Goal: Communication & Community: Answer question/provide support

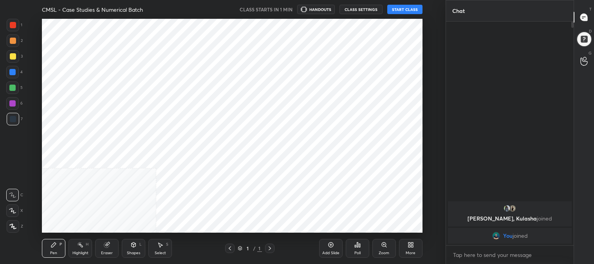
scroll to position [38964, 38764]
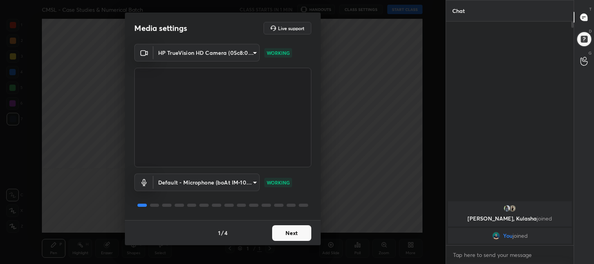
click at [296, 230] on button "Next" at bounding box center [291, 233] width 39 height 16
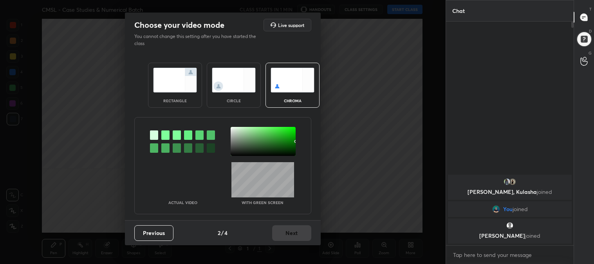
click at [172, 87] on img at bounding box center [175, 80] width 44 height 25
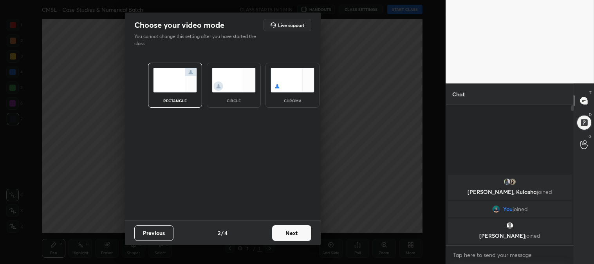
click at [298, 234] on button "Next" at bounding box center [291, 233] width 39 height 16
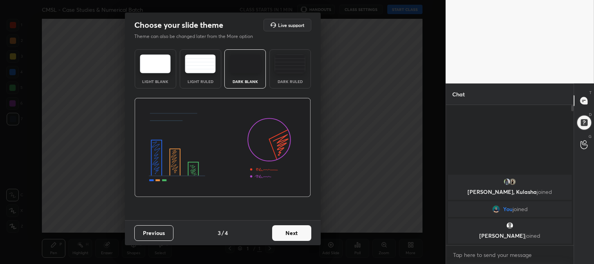
click at [304, 233] on button "Next" at bounding box center [291, 233] width 39 height 16
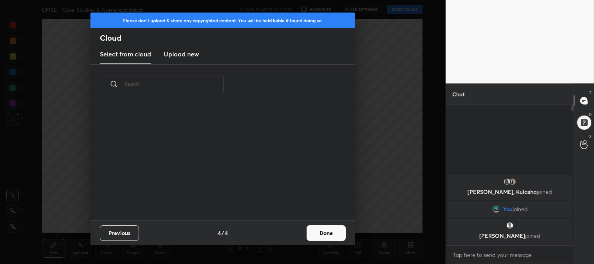
click at [335, 233] on button "Done" at bounding box center [326, 233] width 39 height 16
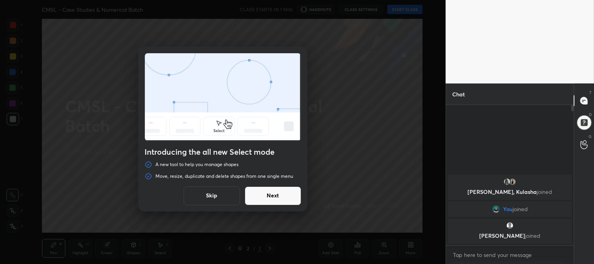
click at [218, 197] on button "Skip" at bounding box center [212, 195] width 56 height 19
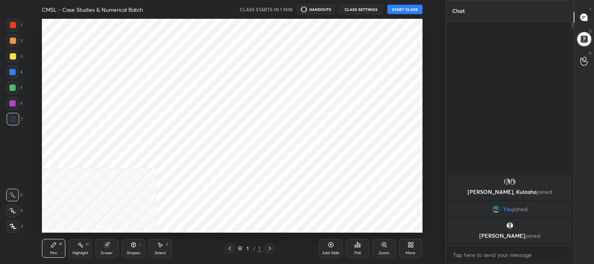
scroll to position [214, 414]
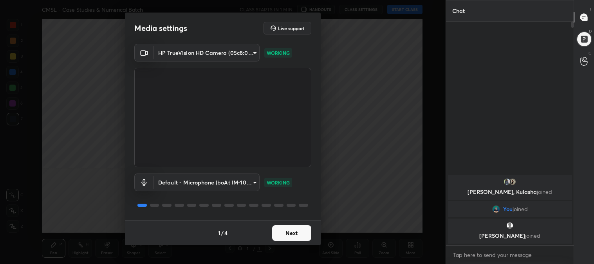
click at [289, 233] on button "Next" at bounding box center [291, 233] width 39 height 16
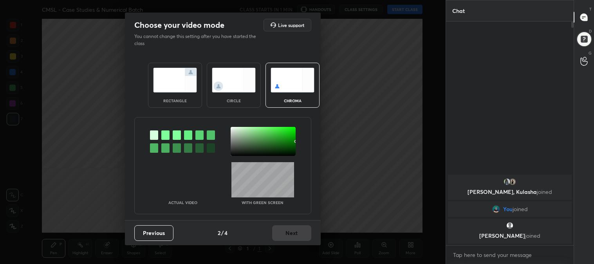
click at [170, 83] on img at bounding box center [175, 80] width 44 height 25
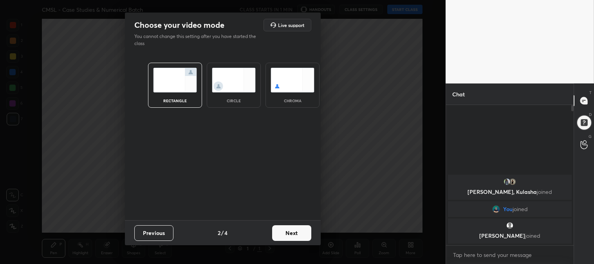
scroll to position [72, 125]
click at [292, 237] on button "Next" at bounding box center [291, 233] width 39 height 16
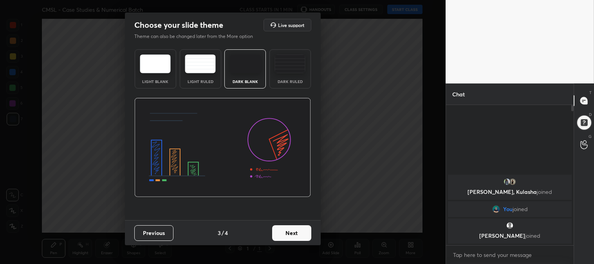
click at [308, 234] on button "Next" at bounding box center [291, 233] width 39 height 16
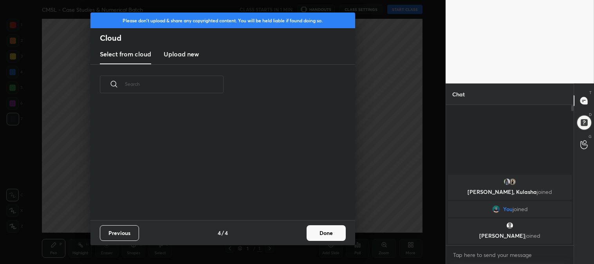
click at [342, 231] on button "Done" at bounding box center [326, 233] width 39 height 16
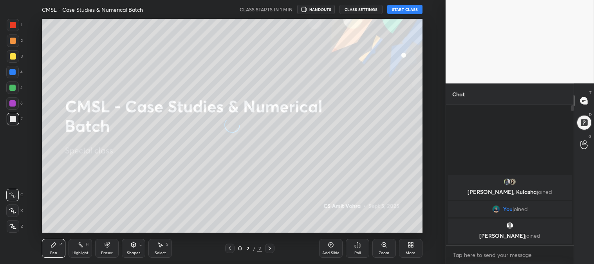
scroll to position [116, 252]
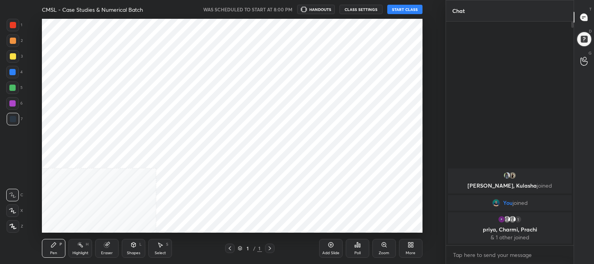
scroll to position [38964, 38764]
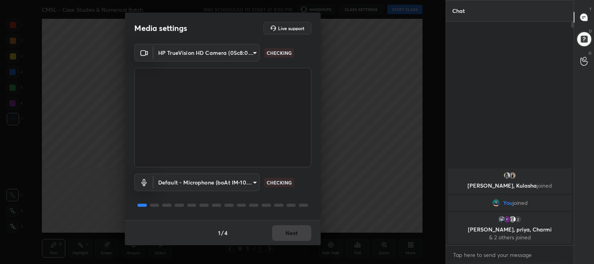
click at [297, 228] on div "1 / 4 Next" at bounding box center [223, 232] width 196 height 25
click at [294, 234] on button "Next" at bounding box center [291, 233] width 39 height 16
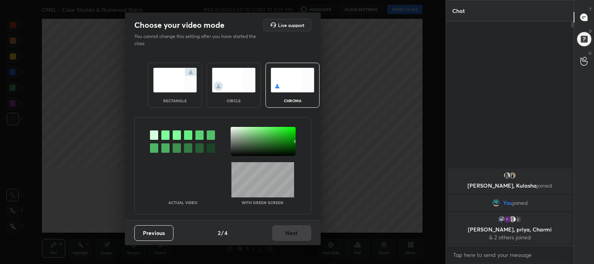
click at [167, 87] on img at bounding box center [175, 80] width 44 height 25
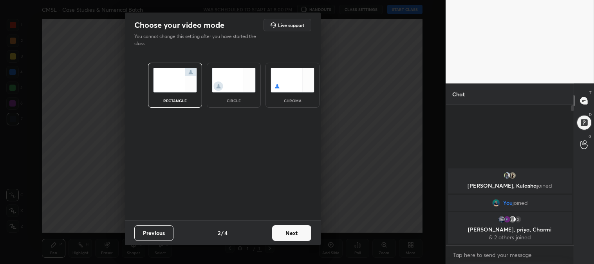
scroll to position [72, 125]
click at [310, 236] on button "Next" at bounding box center [291, 233] width 39 height 16
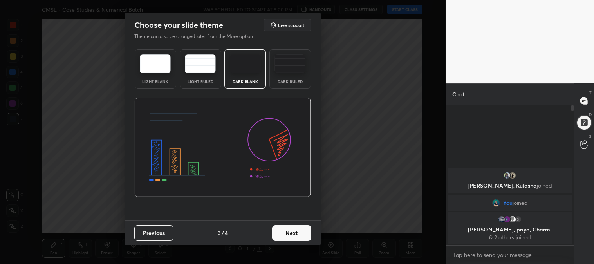
click at [298, 230] on button "Next" at bounding box center [291, 233] width 39 height 16
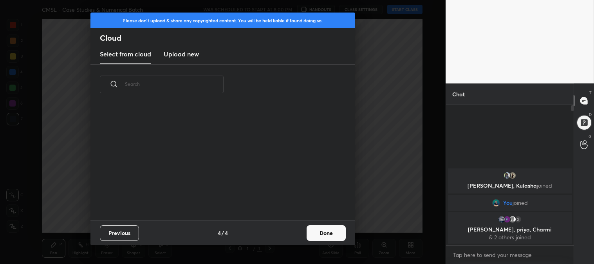
click at [321, 237] on button "Done" at bounding box center [326, 233] width 39 height 16
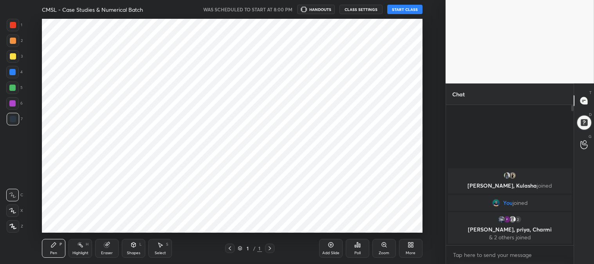
scroll to position [116, 252]
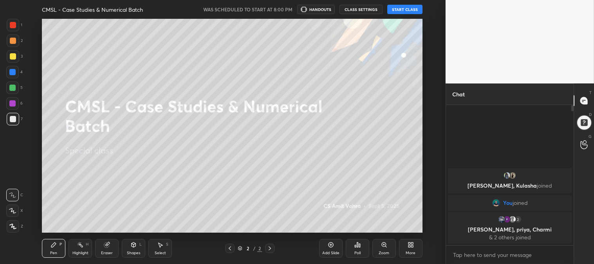
click at [13, 62] on div at bounding box center [13, 56] width 13 height 13
click at [13, 209] on icon at bounding box center [12, 210] width 7 height 5
click at [399, 8] on button "START CLASS" at bounding box center [404, 9] width 35 height 9
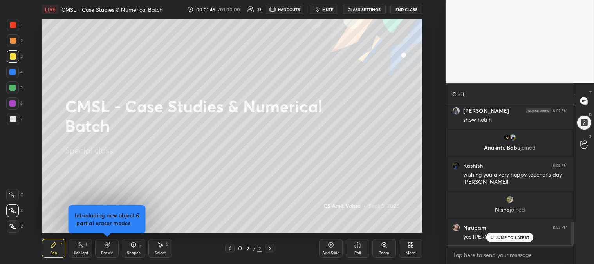
scroll to position [708, 0]
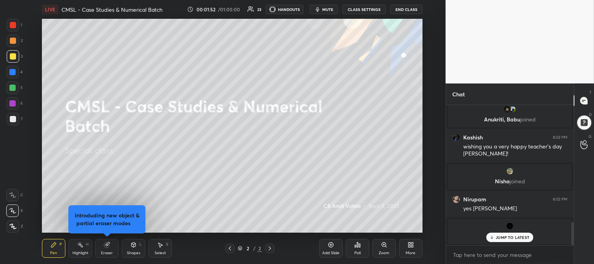
click at [331, 10] on span "mute" at bounding box center [327, 9] width 11 height 5
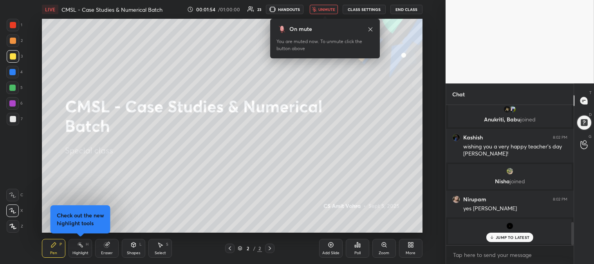
click at [329, 8] on span "unmute" at bounding box center [327, 9] width 17 height 5
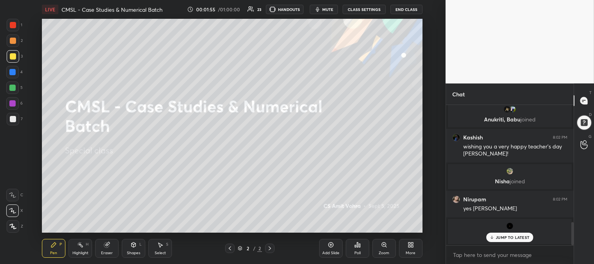
click at [498, 240] on p "JUMP TO LATEST" at bounding box center [513, 237] width 34 height 5
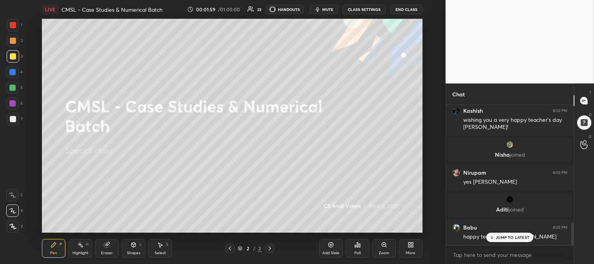
click at [492, 236] on icon at bounding box center [492, 237] width 5 height 5
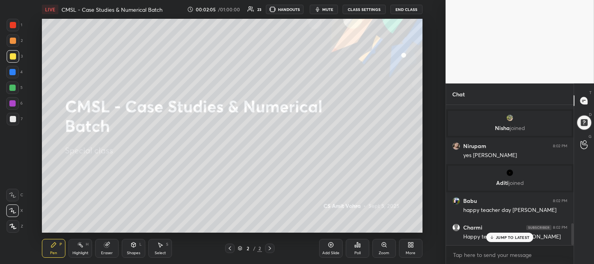
click at [496, 241] on div "JUMP TO LATEST" at bounding box center [510, 237] width 47 height 9
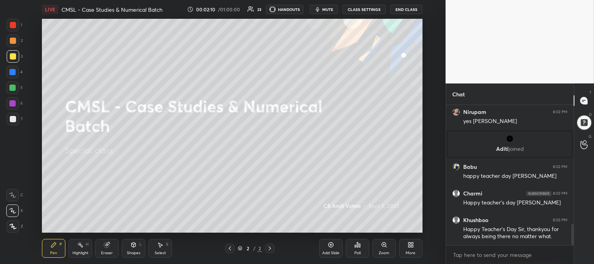
scroll to position [822, 0]
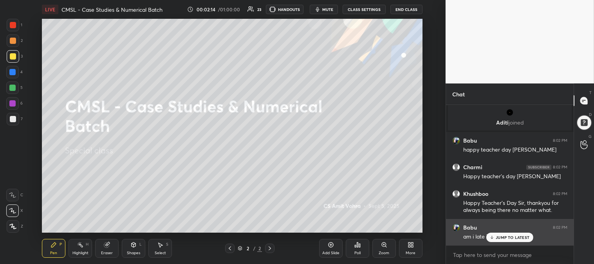
click at [503, 234] on div "JUMP TO LATEST" at bounding box center [510, 237] width 47 height 9
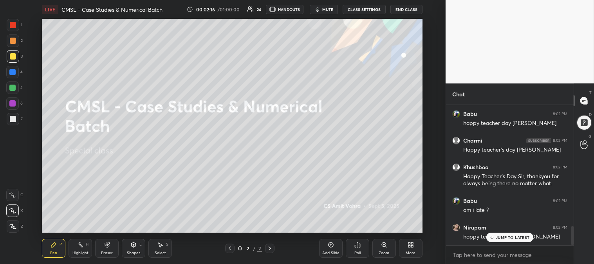
scroll to position [876, 0]
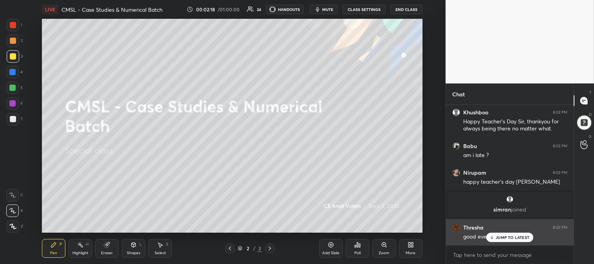
click at [494, 238] on icon at bounding box center [492, 237] width 5 height 5
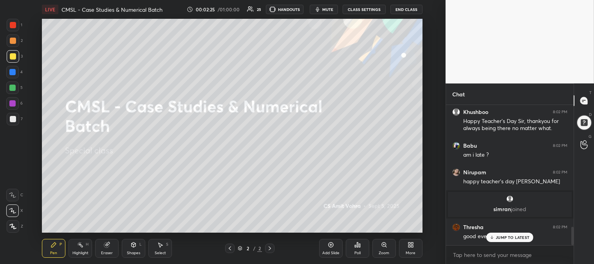
scroll to position [931, 0]
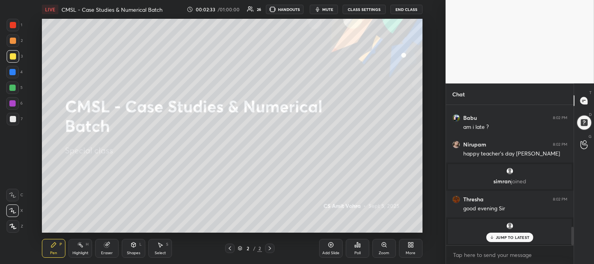
click at [506, 240] on p "JUMP TO LATEST" at bounding box center [513, 237] width 34 height 5
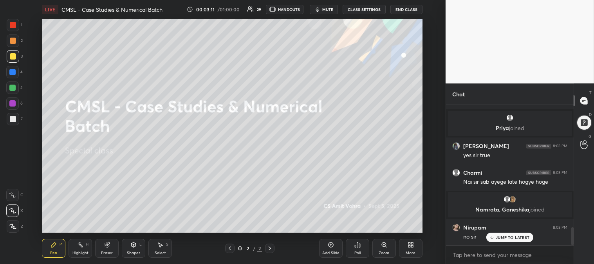
scroll to position [942, 0]
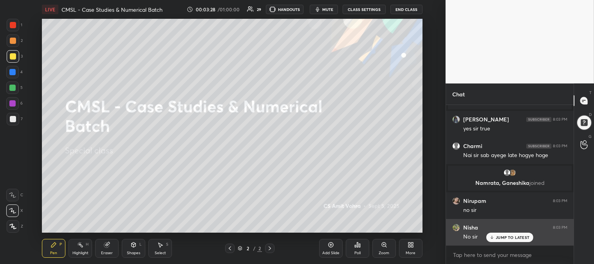
click at [502, 237] on p "JUMP TO LATEST" at bounding box center [513, 237] width 34 height 5
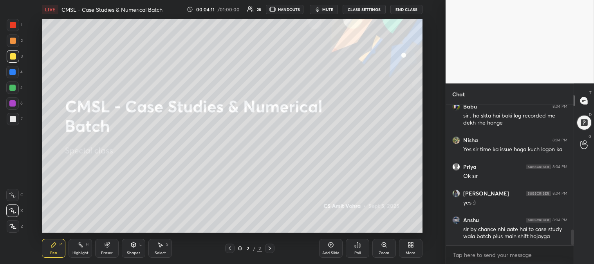
scroll to position [1143, 0]
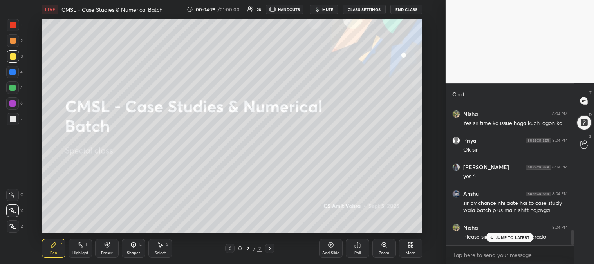
click at [499, 236] on p "JUMP TO LATEST" at bounding box center [513, 237] width 34 height 5
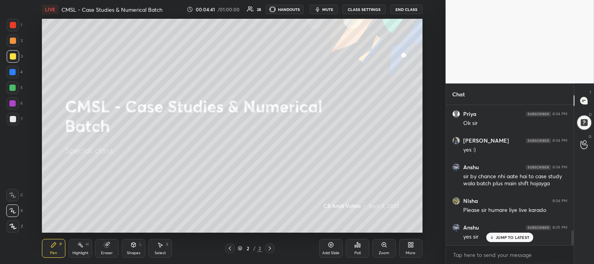
scroll to position [1203, 0]
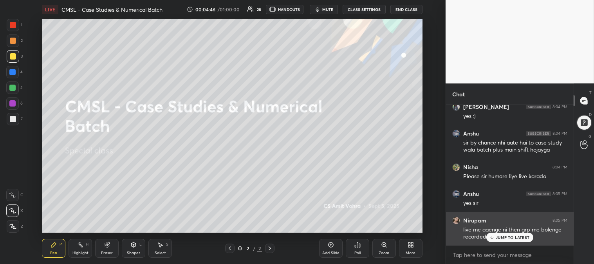
click at [501, 235] on p "JUMP TO LATEST" at bounding box center [513, 237] width 34 height 5
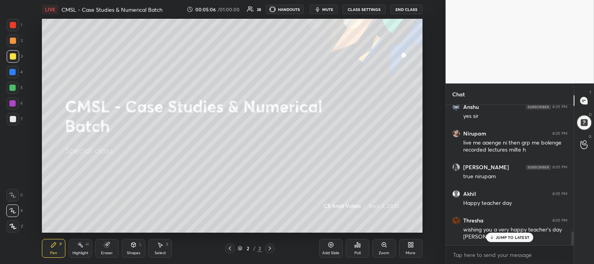
scroll to position [1317, 0]
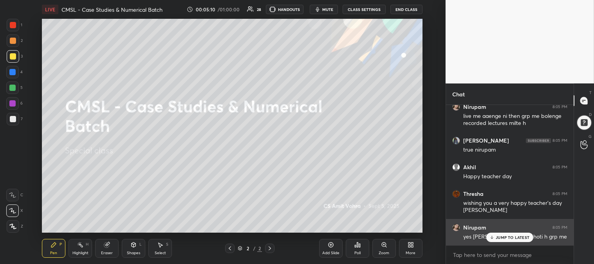
click at [498, 237] on p "JUMP TO LATEST" at bounding box center [513, 237] width 34 height 5
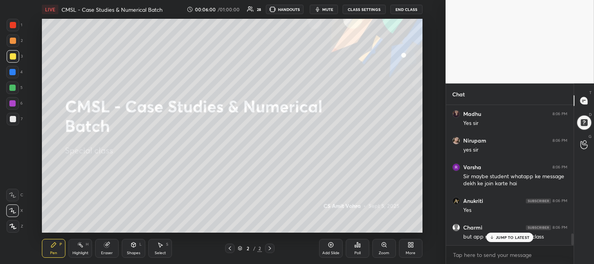
scroll to position [1544, 0]
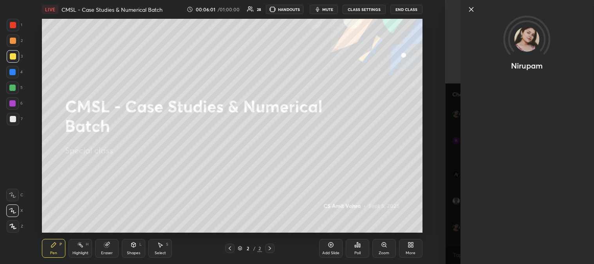
click at [467, 9] on icon at bounding box center [471, 9] width 9 height 9
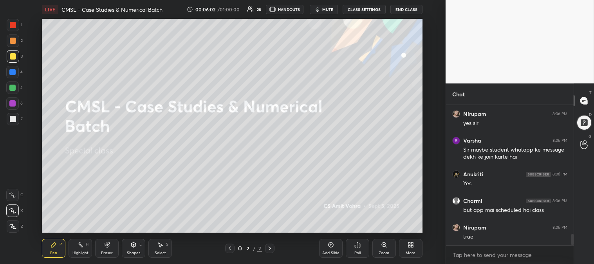
scroll to position [1571, 0]
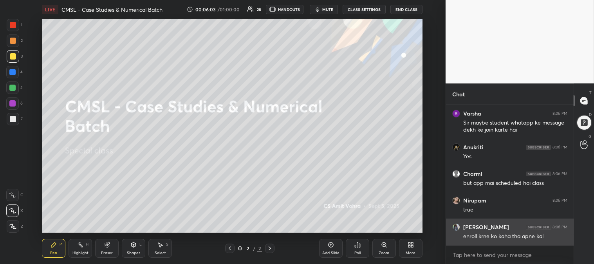
click at [501, 239] on div "enroll krne ko kaha tha apne kal" at bounding box center [515, 237] width 104 height 8
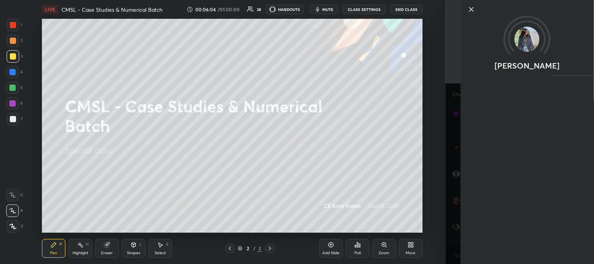
click at [471, 8] on icon at bounding box center [471, 9] width 4 height 4
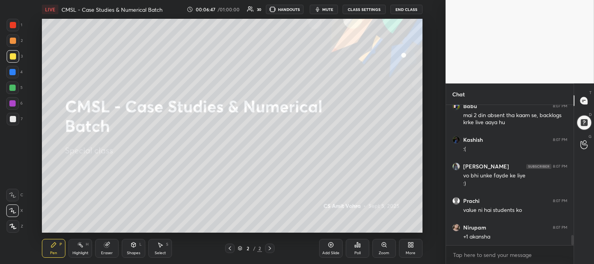
scroll to position [1827, 0]
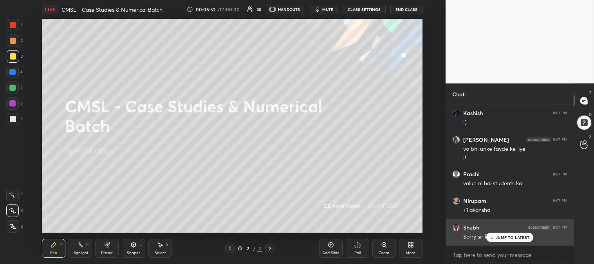
click at [498, 238] on p "JUMP TO LATEST" at bounding box center [513, 237] width 34 height 5
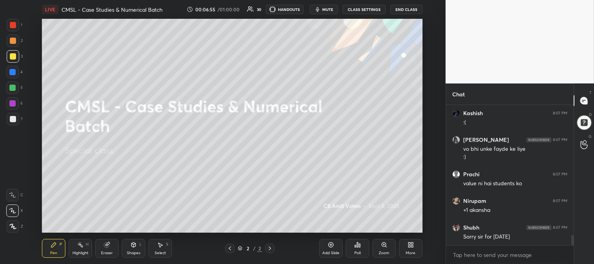
click at [326, 9] on span "mute" at bounding box center [327, 9] width 11 height 5
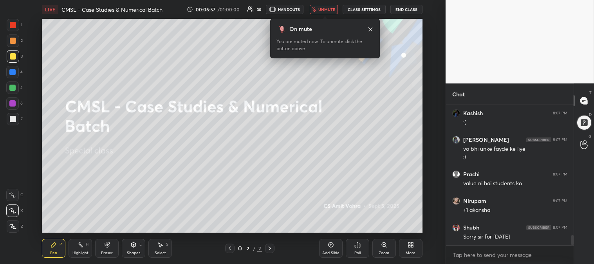
click at [330, 8] on span "unmute" at bounding box center [327, 9] width 17 height 5
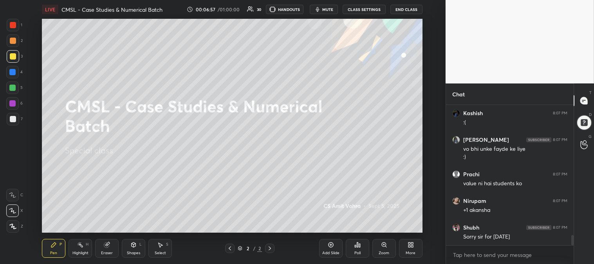
click at [12, 59] on div at bounding box center [13, 56] width 6 height 6
click at [16, 210] on div at bounding box center [12, 211] width 13 height 13
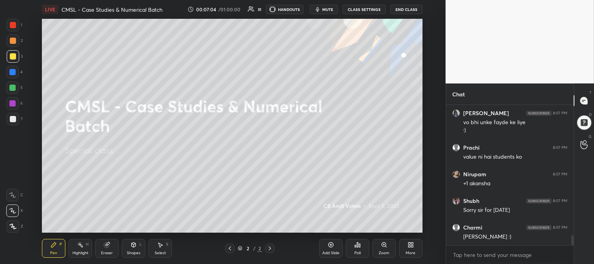
scroll to position [1881, 0]
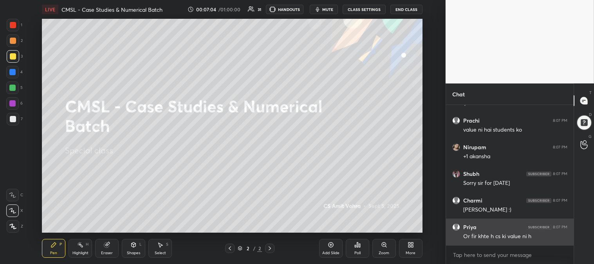
click at [500, 235] on div "Or fir khte h cs ki value ni h" at bounding box center [515, 237] width 104 height 8
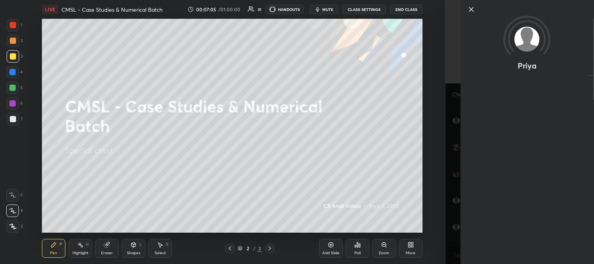
click at [471, 10] on icon at bounding box center [471, 9] width 4 height 4
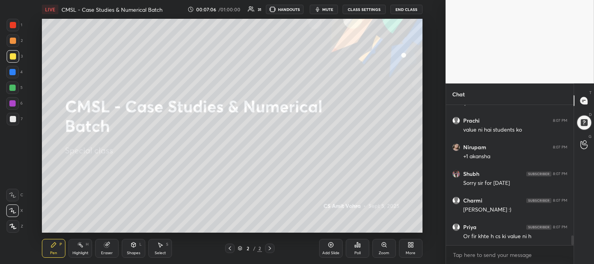
click at [13, 41] on div at bounding box center [13, 41] width 6 height 6
click at [413, 247] on icon at bounding box center [412, 246] width 2 height 2
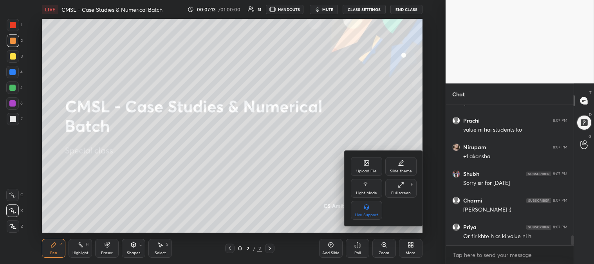
click at [279, 166] on div at bounding box center [297, 132] width 594 height 264
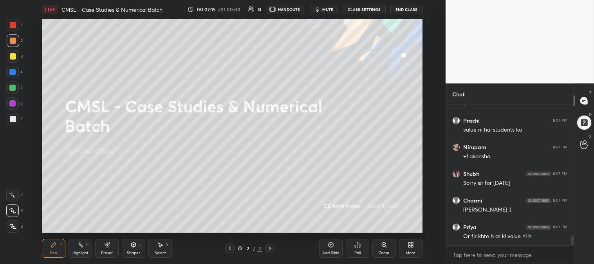
click at [405, 247] on div "More" at bounding box center [411, 248] width 24 height 19
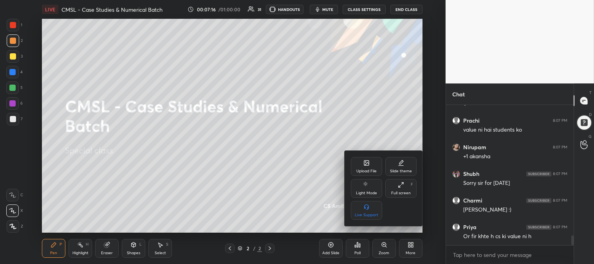
click at [374, 162] on div "Upload File" at bounding box center [366, 166] width 31 height 19
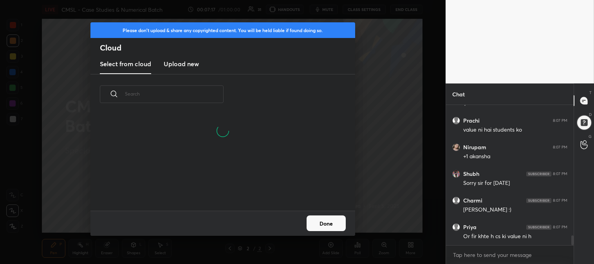
click at [193, 63] on h3 "Upload new" at bounding box center [181, 63] width 35 height 9
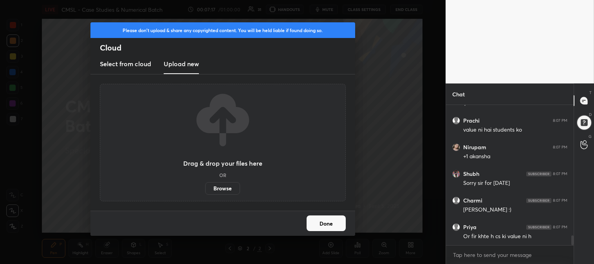
scroll to position [1907, 0]
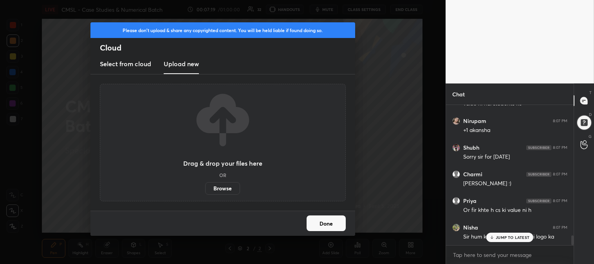
click at [221, 184] on label "Browse" at bounding box center [222, 188] width 35 height 13
click at [205, 184] on input "Browse" at bounding box center [205, 188] width 0 height 13
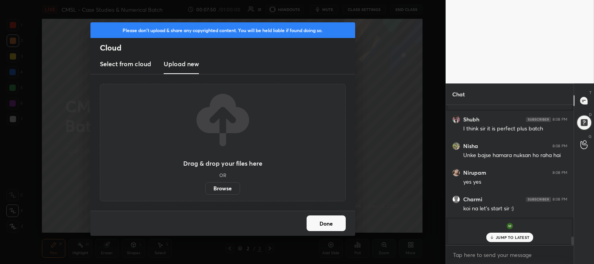
scroll to position [2096, 0]
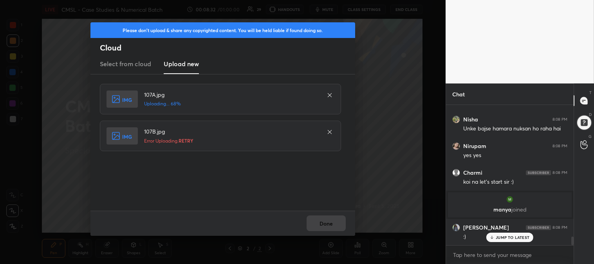
click at [333, 129] on icon at bounding box center [330, 132] width 6 height 6
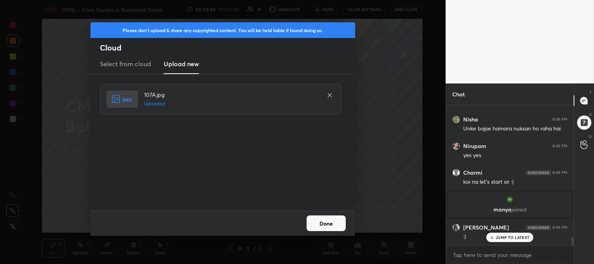
click at [311, 224] on button "Done" at bounding box center [326, 223] width 39 height 16
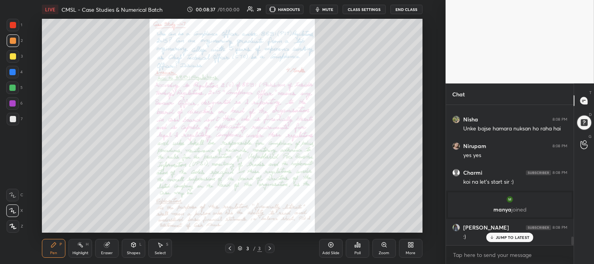
click at [405, 251] on div "More" at bounding box center [411, 248] width 24 height 19
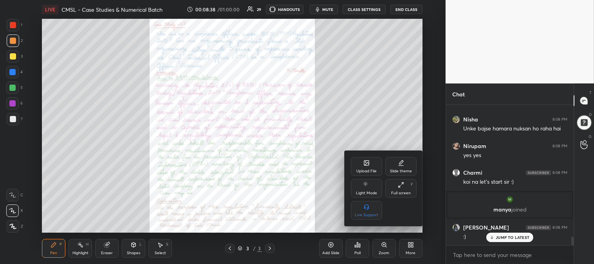
click at [357, 163] on div "Upload File" at bounding box center [366, 166] width 31 height 19
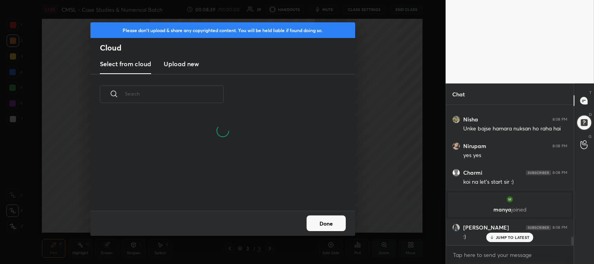
scroll to position [96, 252]
click at [186, 65] on h3 "Upload new" at bounding box center [181, 63] width 35 height 9
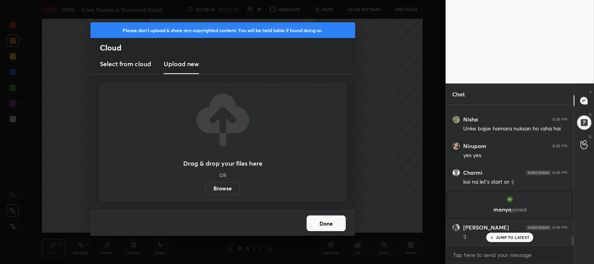
click at [223, 190] on label "Browse" at bounding box center [222, 188] width 35 height 13
click at [205, 190] on input "Browse" at bounding box center [205, 188] width 0 height 13
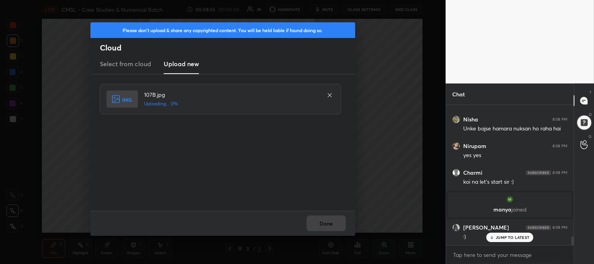
scroll to position [2130, 0]
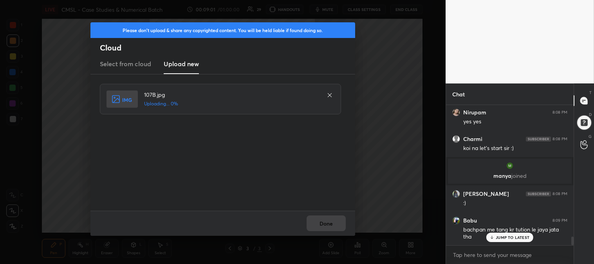
click at [328, 97] on icon at bounding box center [330, 95] width 6 height 6
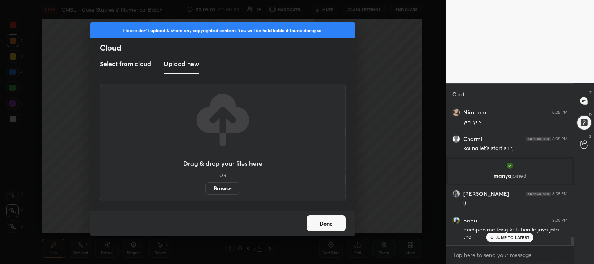
click at [227, 185] on label "Browse" at bounding box center [222, 188] width 35 height 13
click at [205, 185] on input "Browse" at bounding box center [205, 188] width 0 height 13
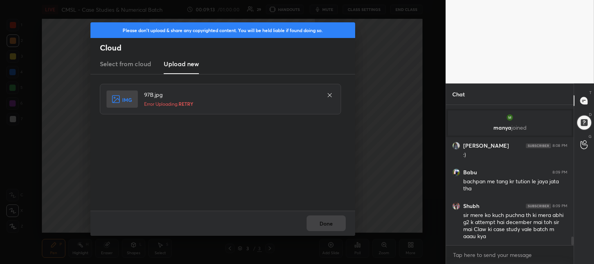
click at [329, 92] on icon at bounding box center [330, 95] width 6 height 6
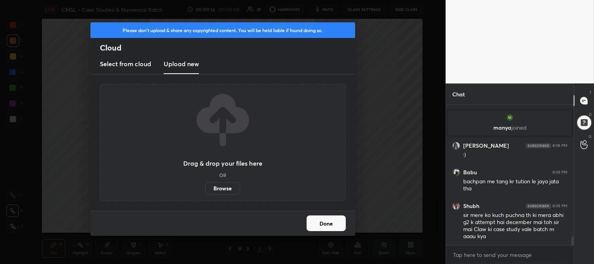
click at [323, 223] on button "Done" at bounding box center [326, 223] width 39 height 16
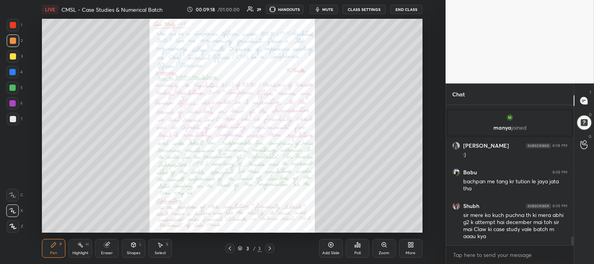
click at [400, 249] on div "More" at bounding box center [411, 248] width 24 height 19
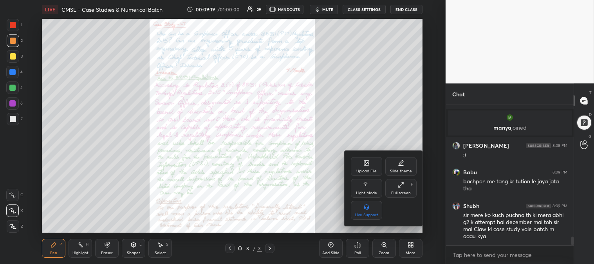
click at [358, 166] on div "Upload File" at bounding box center [366, 166] width 31 height 19
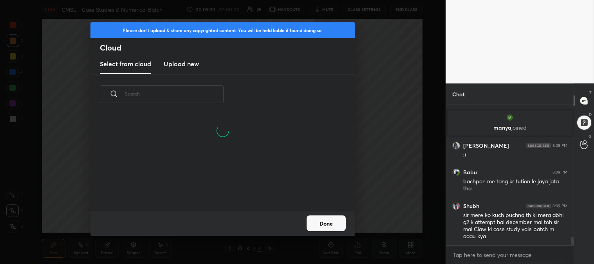
click at [186, 67] on h3 "Upload new" at bounding box center [181, 63] width 35 height 9
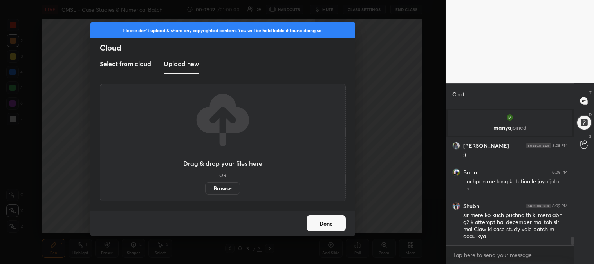
click at [225, 188] on label "Browse" at bounding box center [222, 188] width 35 height 13
click at [205, 188] on input "Browse" at bounding box center [205, 188] width 0 height 13
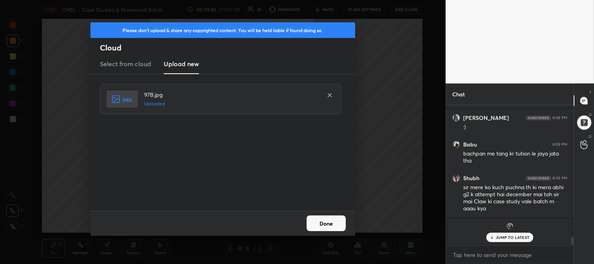
click at [330, 217] on button "Done" at bounding box center [326, 223] width 39 height 16
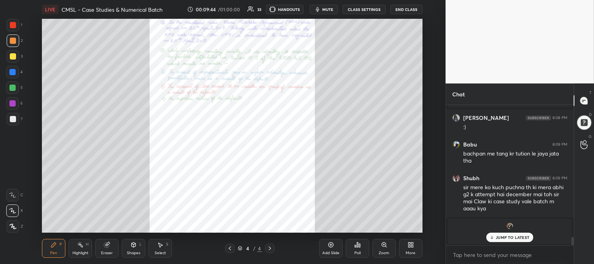
click at [230, 250] on icon at bounding box center [230, 248] width 6 height 6
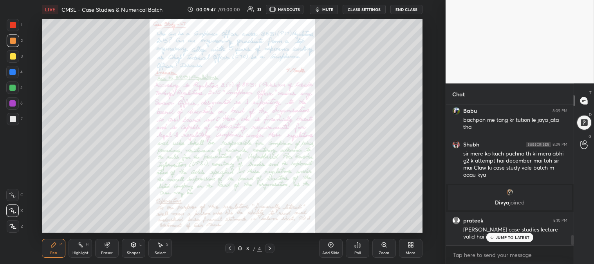
scroll to position [1823, 0]
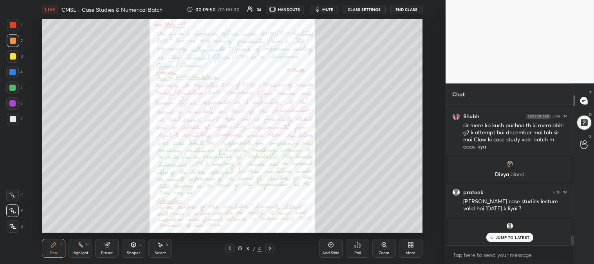
click at [328, 12] on button "mute" at bounding box center [324, 9] width 28 height 9
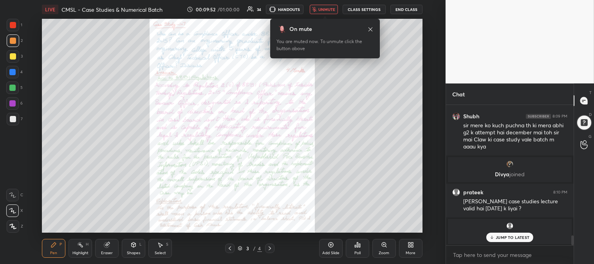
scroll to position [1850, 0]
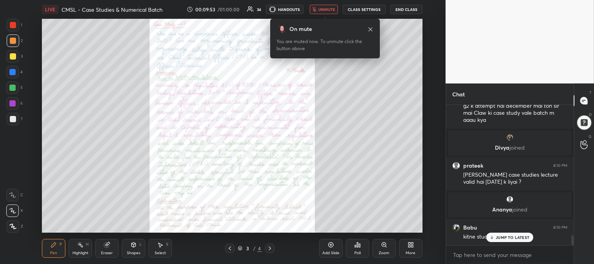
click at [328, 13] on button "unmute" at bounding box center [324, 9] width 28 height 9
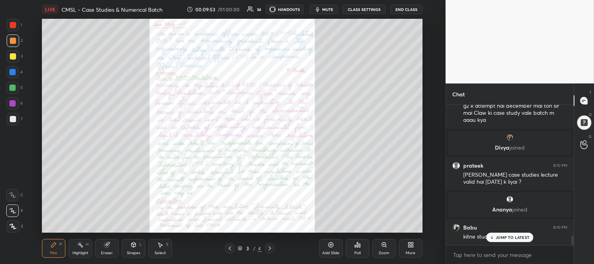
click at [379, 249] on div "Zoom" at bounding box center [385, 248] width 24 height 19
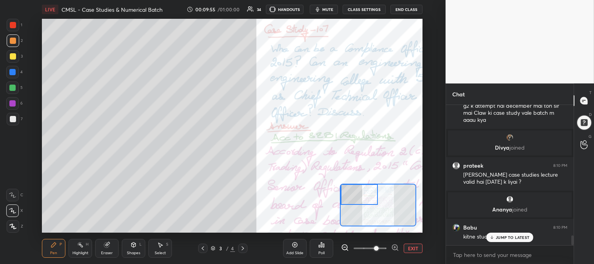
click at [501, 237] on p "JUMP TO LATEST" at bounding box center [513, 237] width 34 height 5
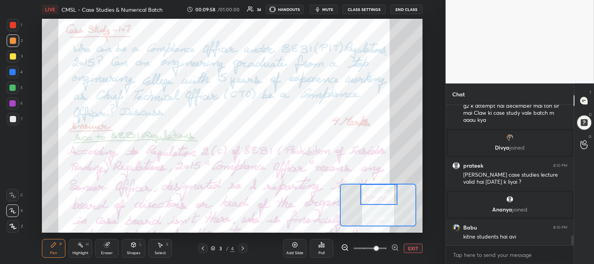
click at [76, 246] on div "Highlight H" at bounding box center [81, 248] width 24 height 19
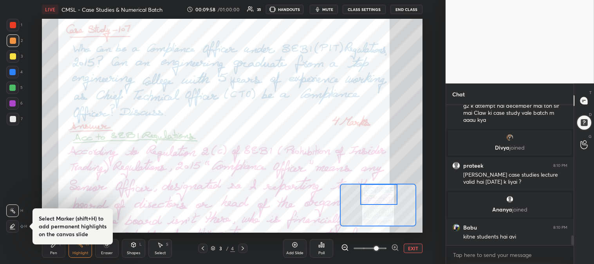
click at [58, 245] on div "Pen P" at bounding box center [54, 248] width 24 height 19
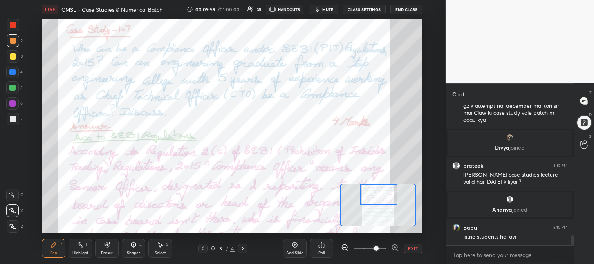
click at [14, 25] on div at bounding box center [13, 25] width 6 height 6
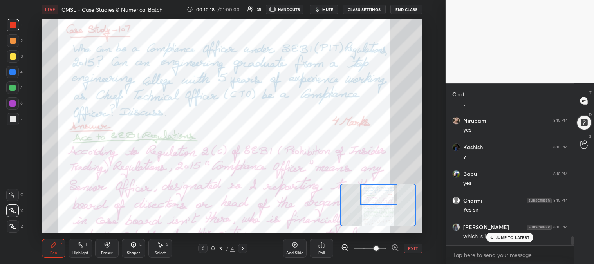
scroll to position [2036, 0]
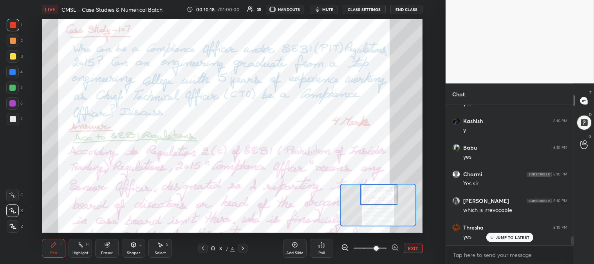
click at [11, 92] on div at bounding box center [12, 87] width 13 height 13
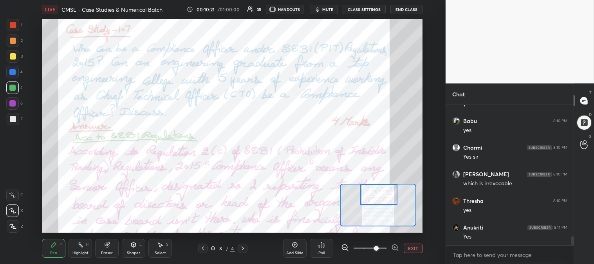
click at [116, 250] on div "Eraser" at bounding box center [107, 248] width 24 height 19
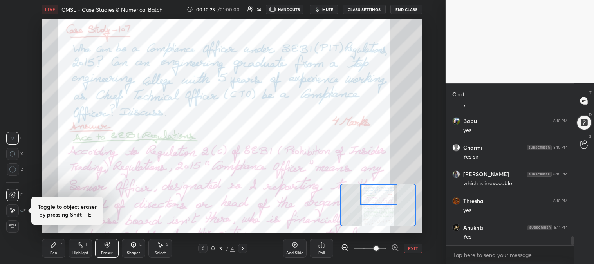
click at [58, 253] on div "Pen P" at bounding box center [54, 248] width 24 height 19
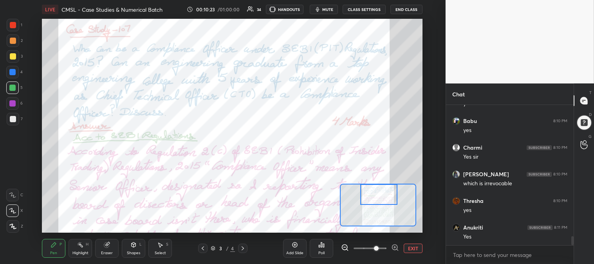
click at [58, 248] on div "Pen P" at bounding box center [54, 248] width 24 height 19
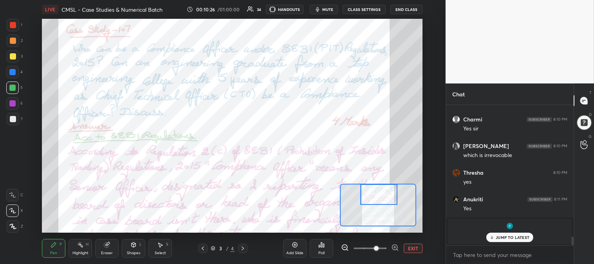
click at [411, 248] on button "EXIT" at bounding box center [413, 248] width 19 height 9
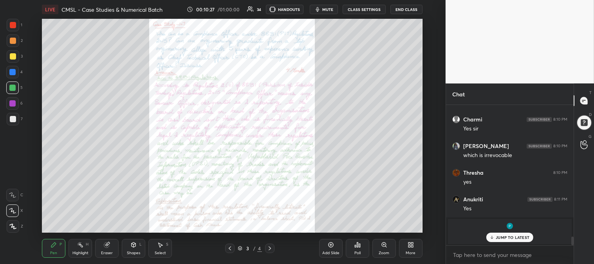
click at [506, 239] on p "JUMP TO LATEST" at bounding box center [513, 237] width 34 height 5
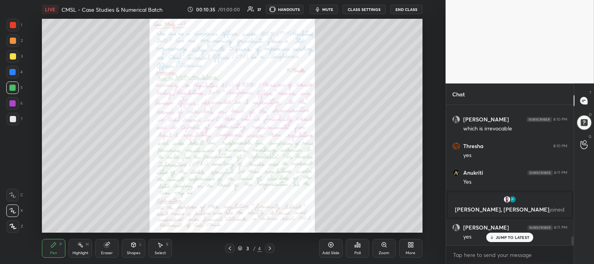
scroll to position [2086, 0]
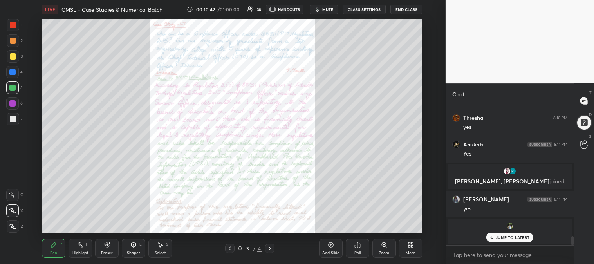
click at [379, 251] on div "Zoom" at bounding box center [384, 253] width 11 height 4
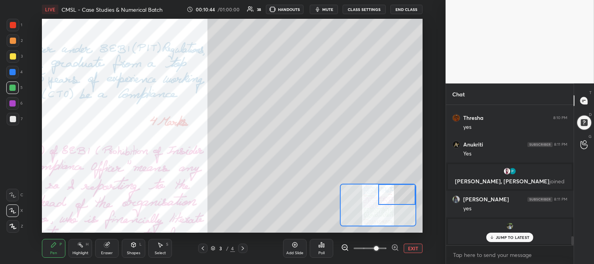
click at [13, 56] on div at bounding box center [13, 56] width 6 height 6
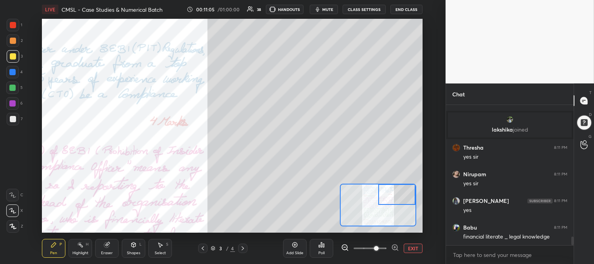
scroll to position [2221, 0]
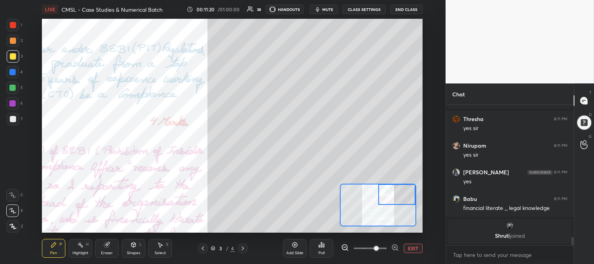
click at [327, 8] on span "mute" at bounding box center [327, 9] width 11 height 5
click at [331, 10] on span "unmute" at bounding box center [327, 9] width 17 height 5
click at [13, 119] on div at bounding box center [13, 119] width 6 height 6
click at [411, 247] on button "EXIT" at bounding box center [413, 248] width 19 height 9
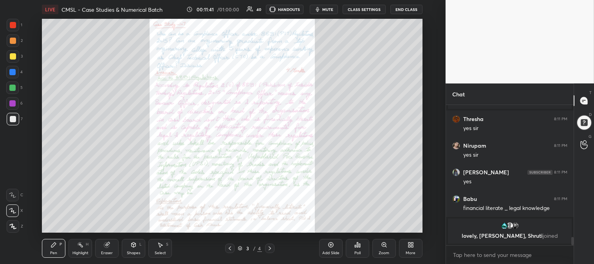
click at [383, 250] on div "Zoom" at bounding box center [385, 248] width 24 height 19
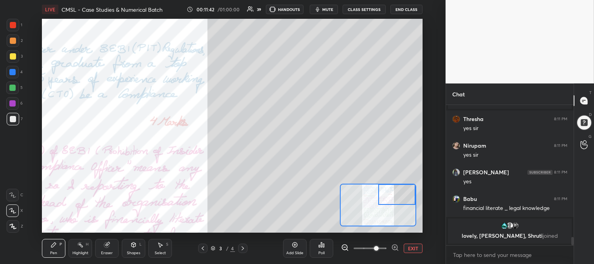
click at [13, 119] on div at bounding box center [13, 119] width 6 height 6
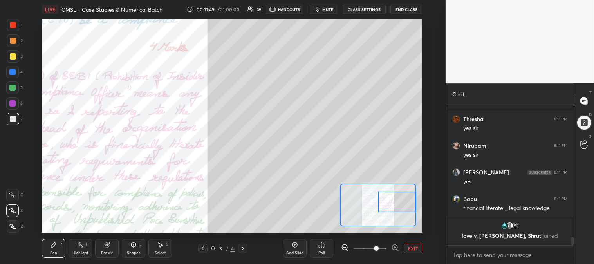
click at [412, 248] on button "EXIT" at bounding box center [413, 248] width 19 height 9
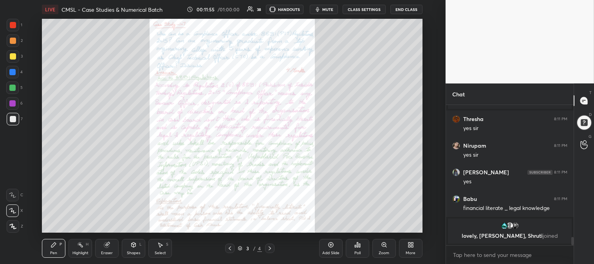
click at [382, 250] on div "Zoom" at bounding box center [385, 248] width 24 height 19
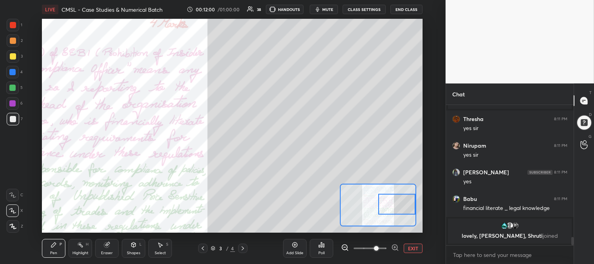
click at [416, 252] on button "EXIT" at bounding box center [413, 248] width 19 height 9
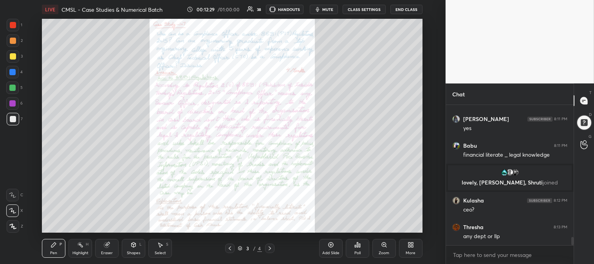
scroll to position [2222, 0]
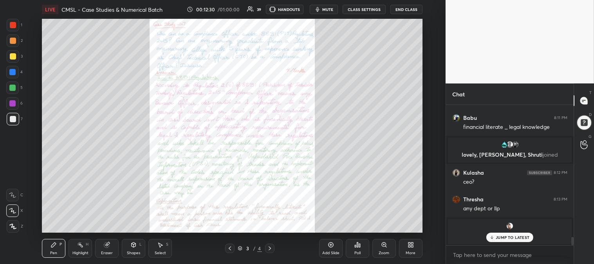
click at [382, 252] on div "Zoom" at bounding box center [384, 253] width 11 height 4
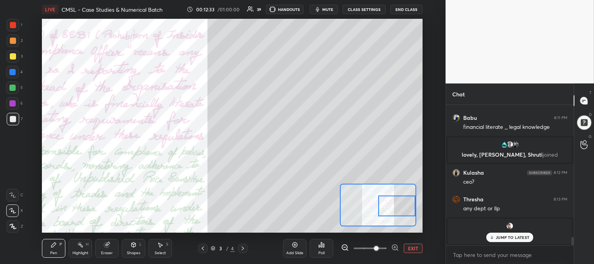
click at [408, 248] on button "EXIT" at bounding box center [413, 248] width 19 height 9
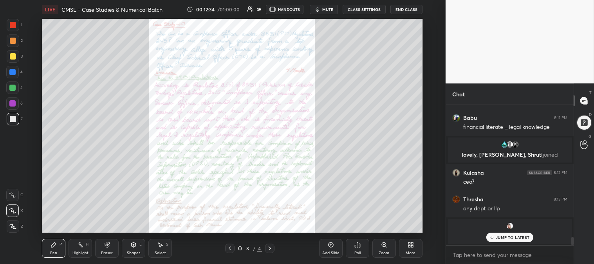
click at [91, 249] on div "Highlight H" at bounding box center [81, 248] width 24 height 19
click at [13, 21] on div at bounding box center [13, 25] width 13 height 13
click at [378, 251] on div "Zoom" at bounding box center [385, 248] width 24 height 19
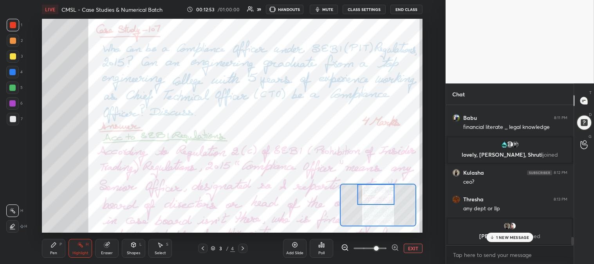
click at [53, 251] on div "Pen" at bounding box center [53, 253] width 7 height 4
click at [11, 90] on div at bounding box center [12, 88] width 6 height 6
click at [497, 239] on p "1 NEW MESSAGE" at bounding box center [512, 237] width 33 height 5
click at [410, 249] on button "EXIT" at bounding box center [413, 248] width 19 height 9
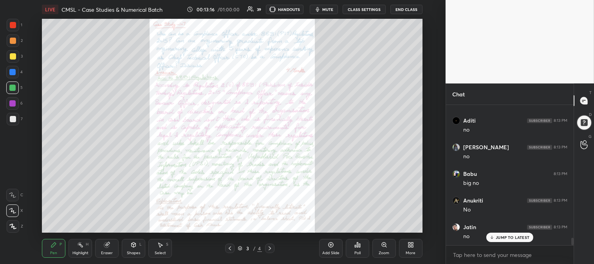
scroll to position [2466, 0]
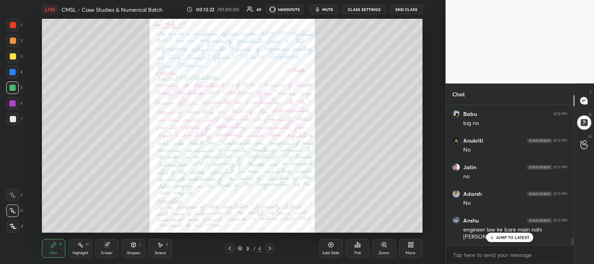
click at [381, 250] on div "Zoom" at bounding box center [385, 248] width 24 height 19
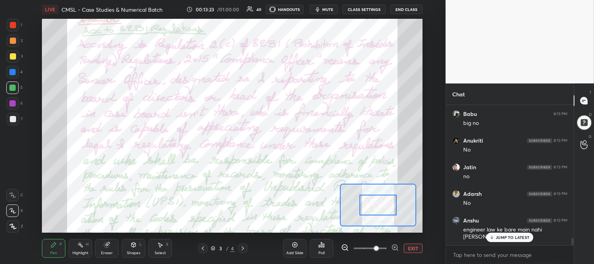
click at [413, 248] on button "EXIT" at bounding box center [413, 248] width 19 height 9
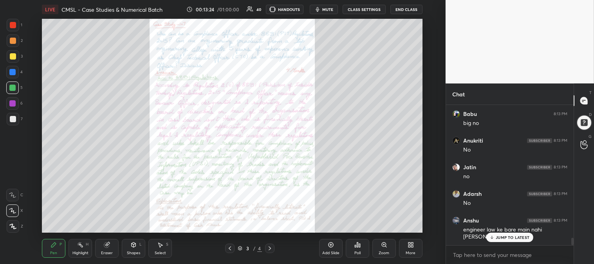
click at [382, 251] on div "Zoom" at bounding box center [384, 253] width 11 height 4
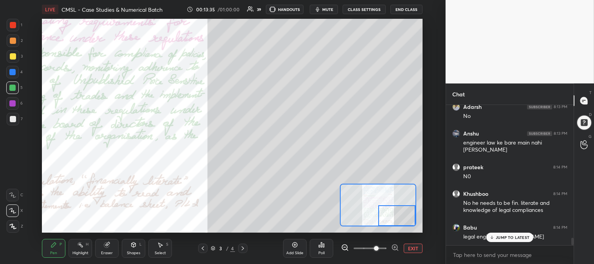
scroll to position [2586, 0]
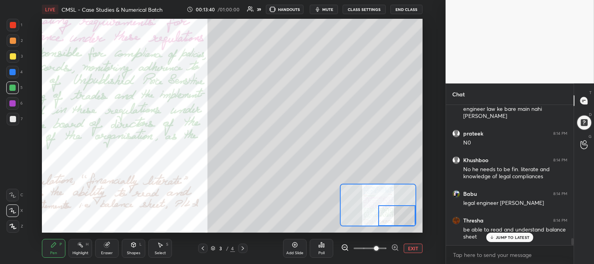
click at [415, 249] on button "EXIT" at bounding box center [413, 248] width 19 height 9
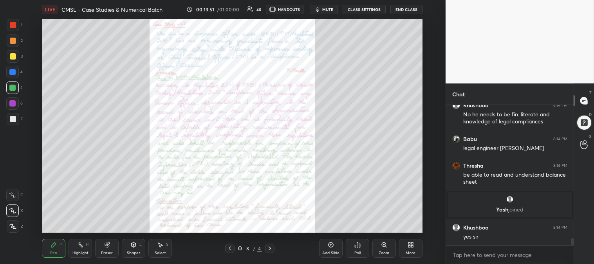
scroll to position [2668, 0]
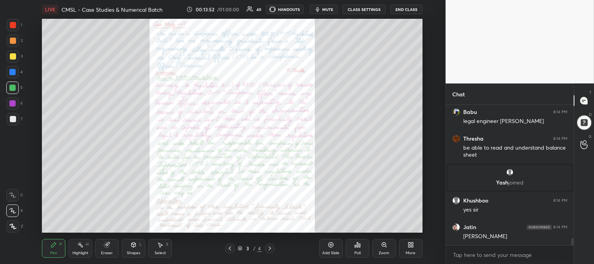
click at [13, 26] on div at bounding box center [13, 25] width 6 height 6
click at [376, 250] on div "Zoom" at bounding box center [385, 248] width 24 height 19
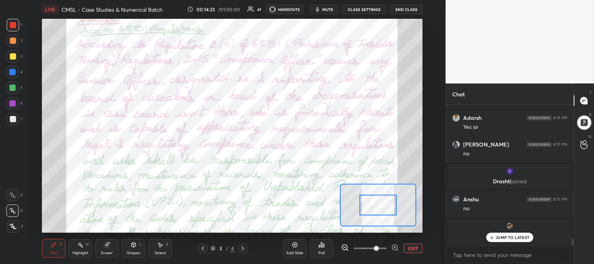
scroll to position [2831, 0]
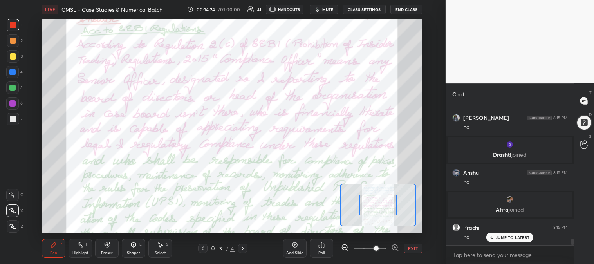
click at [12, 87] on div at bounding box center [12, 88] width 6 height 6
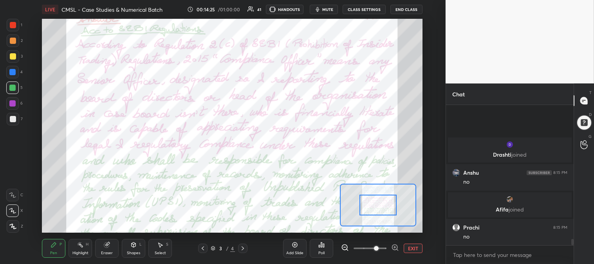
scroll to position [2911, 0]
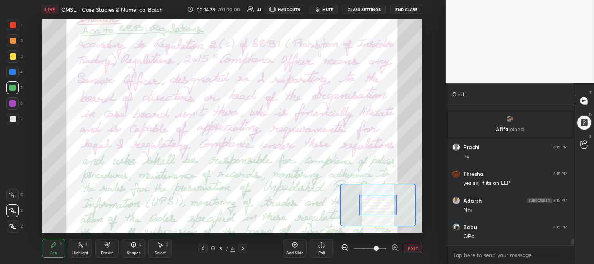
click at [81, 252] on div "Highlight" at bounding box center [80, 253] width 16 height 4
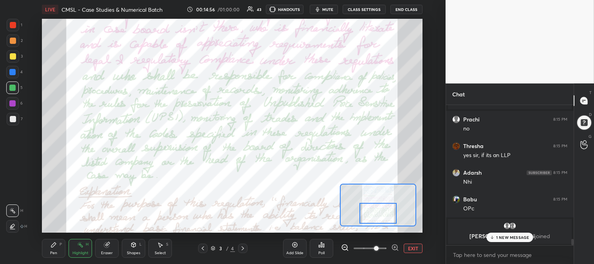
click at [494, 236] on icon at bounding box center [492, 237] width 5 height 5
click at [415, 249] on button "EXIT" at bounding box center [413, 248] width 19 height 9
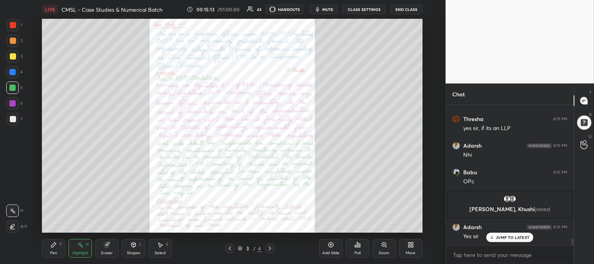
scroll to position [2790, 0]
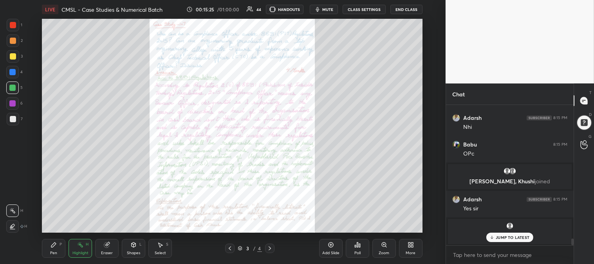
click at [269, 250] on icon at bounding box center [270, 248] width 6 height 6
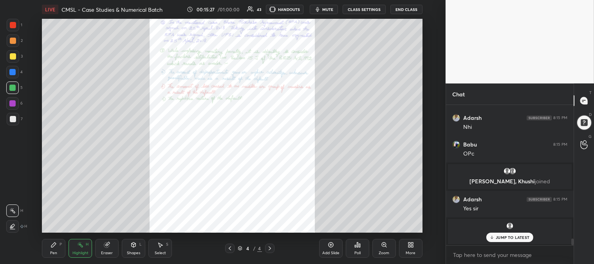
click at [385, 246] on icon at bounding box center [384, 245] width 4 height 4
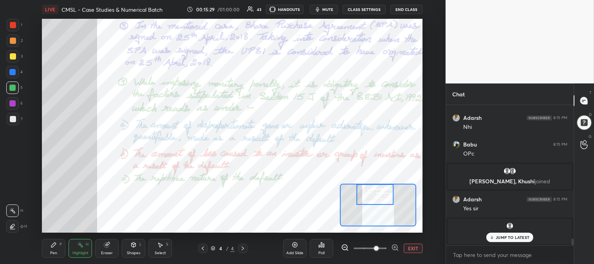
click at [201, 248] on icon at bounding box center [203, 248] width 6 height 6
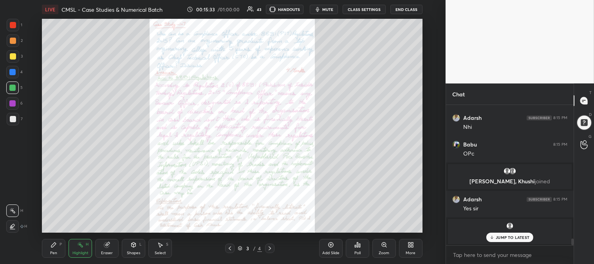
click at [267, 249] on icon at bounding box center [270, 248] width 6 height 6
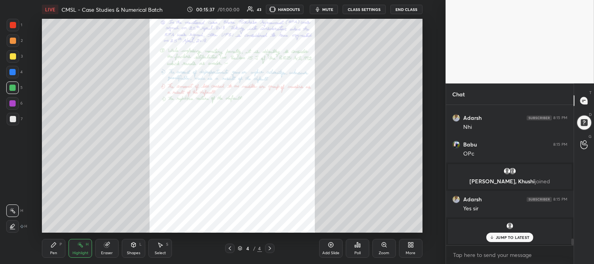
click at [232, 248] on icon at bounding box center [230, 248] width 6 height 6
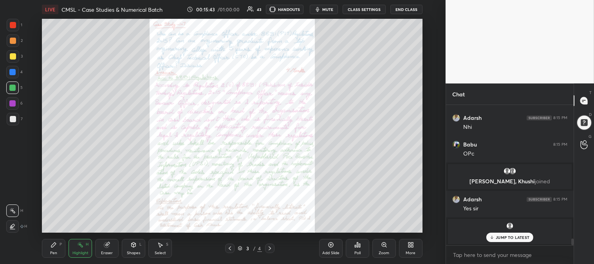
click at [409, 250] on div "More" at bounding box center [411, 248] width 24 height 19
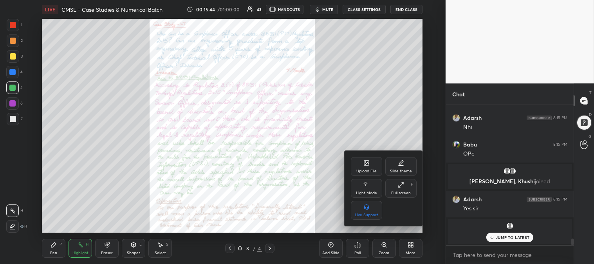
click at [369, 172] on div "Upload File" at bounding box center [367, 171] width 20 height 4
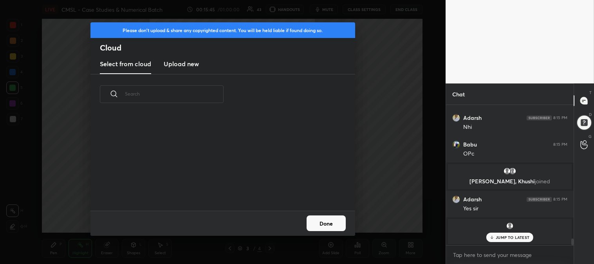
scroll to position [96, 252]
click at [186, 66] on h3 "Upload new" at bounding box center [181, 63] width 35 height 9
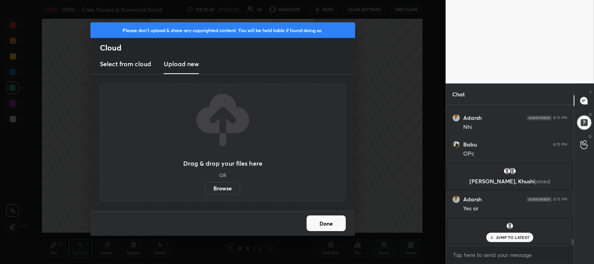
click at [219, 186] on label "Browse" at bounding box center [222, 188] width 35 height 13
click at [205, 186] on input "Browse" at bounding box center [205, 188] width 0 height 13
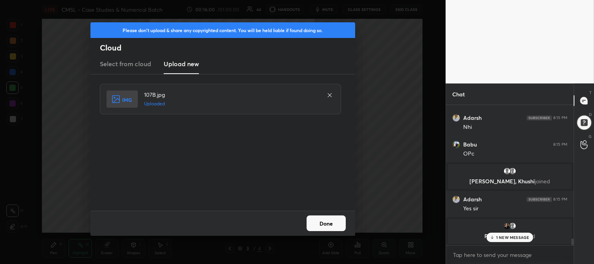
click at [333, 217] on button "Done" at bounding box center [326, 223] width 39 height 16
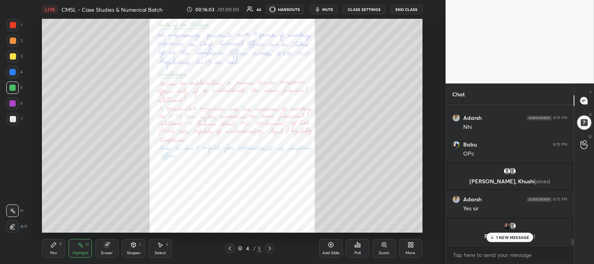
click at [389, 252] on div "Zoom" at bounding box center [384, 253] width 11 height 4
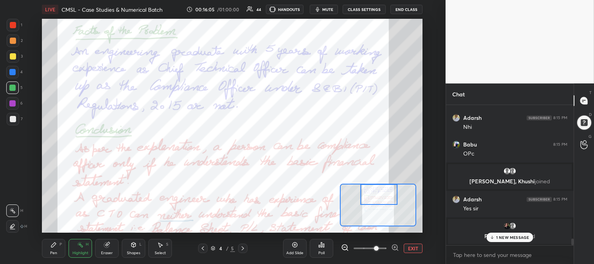
click at [87, 249] on div "Highlight H" at bounding box center [81, 248] width 24 height 19
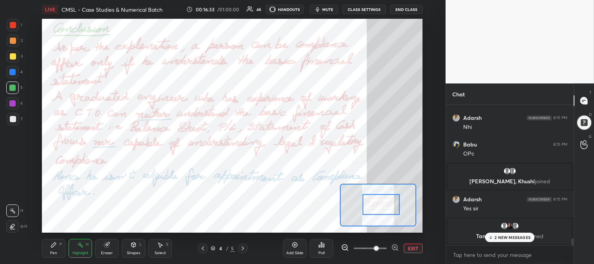
click at [64, 252] on div "Pen P" at bounding box center [54, 248] width 24 height 19
click at [16, 59] on div at bounding box center [13, 56] width 13 height 13
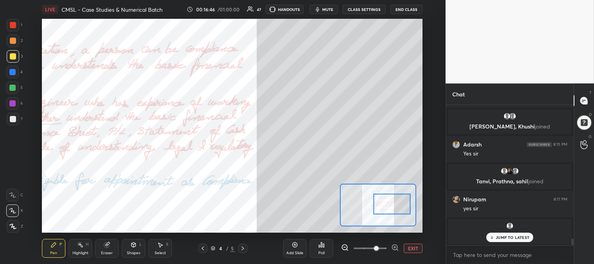
scroll to position [2857, 0]
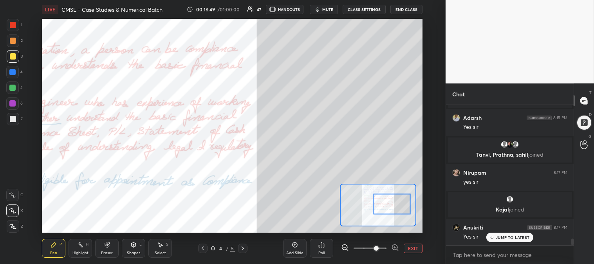
click at [496, 237] on div "JUMP TO LATEST" at bounding box center [510, 237] width 47 height 9
click at [407, 248] on button "EXIT" at bounding box center [413, 248] width 19 height 9
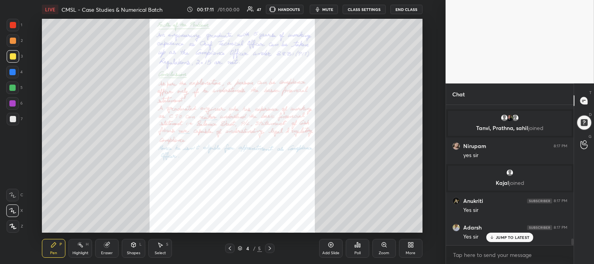
scroll to position [2892, 0]
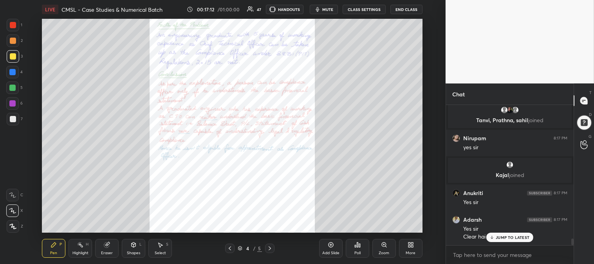
click at [228, 252] on div at bounding box center [229, 248] width 9 height 9
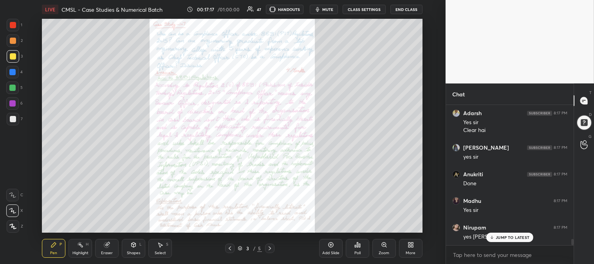
scroll to position [3025, 0]
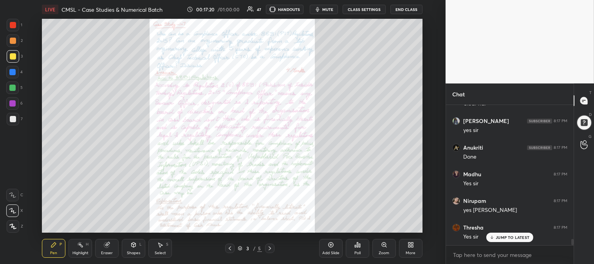
click at [384, 248] on div "Zoom" at bounding box center [385, 248] width 24 height 19
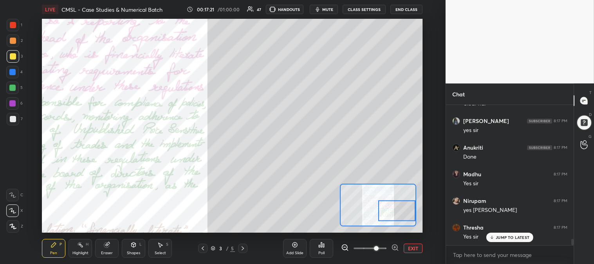
click at [496, 237] on p "JUMP TO LATEST" at bounding box center [513, 237] width 34 height 5
click at [16, 119] on div at bounding box center [13, 119] width 13 height 13
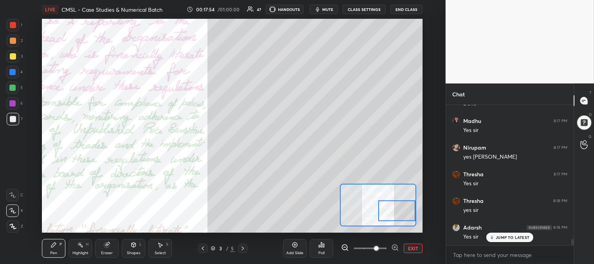
scroll to position [3105, 0]
click at [86, 254] on div "Highlight" at bounding box center [80, 253] width 16 height 4
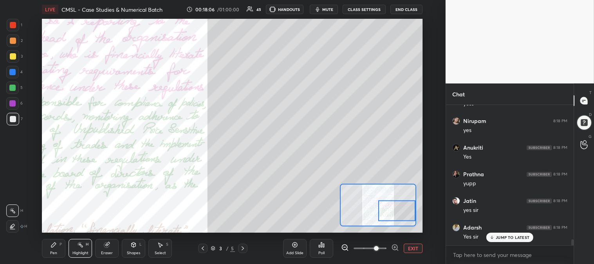
click at [57, 253] on div "Pen P" at bounding box center [54, 248] width 24 height 19
click at [59, 252] on div "Pen P" at bounding box center [54, 248] width 24 height 19
click at [13, 41] on div at bounding box center [13, 41] width 6 height 6
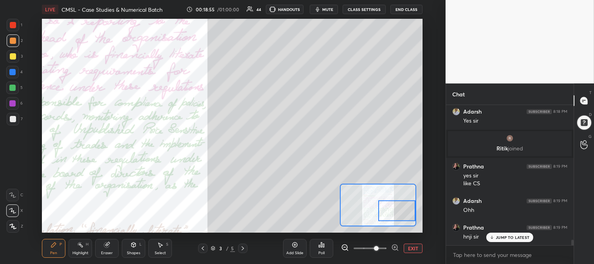
scroll to position [3381, 0]
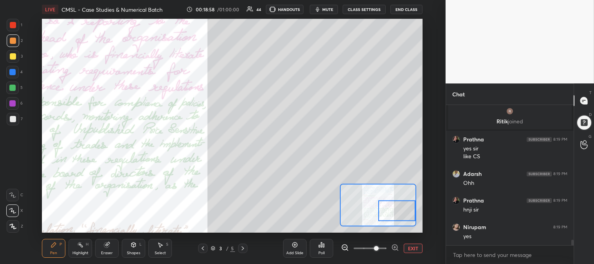
click at [16, 122] on div at bounding box center [13, 119] width 13 height 13
click at [12, 44] on div at bounding box center [13, 40] width 13 height 13
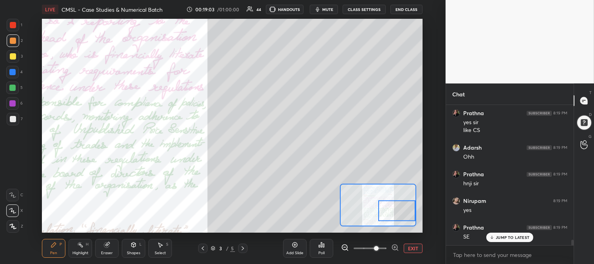
click at [10, 54] on div at bounding box center [13, 56] width 6 height 6
click at [9, 120] on div at bounding box center [13, 119] width 13 height 13
click at [417, 249] on button "EXIT" at bounding box center [413, 248] width 19 height 9
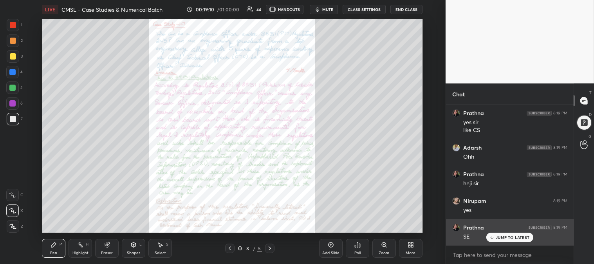
click at [500, 237] on p "JUMP TO LATEST" at bounding box center [513, 237] width 34 height 5
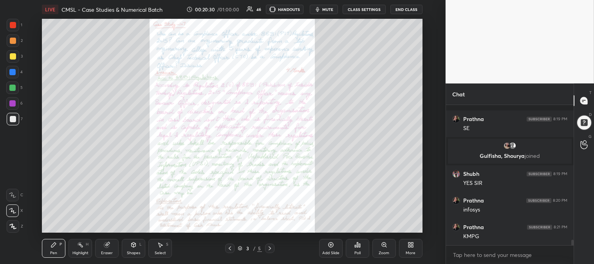
scroll to position [3356, 0]
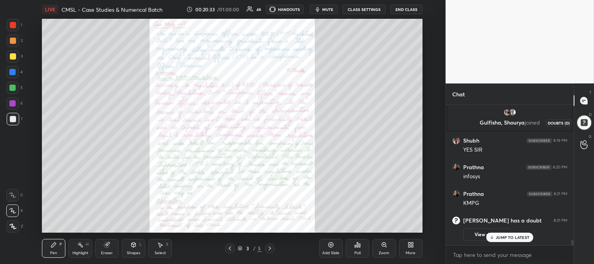
click at [581, 124] on div at bounding box center [584, 123] width 16 height 16
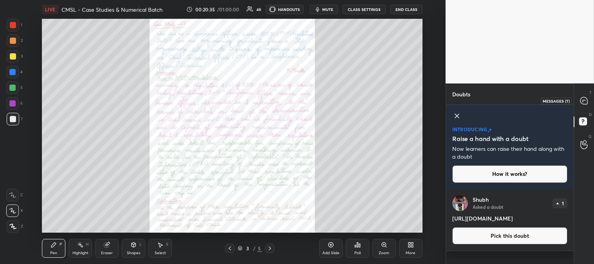
click at [584, 97] on icon at bounding box center [584, 100] width 7 height 7
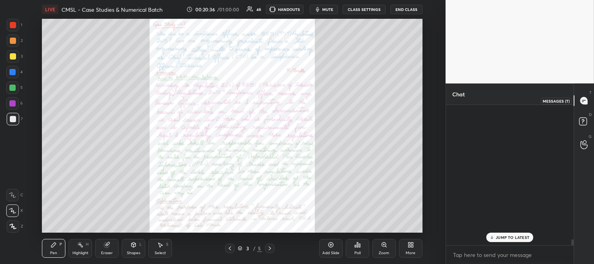
scroll to position [138, 125]
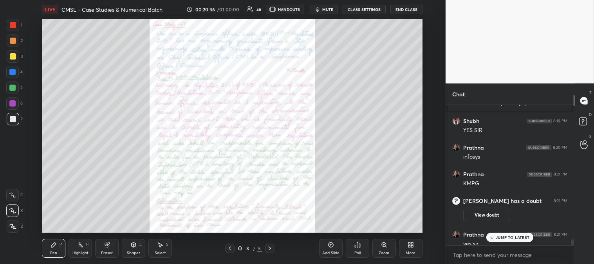
click at [500, 237] on p "JUMP TO LATEST" at bounding box center [513, 237] width 34 height 5
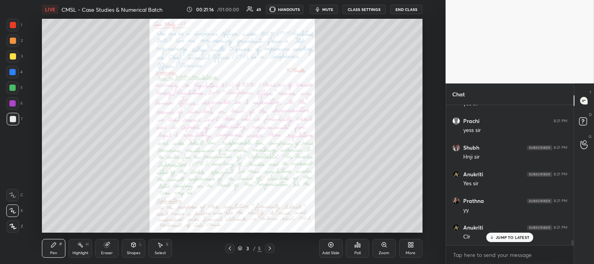
scroll to position [3711, 0]
click at [80, 248] on div "Highlight H" at bounding box center [81, 248] width 24 height 19
click at [10, 30] on div at bounding box center [13, 25] width 13 height 13
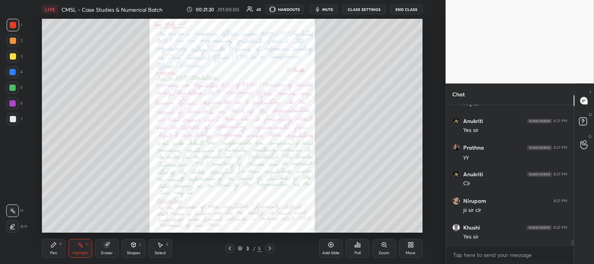
scroll to position [3765, 0]
click at [378, 252] on div "Zoom" at bounding box center [385, 248] width 24 height 19
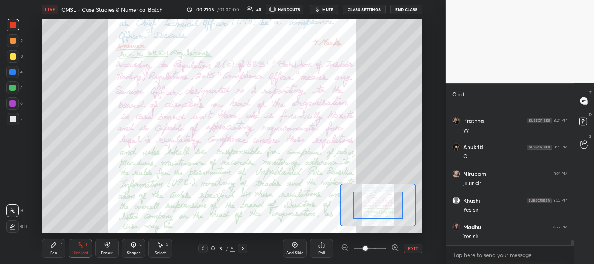
click at [327, 12] on button "mute" at bounding box center [324, 9] width 28 height 9
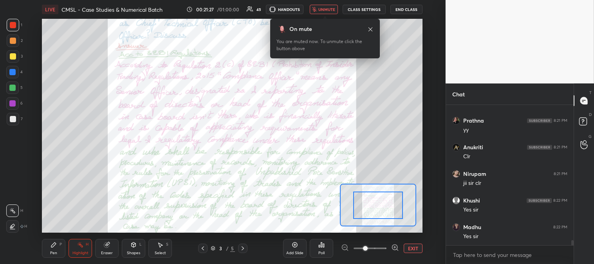
click at [328, 8] on span "unmute" at bounding box center [327, 9] width 17 height 5
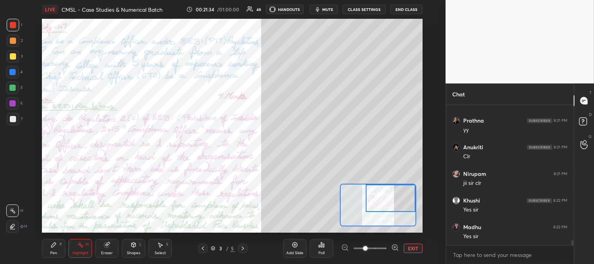
click at [112, 255] on div "Eraser" at bounding box center [107, 248] width 24 height 19
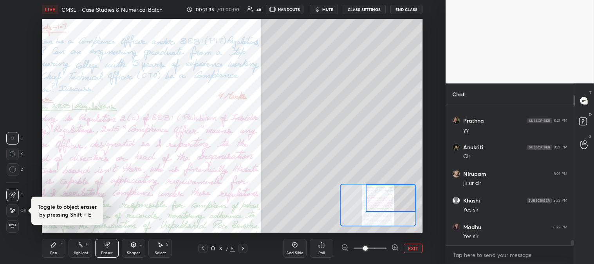
click at [52, 255] on div "Pen P" at bounding box center [54, 248] width 24 height 19
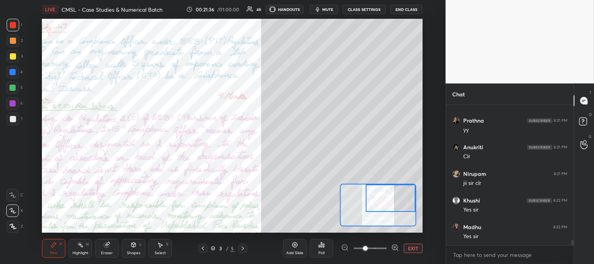
click at [55, 248] on div "Pen P" at bounding box center [54, 248] width 24 height 19
click at [14, 119] on div at bounding box center [13, 119] width 6 height 6
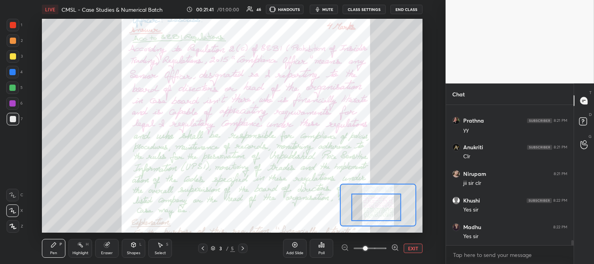
scroll to position [3793, 0]
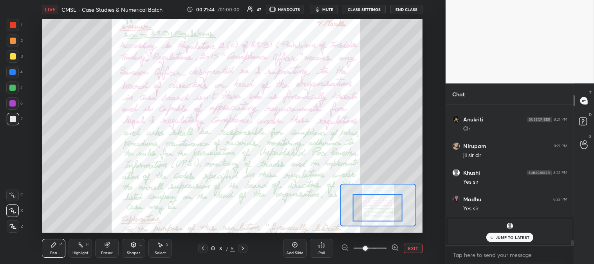
click at [328, 9] on span "mute" at bounding box center [327, 9] width 11 height 5
click at [499, 236] on p "JUMP TO LATEST" at bounding box center [513, 237] width 34 height 5
click at [327, 8] on span "unmute" at bounding box center [327, 9] width 17 height 5
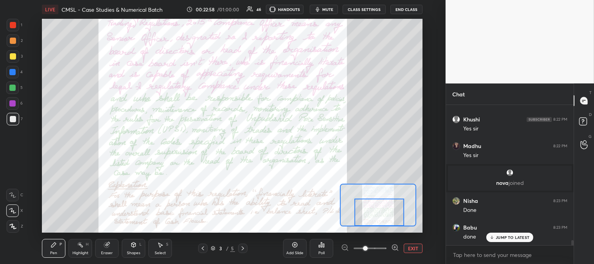
scroll to position [3646, 0]
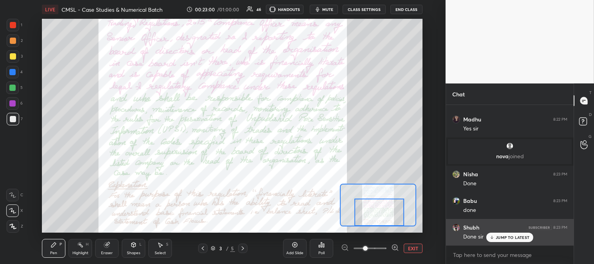
click at [494, 239] on icon at bounding box center [492, 237] width 5 height 5
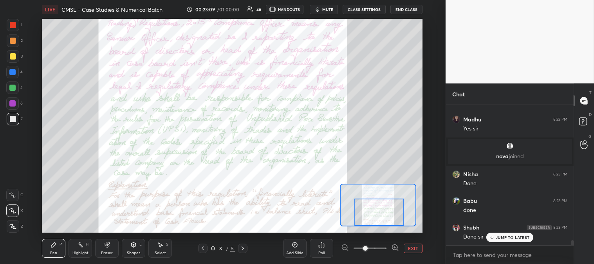
scroll to position [3679, 0]
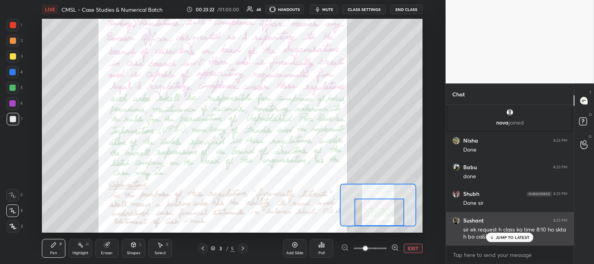
click at [496, 238] on p "JUMP TO LATEST" at bounding box center [513, 237] width 34 height 5
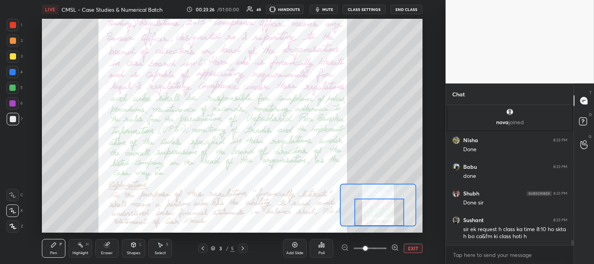
click at [241, 250] on icon at bounding box center [243, 248] width 6 height 6
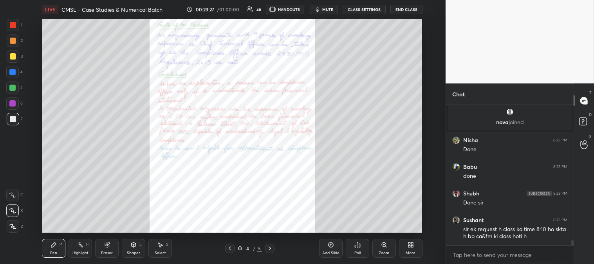
click at [378, 249] on div "Zoom" at bounding box center [385, 248] width 24 height 19
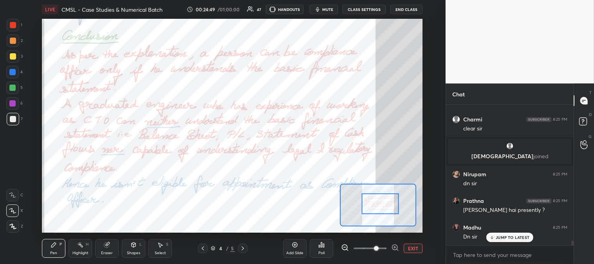
scroll to position [4128, 0]
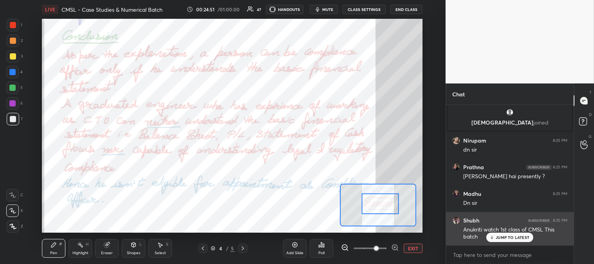
click at [500, 239] on p "JUMP TO LATEST" at bounding box center [513, 237] width 34 height 5
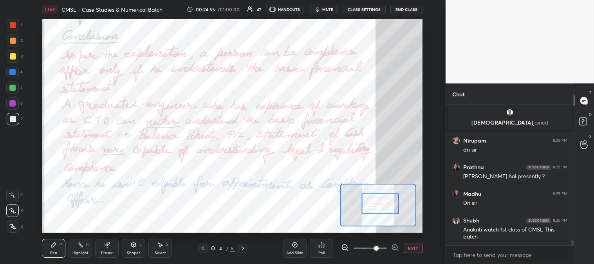
click at [412, 248] on button "EXIT" at bounding box center [413, 248] width 19 height 9
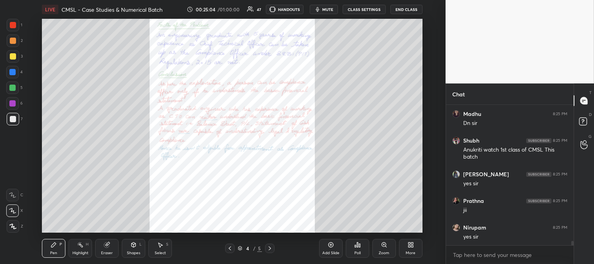
scroll to position [4235, 0]
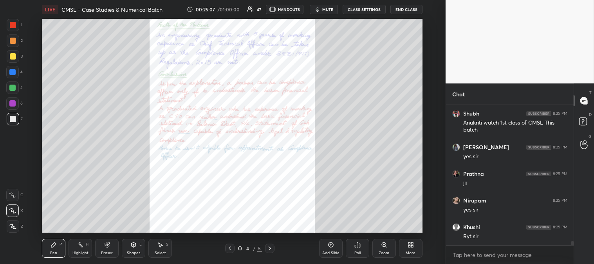
click at [414, 248] on div "More" at bounding box center [411, 248] width 24 height 19
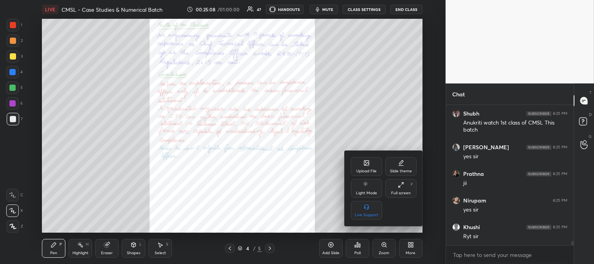
click at [370, 161] on icon at bounding box center [367, 163] width 6 height 6
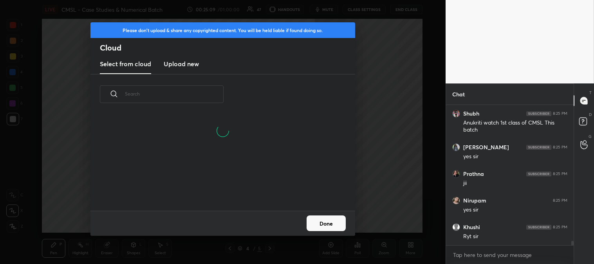
click at [177, 67] on h3 "Upload new" at bounding box center [181, 63] width 35 height 9
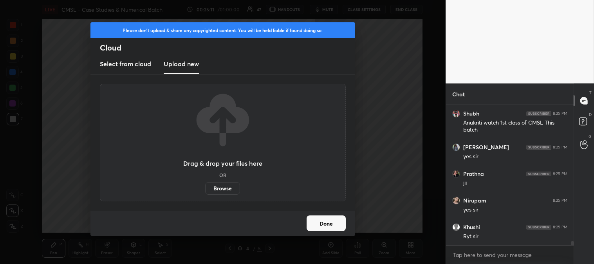
click at [217, 191] on label "Browse" at bounding box center [222, 188] width 35 height 13
click at [205, 191] on input "Browse" at bounding box center [205, 188] width 0 height 13
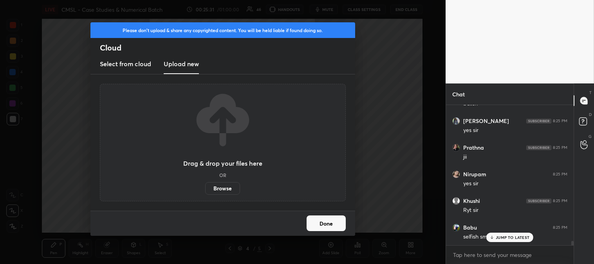
scroll to position [4288, 0]
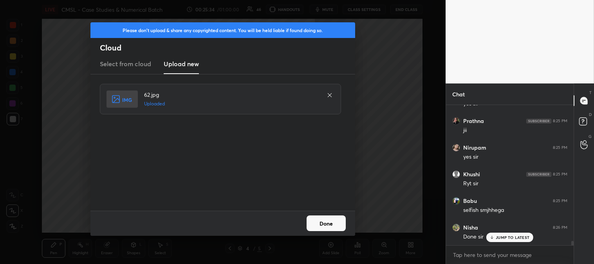
click at [329, 223] on button "Done" at bounding box center [326, 223] width 39 height 16
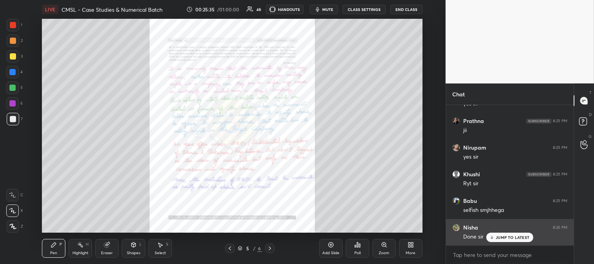
click at [506, 238] on p "JUMP TO LATEST" at bounding box center [513, 237] width 34 height 5
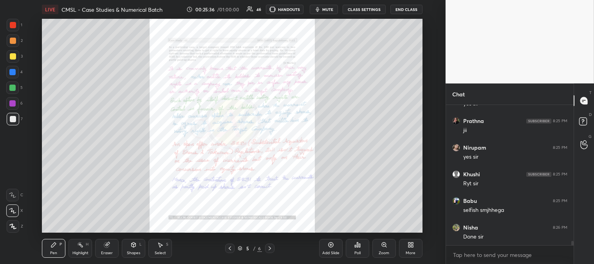
scroll to position [4315, 0]
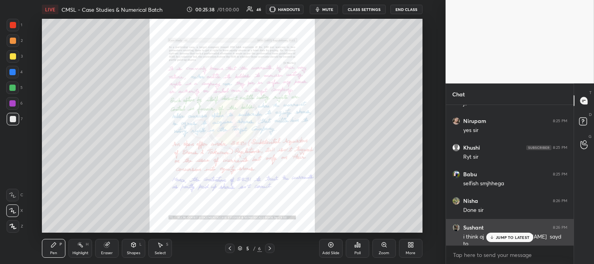
click at [500, 243] on div "Sushant 8:26 PM i think aj link ni aaya sayd to" at bounding box center [510, 236] width 128 height 34
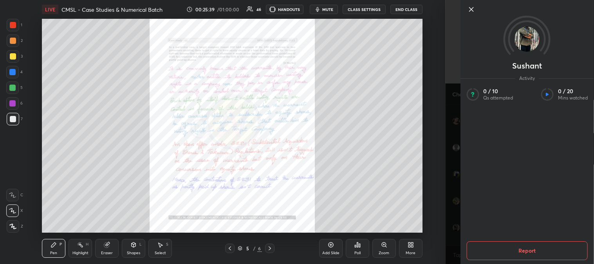
click at [469, 11] on icon at bounding box center [471, 9] width 4 height 4
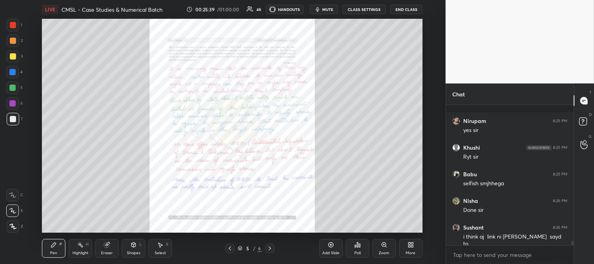
scroll to position [4349, 0]
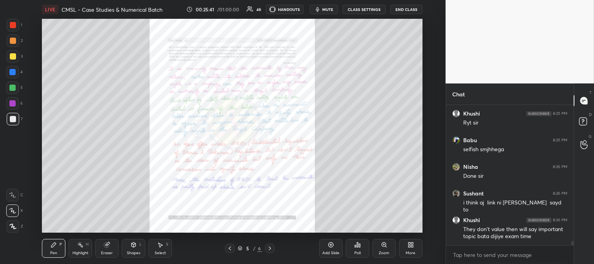
click at [381, 251] on div "Zoom" at bounding box center [384, 253] width 11 height 4
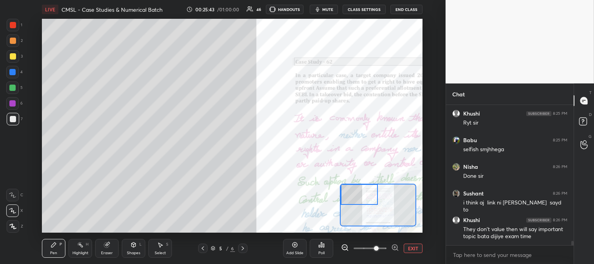
click at [328, 8] on span "mute" at bounding box center [327, 9] width 11 height 5
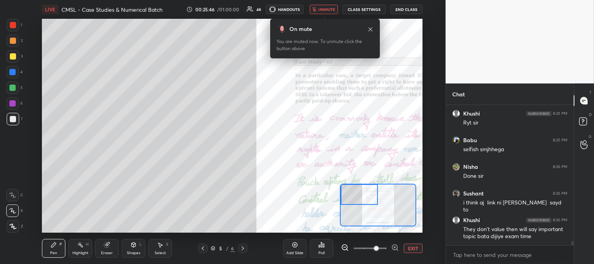
click at [327, 10] on span "unmute" at bounding box center [327, 9] width 17 height 5
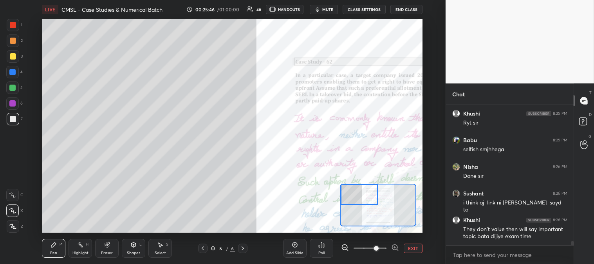
scroll to position [4375, 0]
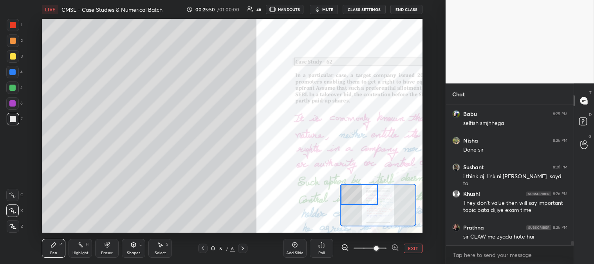
click at [52, 257] on div "Pen P" at bounding box center [54, 248] width 24 height 19
click at [11, 57] on div at bounding box center [13, 56] width 6 height 6
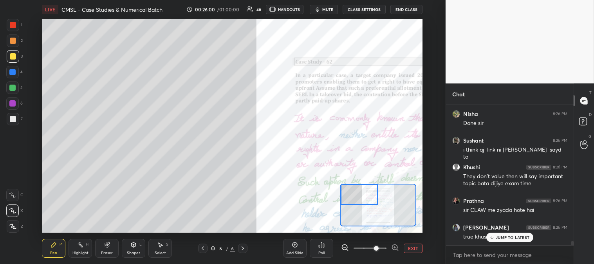
scroll to position [4428, 0]
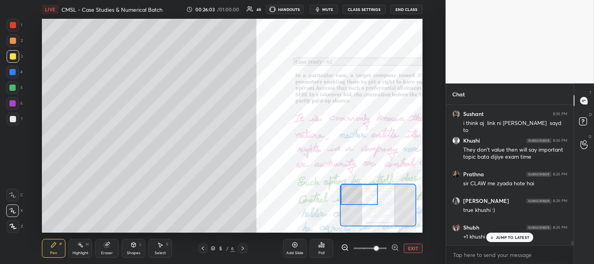
click at [14, 121] on div at bounding box center [13, 119] width 6 height 6
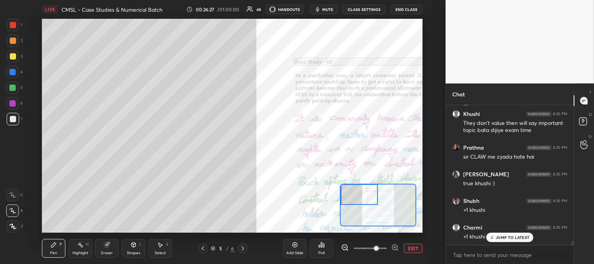
click at [14, 91] on div at bounding box center [12, 87] width 13 height 13
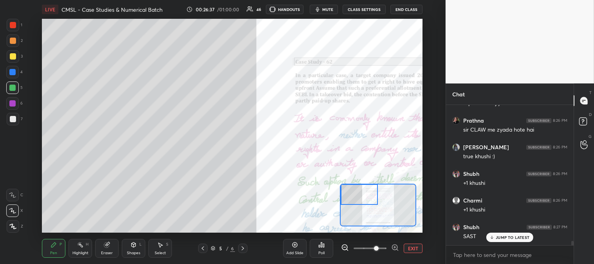
scroll to position [4508, 0]
click at [331, 9] on span "mute" at bounding box center [327, 9] width 11 height 5
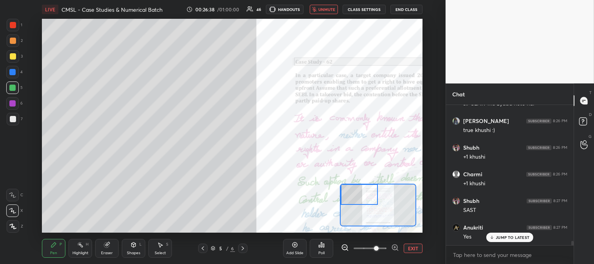
scroll to position [4562, 0]
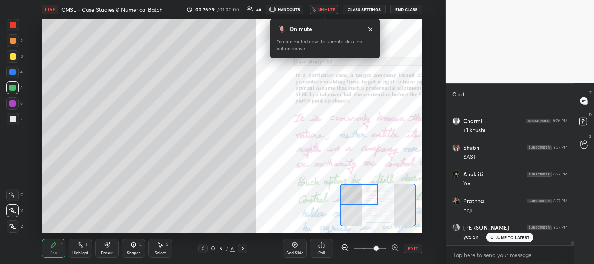
click at [326, 11] on span "unmute" at bounding box center [327, 9] width 17 height 5
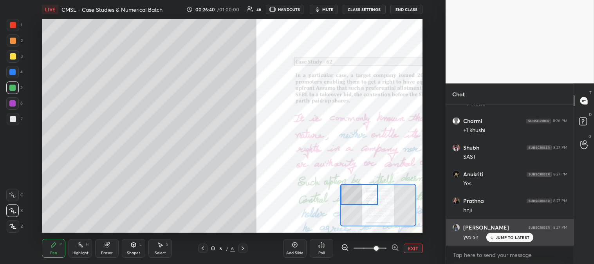
click at [502, 235] on p "JUMP TO LATEST" at bounding box center [513, 237] width 34 height 5
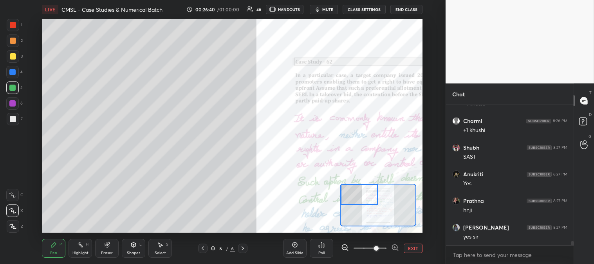
click at [410, 246] on button "EXIT" at bounding box center [413, 248] width 19 height 9
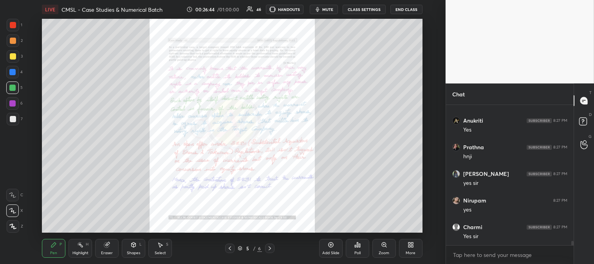
scroll to position [4641, 0]
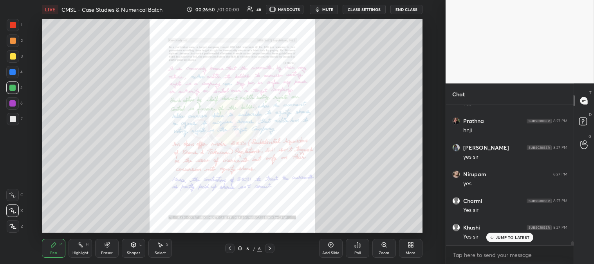
click at [7, 30] on div at bounding box center [13, 25] width 13 height 13
click at [494, 237] on icon at bounding box center [492, 237] width 5 height 5
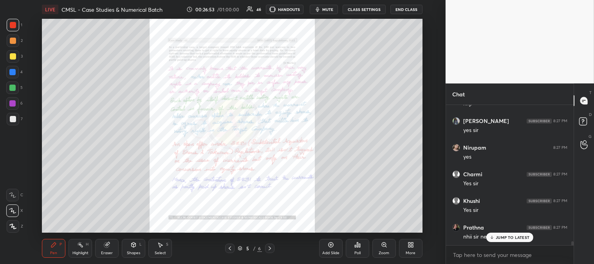
scroll to position [4736, 0]
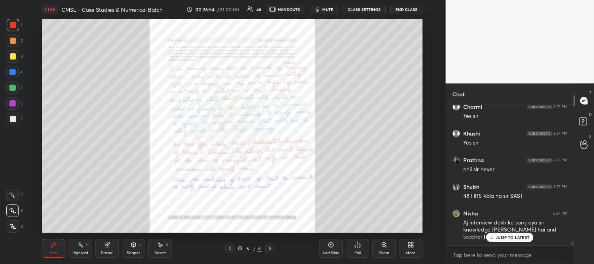
click at [501, 239] on p "JUMP TO LATEST" at bounding box center [513, 237] width 34 height 5
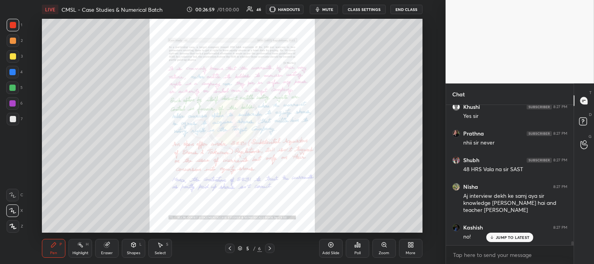
click at [499, 236] on p "JUMP TO LATEST" at bounding box center [513, 237] width 34 height 5
click at [381, 251] on div "Zoom" at bounding box center [384, 253] width 11 height 4
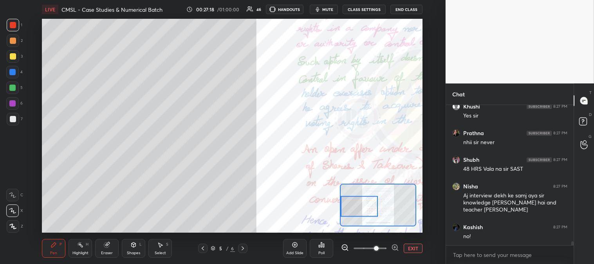
click at [110, 250] on div "Eraser" at bounding box center [107, 248] width 24 height 19
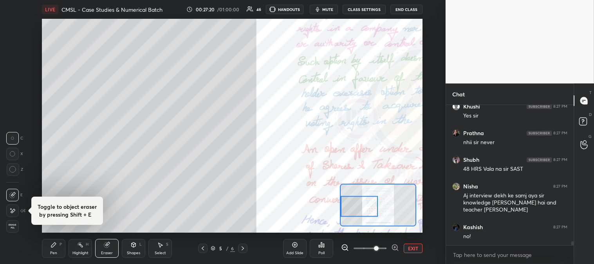
click at [56, 254] on div "Pen" at bounding box center [53, 253] width 7 height 4
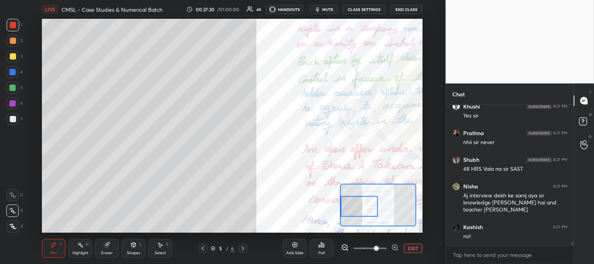
click at [55, 248] on div "Pen P" at bounding box center [54, 248] width 24 height 19
click at [13, 121] on div at bounding box center [13, 119] width 6 height 6
click at [109, 251] on div "Eraser" at bounding box center [107, 253] width 12 height 4
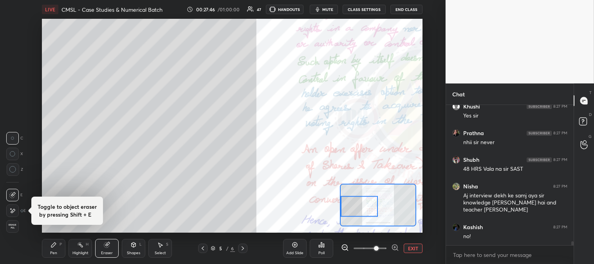
click at [54, 250] on div "Pen P" at bounding box center [54, 248] width 24 height 19
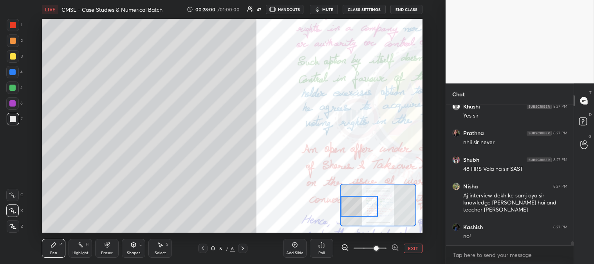
click at [411, 247] on button "EXIT" at bounding box center [413, 248] width 19 height 9
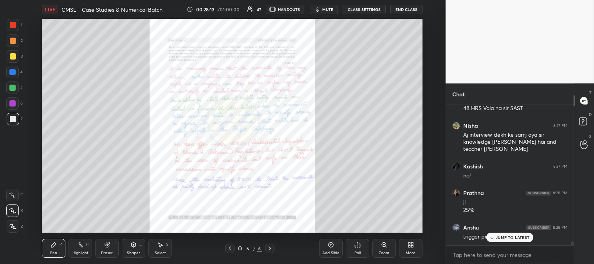
scroll to position [4850, 0]
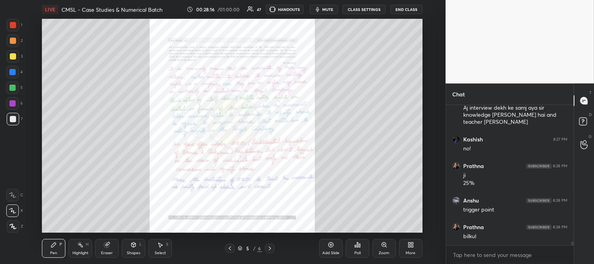
click at [382, 253] on div "Zoom" at bounding box center [384, 253] width 11 height 4
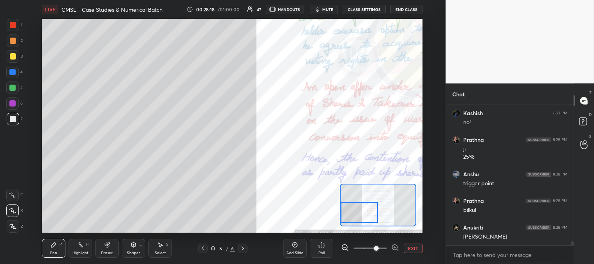
scroll to position [4903, 0]
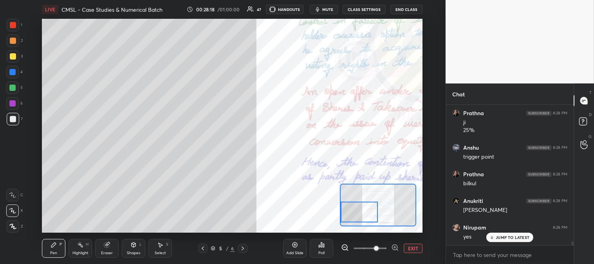
click at [51, 250] on div "Pen P" at bounding box center [54, 248] width 24 height 19
click at [91, 250] on div "Highlight H" at bounding box center [81, 248] width 24 height 19
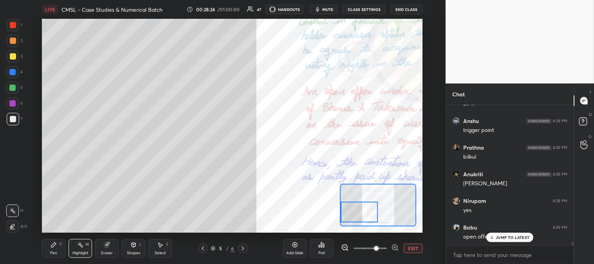
click at [60, 251] on div "Pen P" at bounding box center [54, 248] width 24 height 19
click at [63, 253] on div "Pen P" at bounding box center [54, 248] width 24 height 19
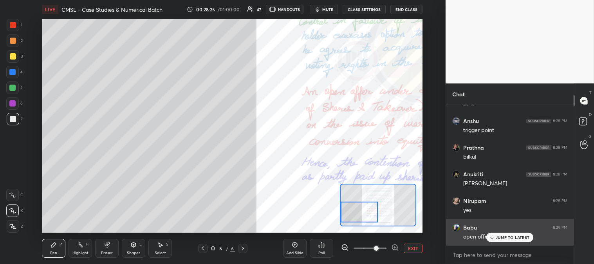
click at [498, 237] on p "JUMP TO LATEST" at bounding box center [513, 237] width 34 height 5
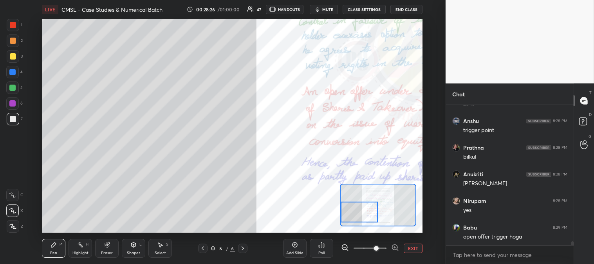
click at [15, 42] on div at bounding box center [13, 41] width 6 height 6
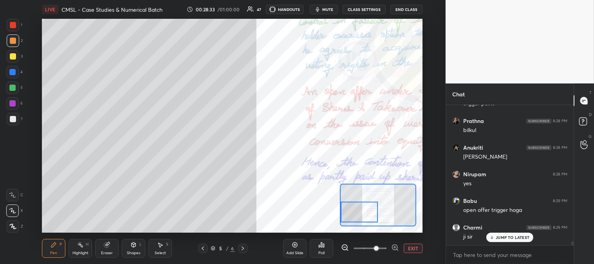
click at [416, 252] on button "EXIT" at bounding box center [413, 248] width 19 height 9
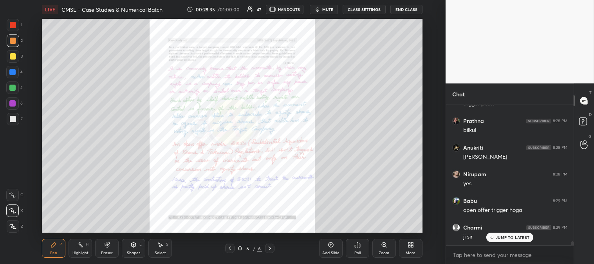
scroll to position [4984, 0]
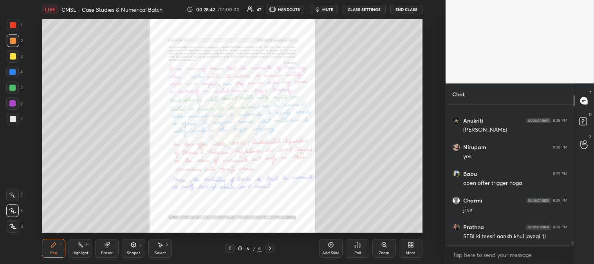
click at [382, 250] on div "Zoom" at bounding box center [385, 248] width 24 height 19
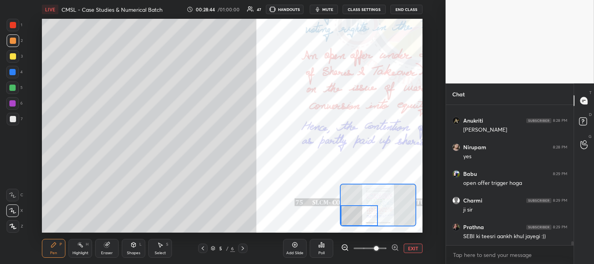
click at [10, 24] on div at bounding box center [13, 25] width 6 height 6
click at [14, 89] on div at bounding box center [12, 88] width 6 height 6
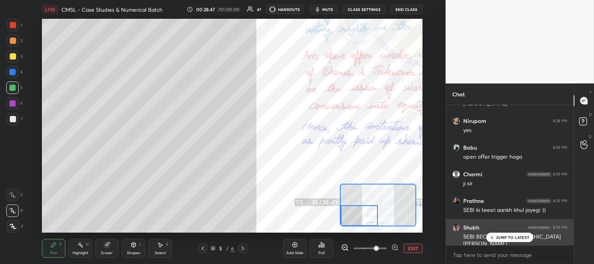
click at [500, 239] on p "JUMP TO LATEST" at bounding box center [513, 237] width 34 height 5
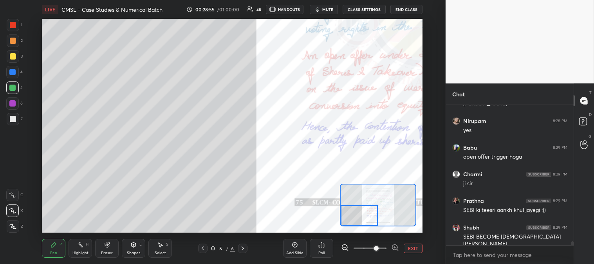
scroll to position [5036, 0]
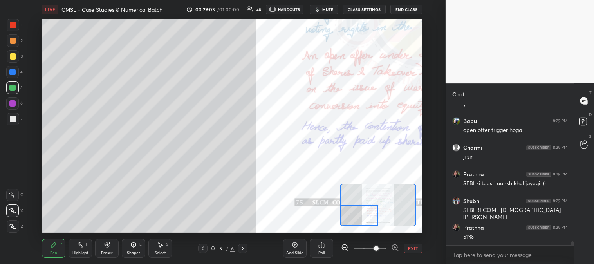
click at [411, 249] on button "EXIT" at bounding box center [413, 248] width 19 height 9
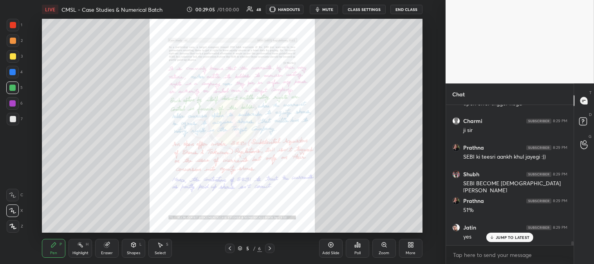
scroll to position [5090, 0]
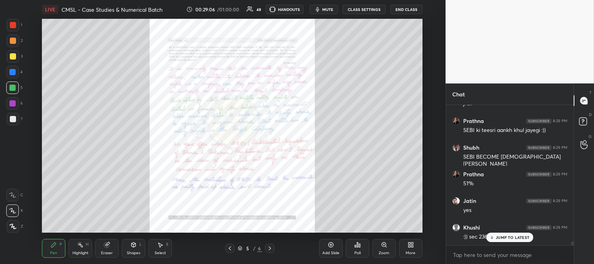
click at [83, 253] on div "Highlight" at bounding box center [80, 253] width 16 height 4
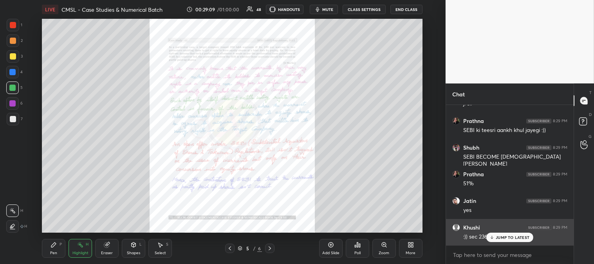
click at [498, 239] on p "JUMP TO LATEST" at bounding box center [513, 237] width 34 height 5
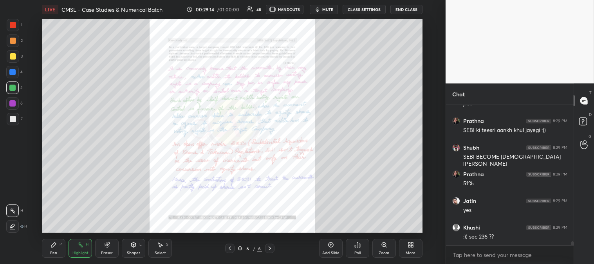
click at [52, 244] on icon at bounding box center [53, 245] width 5 height 5
click at [78, 250] on div "Highlight H" at bounding box center [81, 248] width 24 height 19
click at [57, 255] on div "Pen" at bounding box center [53, 253] width 7 height 4
click at [57, 257] on div "Pen P" at bounding box center [54, 248] width 24 height 19
click at [12, 58] on div at bounding box center [13, 56] width 6 height 6
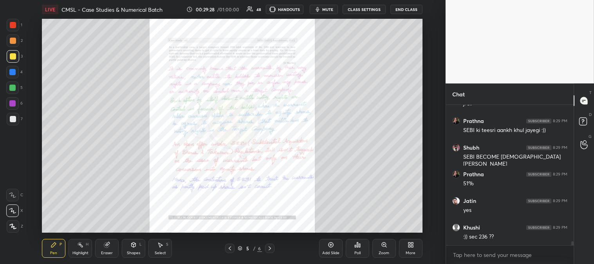
click at [378, 249] on div "Zoom" at bounding box center [385, 248] width 24 height 19
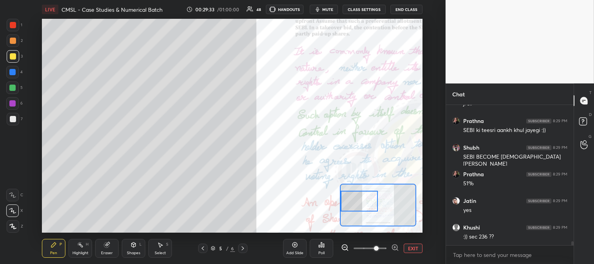
click at [413, 248] on button "EXIT" at bounding box center [413, 248] width 19 height 9
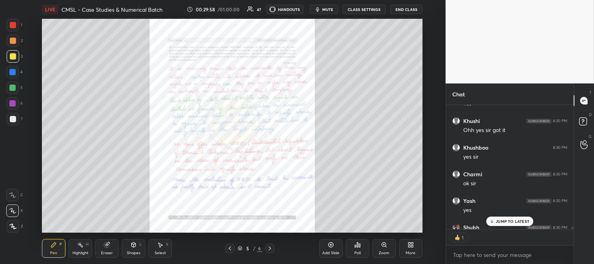
scroll to position [5353, 0]
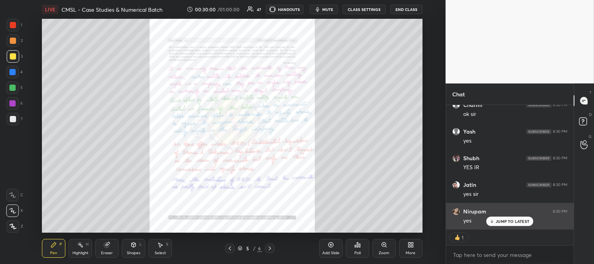
click at [497, 221] on p "JUMP TO LATEST" at bounding box center [513, 221] width 34 height 5
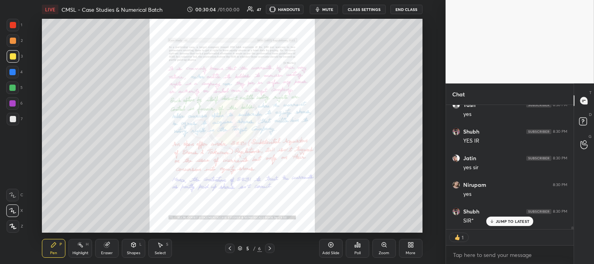
scroll to position [5407, 0]
click at [76, 249] on div "Highlight H" at bounding box center [81, 248] width 24 height 19
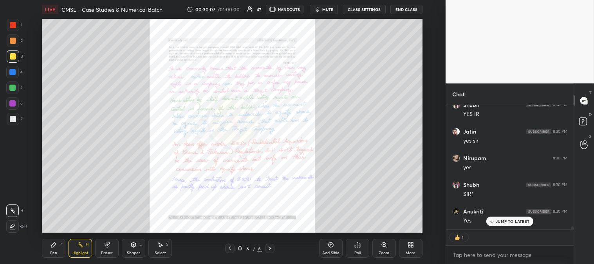
click at [15, 225] on icon at bounding box center [12, 226] width 6 height 6
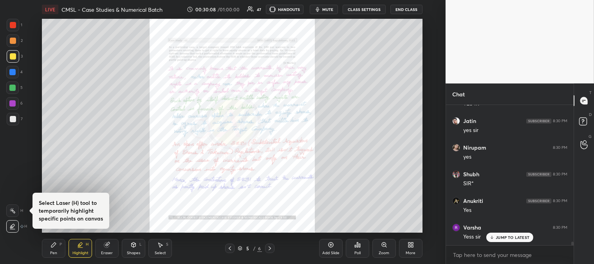
scroll to position [5417, 0]
click at [14, 211] on icon at bounding box center [12, 211] width 6 height 6
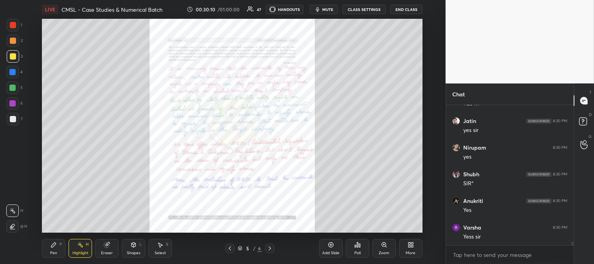
click at [56, 249] on div "Pen P" at bounding box center [54, 248] width 24 height 19
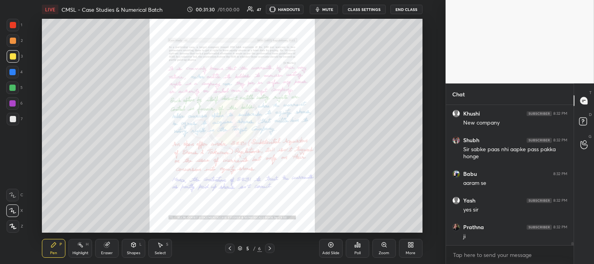
scroll to position [5805, 0]
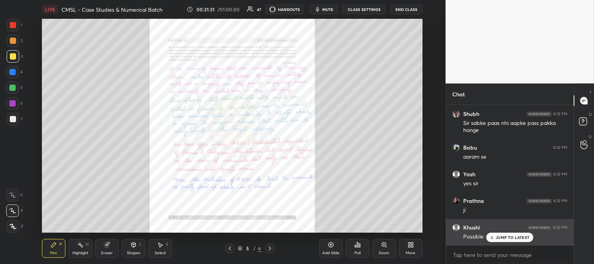
click at [501, 241] on div "JUMP TO LATEST" at bounding box center [510, 237] width 47 height 9
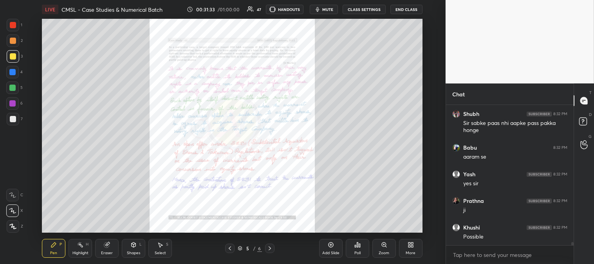
click at [382, 248] on div "Zoom" at bounding box center [385, 248] width 24 height 19
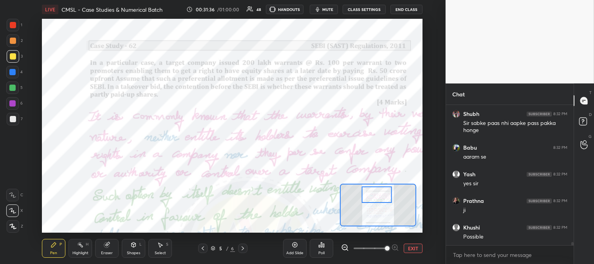
click at [60, 250] on div "Pen P" at bounding box center [54, 248] width 24 height 19
click at [13, 30] on div at bounding box center [13, 25] width 13 height 13
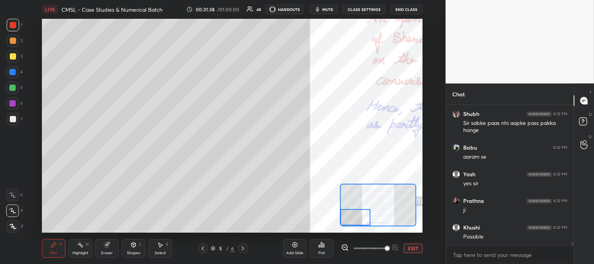
click at [416, 251] on button "EXIT" at bounding box center [413, 248] width 19 height 9
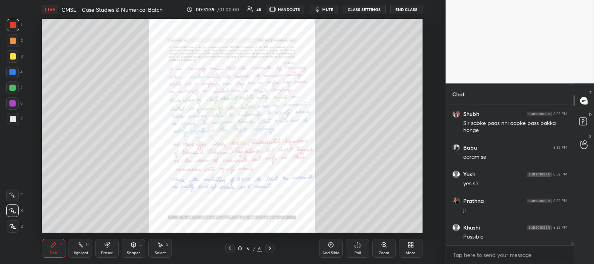
click at [80, 248] on icon at bounding box center [80, 245] width 6 height 6
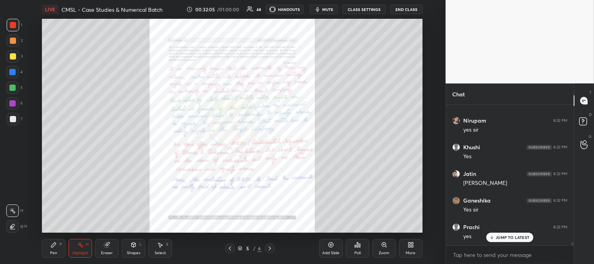
scroll to position [6071, 0]
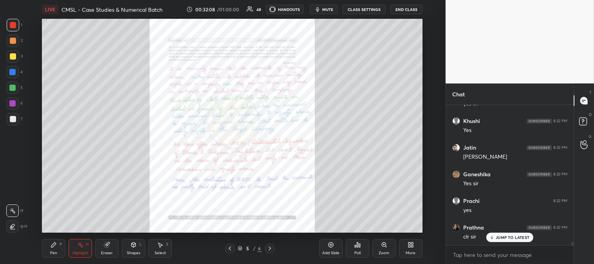
click at [57, 248] on div "Pen P" at bounding box center [54, 248] width 24 height 19
click at [378, 250] on div "Zoom" at bounding box center [385, 248] width 24 height 19
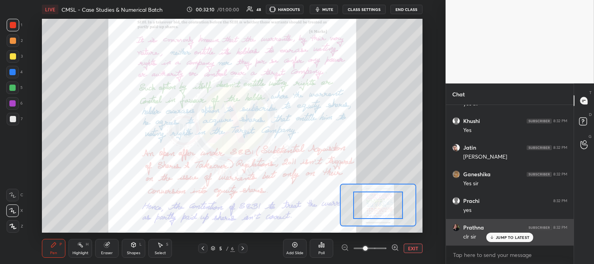
click at [413, 252] on button "EXIT" at bounding box center [413, 248] width 19 height 9
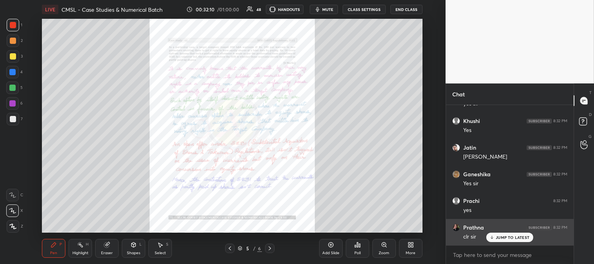
click at [500, 237] on p "JUMP TO LATEST" at bounding box center [513, 237] width 34 height 5
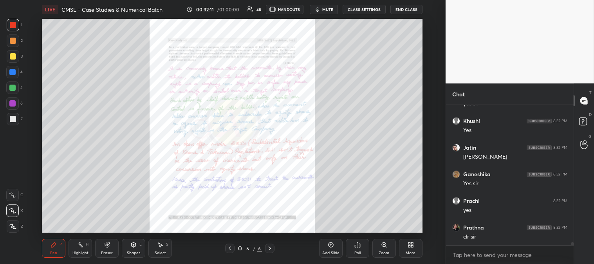
click at [84, 253] on div "Highlight" at bounding box center [80, 253] width 16 height 4
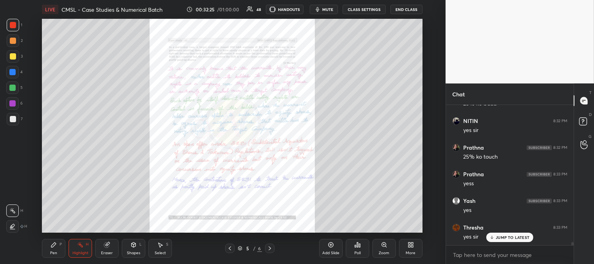
scroll to position [6285, 0]
click at [384, 249] on div "Zoom" at bounding box center [385, 248] width 24 height 19
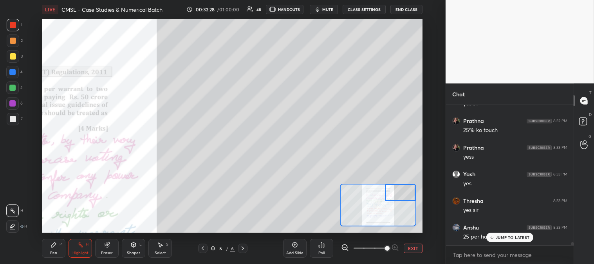
click at [58, 247] on div "Pen P" at bounding box center [54, 248] width 24 height 19
click at [14, 53] on div at bounding box center [13, 56] width 6 height 6
click at [414, 248] on button "EXIT" at bounding box center [413, 248] width 19 height 9
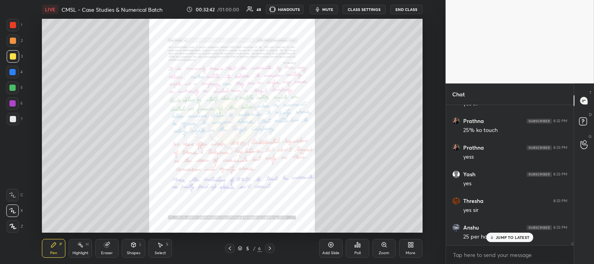
click at [80, 251] on div "Highlight" at bounding box center [80, 253] width 16 height 4
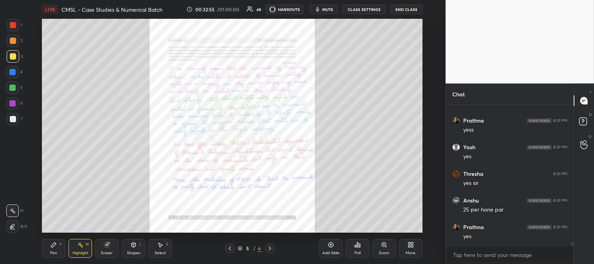
scroll to position [6319, 0]
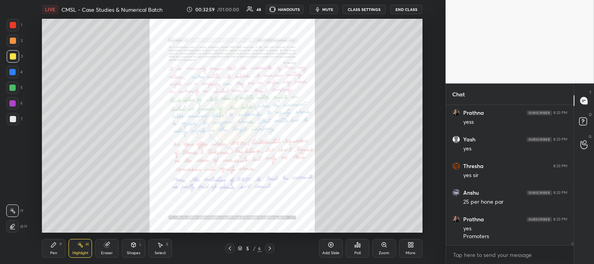
click at [381, 251] on div "Zoom" at bounding box center [384, 253] width 11 height 4
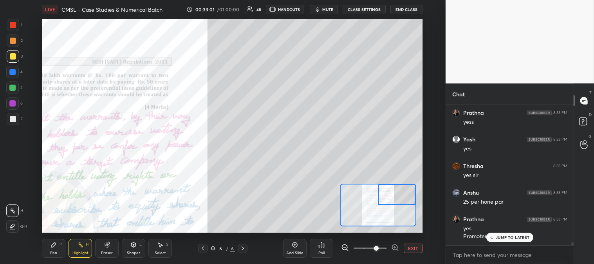
scroll to position [6346, 0]
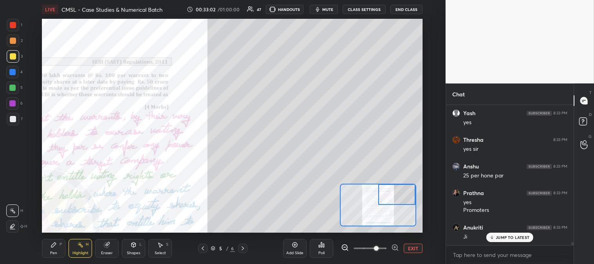
click at [52, 246] on icon at bounding box center [53, 245] width 5 height 5
click at [16, 84] on div at bounding box center [12, 87] width 13 height 13
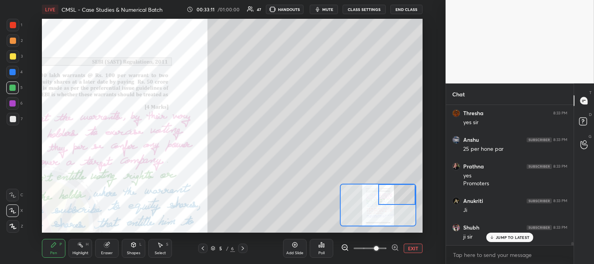
click at [13, 121] on div at bounding box center [13, 119] width 6 height 6
click at [501, 237] on p "JUMP TO LATEST" at bounding box center [513, 237] width 34 height 5
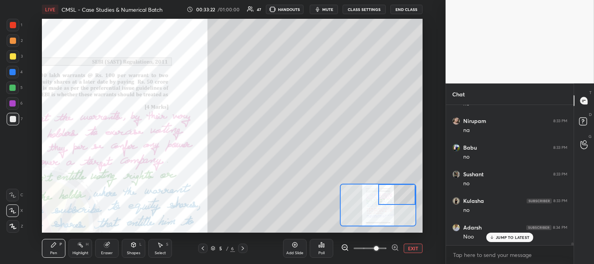
scroll to position [6639, 0]
click at [110, 255] on div "Eraser" at bounding box center [107, 253] width 12 height 4
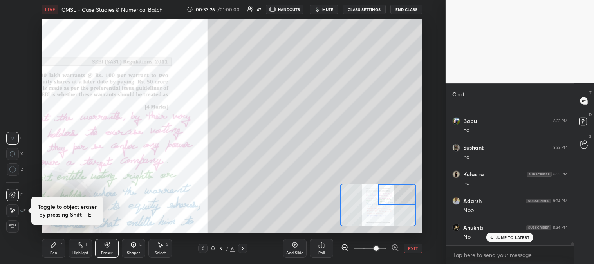
click at [52, 251] on div "Pen" at bounding box center [53, 253] width 7 height 4
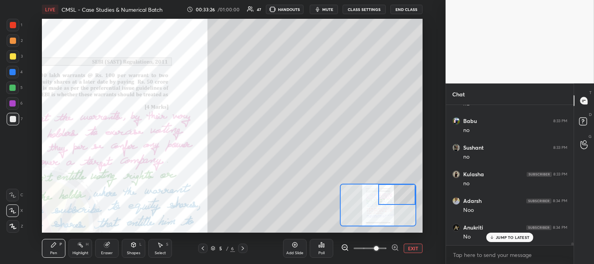
click at [60, 251] on div "Pen P" at bounding box center [54, 248] width 24 height 19
click at [14, 42] on div at bounding box center [13, 41] width 6 height 6
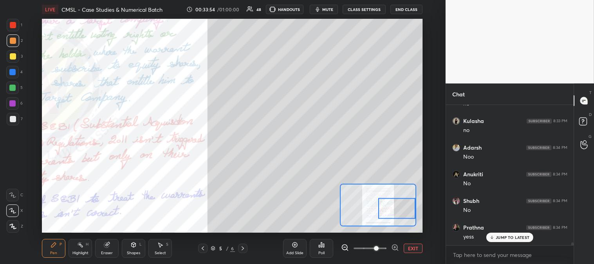
scroll to position [6720, 0]
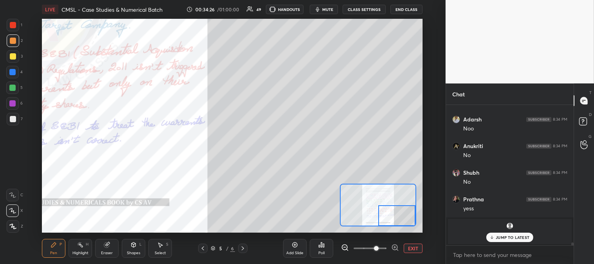
click at [414, 245] on button "EXIT" at bounding box center [413, 248] width 19 height 9
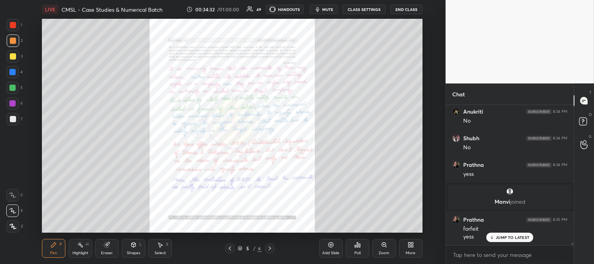
scroll to position [6782, 0]
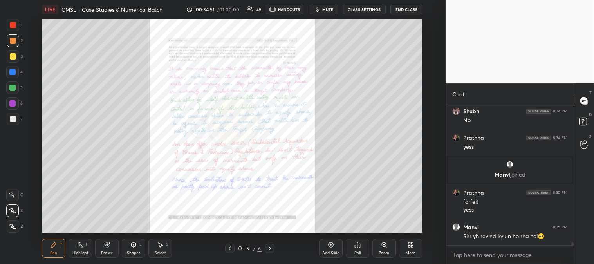
click at [14, 79] on div "4" at bounding box center [14, 74] width 16 height 16
click at [16, 88] on div at bounding box center [12, 88] width 6 height 6
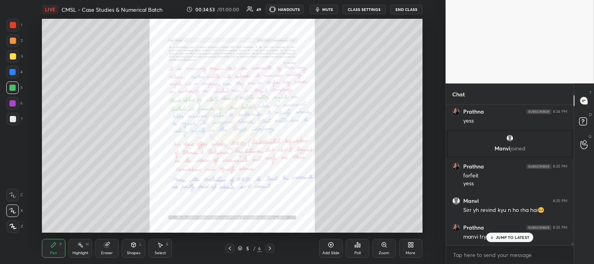
click at [268, 249] on icon at bounding box center [270, 248] width 6 height 6
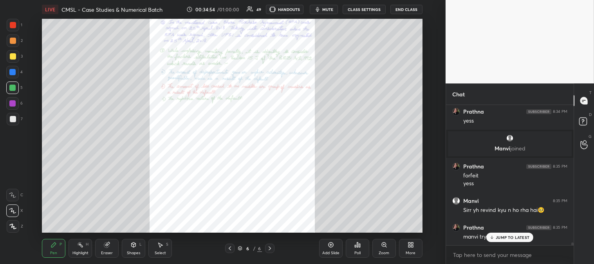
click at [229, 247] on icon at bounding box center [230, 248] width 6 height 6
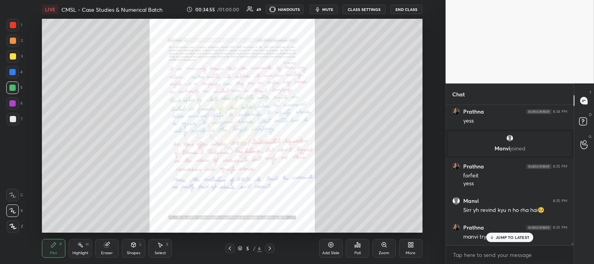
click at [334, 248] on div "Add Slide" at bounding box center [331, 248] width 24 height 19
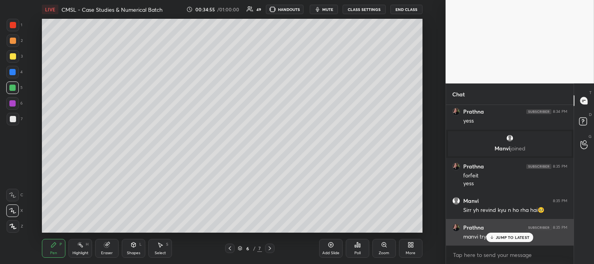
click at [504, 235] on p "JUMP TO LATEST" at bounding box center [513, 237] width 34 height 5
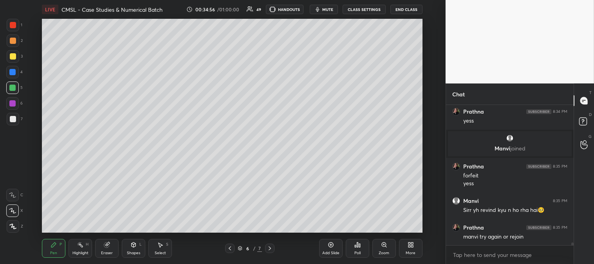
click at [382, 248] on div "Zoom" at bounding box center [385, 248] width 24 height 19
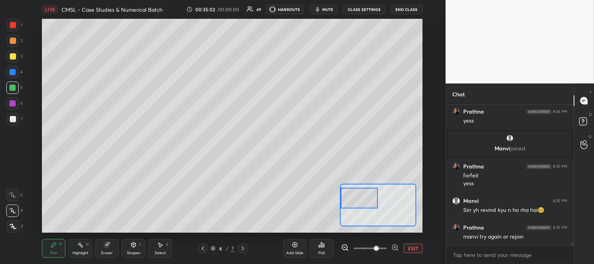
click at [14, 118] on div at bounding box center [13, 119] width 6 height 6
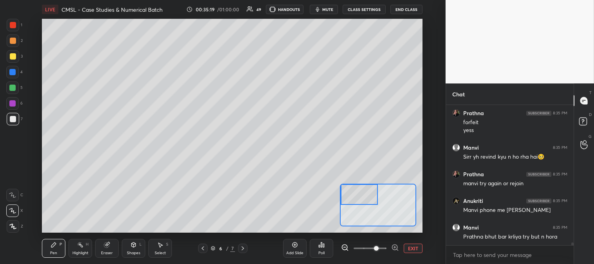
scroll to position [6888, 0]
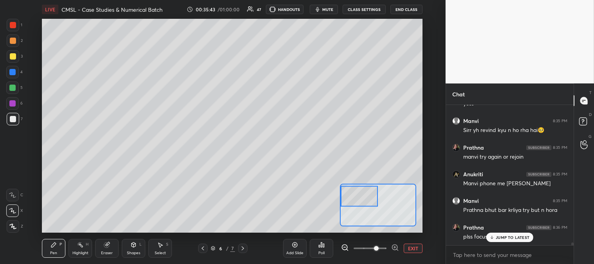
click at [346, 192] on div at bounding box center [359, 196] width 37 height 21
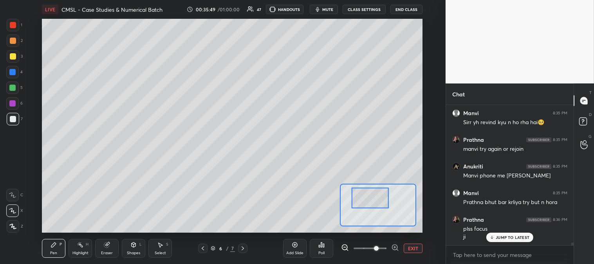
scroll to position [6923, 0]
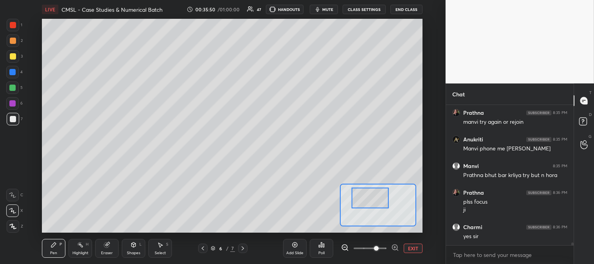
click at [411, 251] on button "EXIT" at bounding box center [413, 248] width 19 height 9
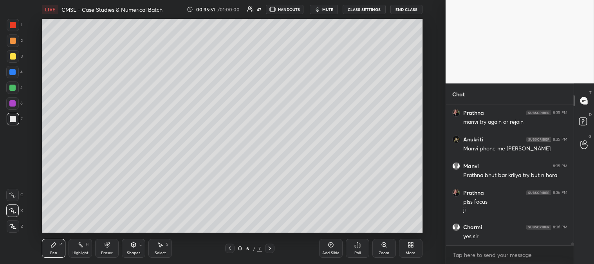
click at [73, 250] on div "Highlight H" at bounding box center [81, 248] width 24 height 19
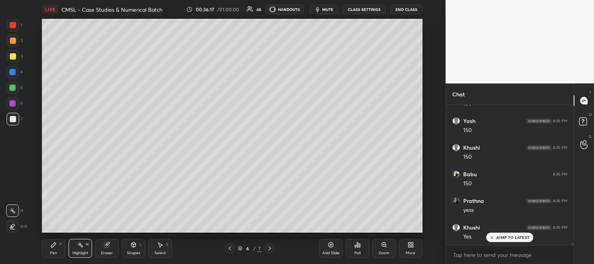
scroll to position [7136, 0]
click at [14, 63] on div "3" at bounding box center [15, 58] width 16 height 16
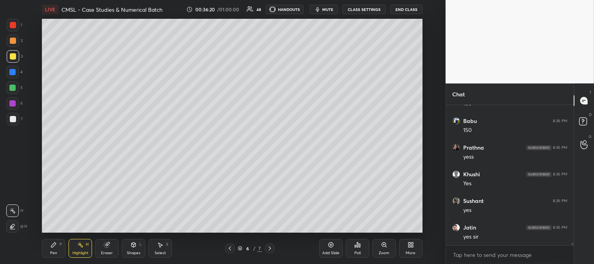
scroll to position [7189, 0]
click at [50, 250] on div "Pen P" at bounding box center [54, 248] width 24 height 19
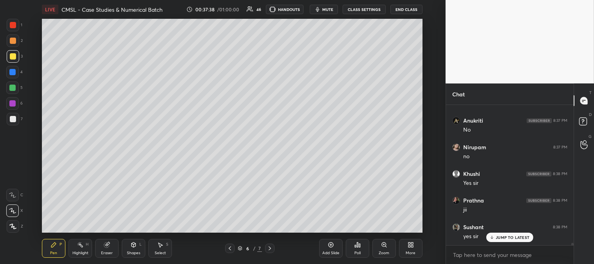
scroll to position [8077, 0]
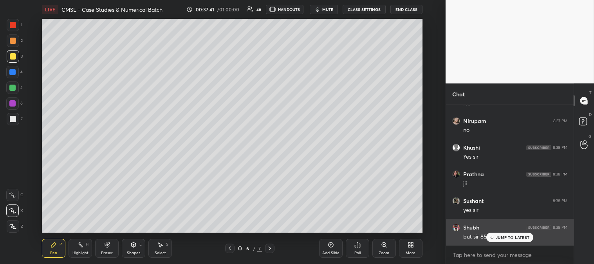
click at [496, 237] on p "JUMP TO LATEST" at bounding box center [513, 237] width 34 height 5
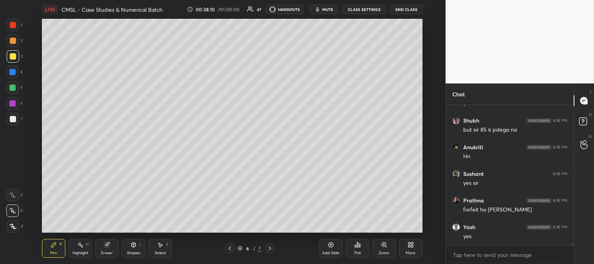
scroll to position [8211, 0]
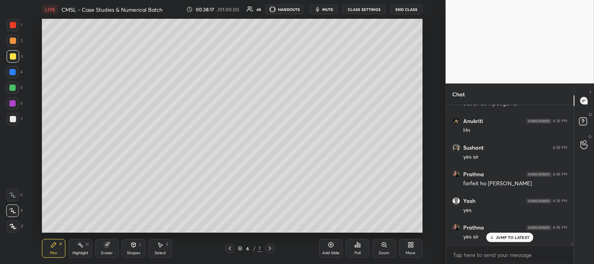
click at [230, 249] on icon at bounding box center [230, 248] width 6 height 6
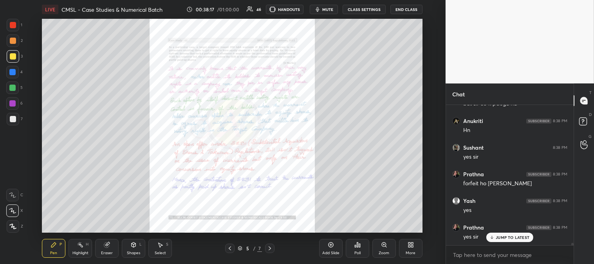
click at [84, 254] on div "Highlight" at bounding box center [80, 253] width 16 height 4
click at [13, 25] on div at bounding box center [13, 25] width 6 height 6
click at [270, 248] on icon at bounding box center [270, 248] width 6 height 6
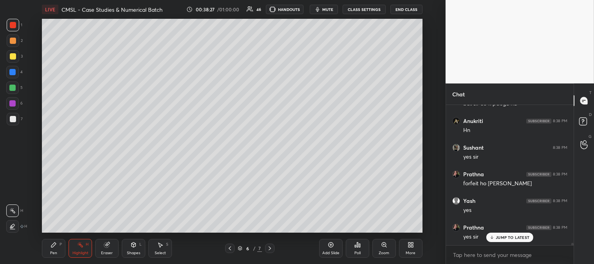
click at [229, 250] on icon at bounding box center [230, 248] width 6 height 6
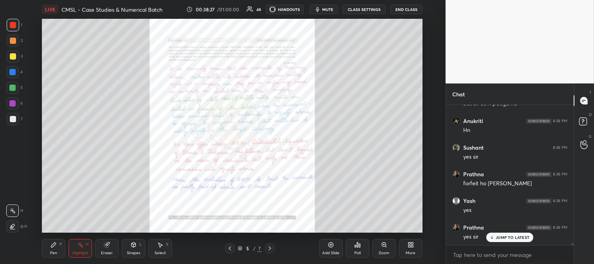
click at [384, 247] on icon at bounding box center [384, 245] width 6 height 6
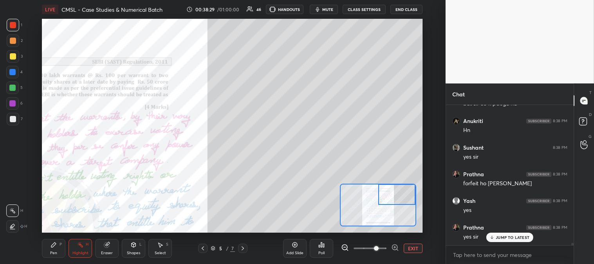
scroll to position [8237, 0]
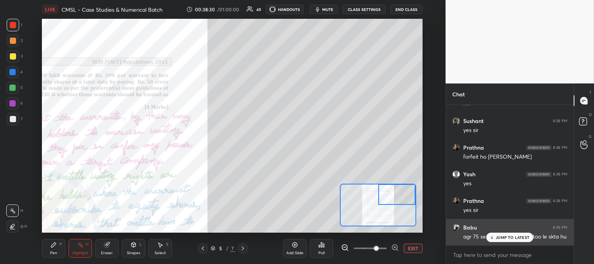
click at [501, 237] on p "JUMP TO LATEST" at bounding box center [513, 237] width 34 height 5
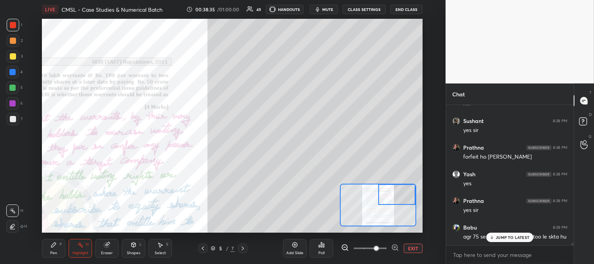
scroll to position [8264, 0]
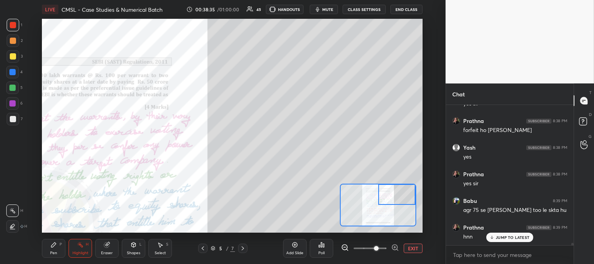
click at [53, 249] on div "Pen P" at bounding box center [54, 248] width 24 height 19
click at [16, 122] on div at bounding box center [13, 119] width 13 height 13
click at [501, 235] on p "JUMP TO LATEST" at bounding box center [513, 237] width 34 height 5
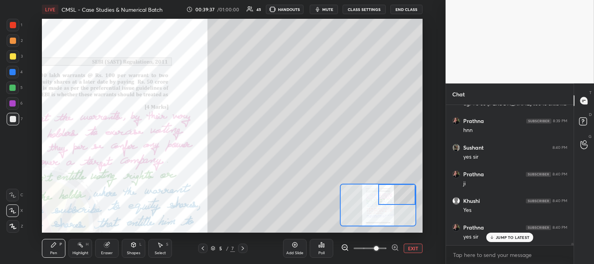
scroll to position [8397, 0]
click at [496, 236] on div "JUMP TO LATEST" at bounding box center [510, 237] width 47 height 9
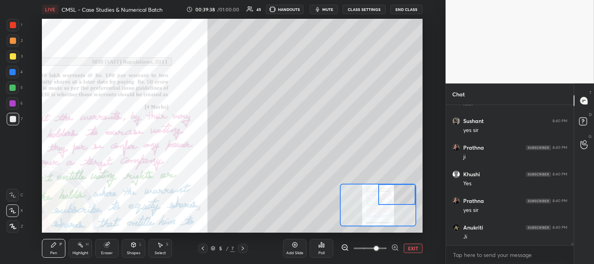
click at [413, 249] on button "EXIT" at bounding box center [413, 248] width 19 height 9
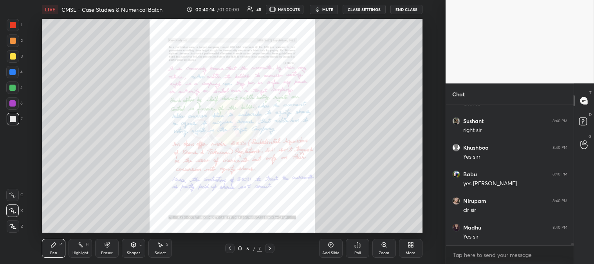
scroll to position [8831, 0]
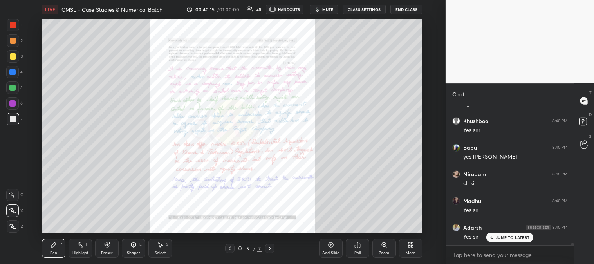
click at [77, 257] on div "Highlight H" at bounding box center [81, 248] width 24 height 19
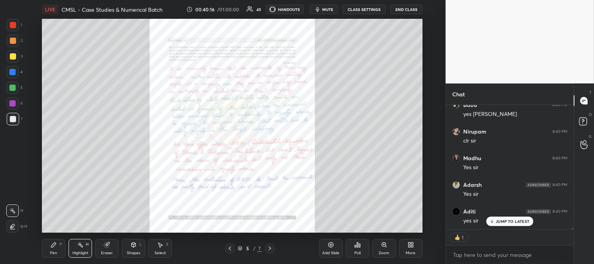
click at [12, 26] on div at bounding box center [13, 25] width 6 height 6
click at [382, 247] on icon at bounding box center [384, 245] width 6 height 6
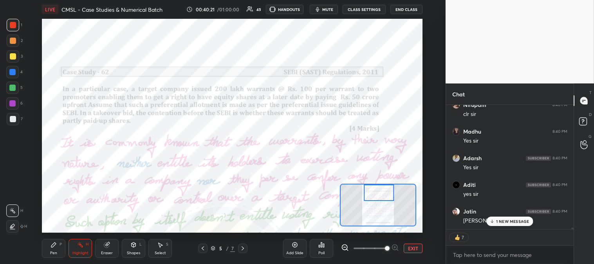
scroll to position [8927, 0]
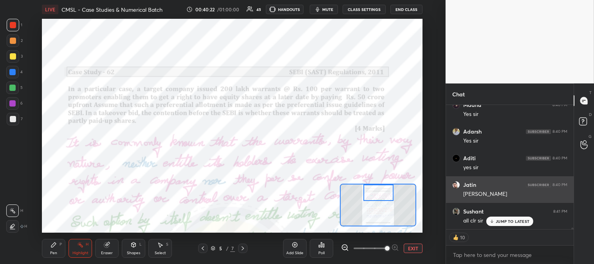
click at [504, 222] on p "JUMP TO LATEST" at bounding box center [513, 221] width 34 height 5
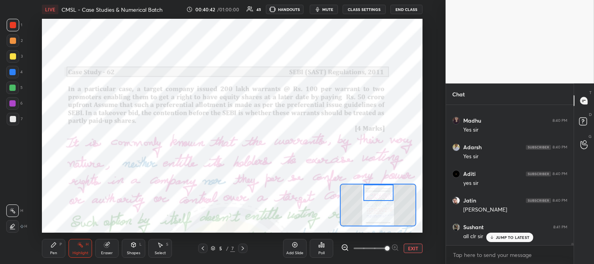
scroll to position [8911, 0]
click at [499, 240] on div "JUMP TO LATEST" at bounding box center [510, 237] width 47 height 9
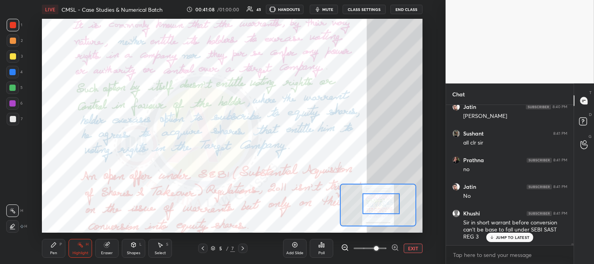
scroll to position [9032, 0]
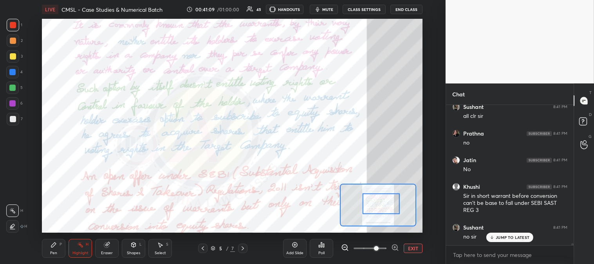
click at [504, 237] on p "JUMP TO LATEST" at bounding box center [513, 237] width 34 height 5
click at [329, 7] on span "mute" at bounding box center [327, 9] width 11 height 5
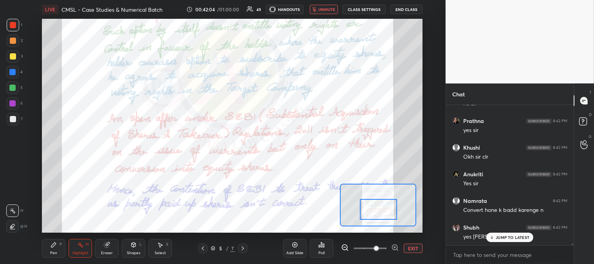
scroll to position [9192, 0]
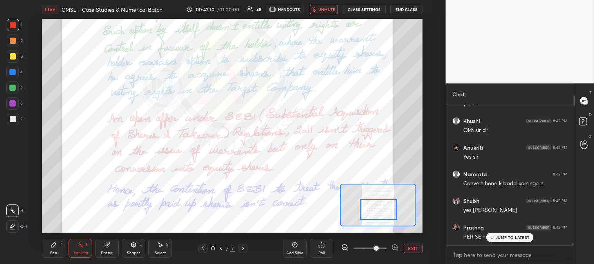
click at [327, 10] on span "unmute" at bounding box center [327, 9] width 17 height 5
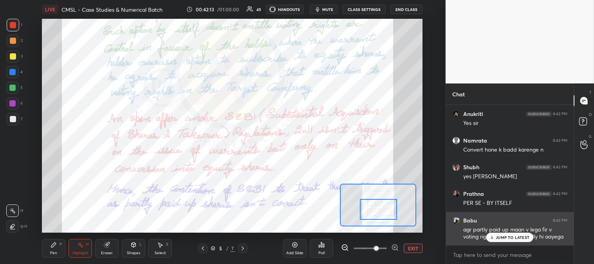
click at [500, 239] on p "JUMP TO LATEST" at bounding box center [513, 237] width 34 height 5
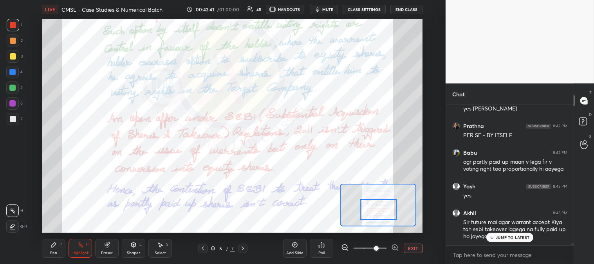
scroll to position [9319, 0]
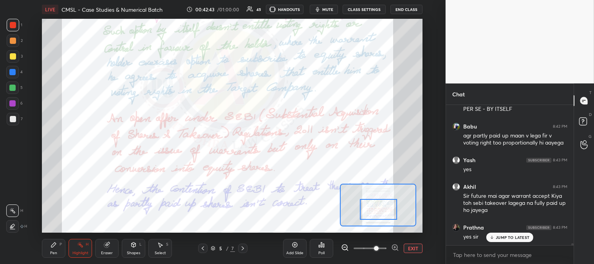
click at [244, 250] on icon at bounding box center [243, 248] width 6 height 6
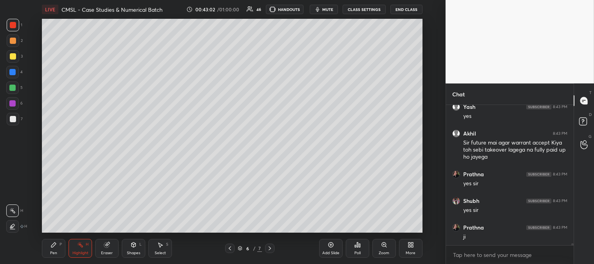
scroll to position [9426, 0]
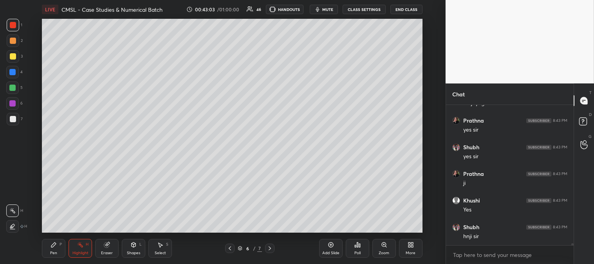
click at [56, 250] on div "Pen P" at bounding box center [54, 248] width 24 height 19
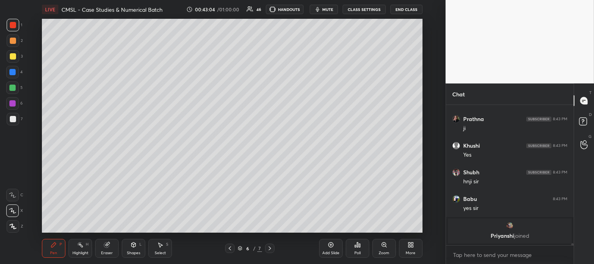
click at [18, 124] on div "7" at bounding box center [15, 119] width 16 height 13
click at [16, 67] on div at bounding box center [12, 72] width 13 height 13
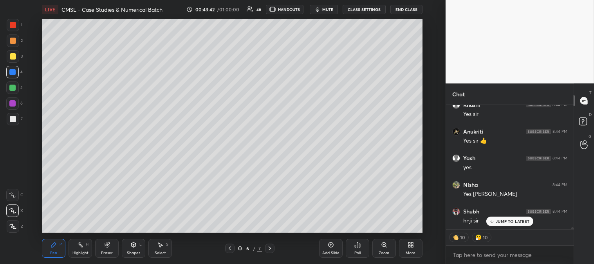
scroll to position [8074, 0]
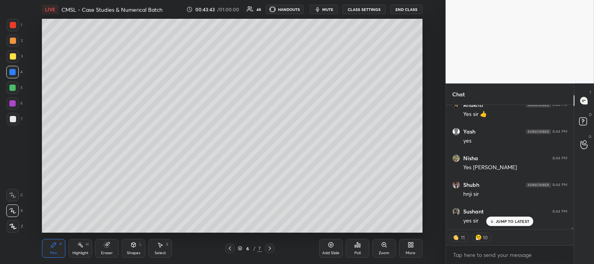
click at [230, 247] on icon at bounding box center [230, 248] width 6 height 6
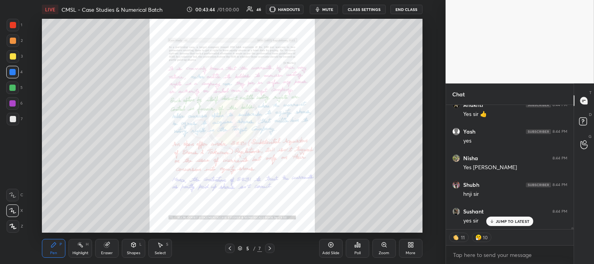
click at [232, 247] on icon at bounding box center [230, 248] width 6 height 6
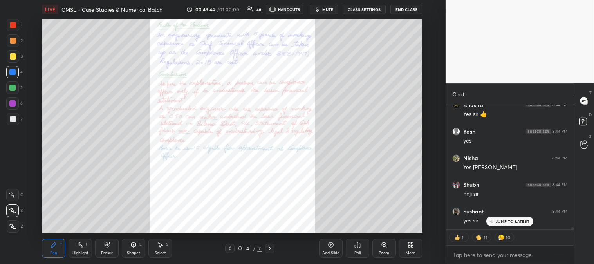
click at [232, 249] on icon at bounding box center [230, 248] width 6 height 6
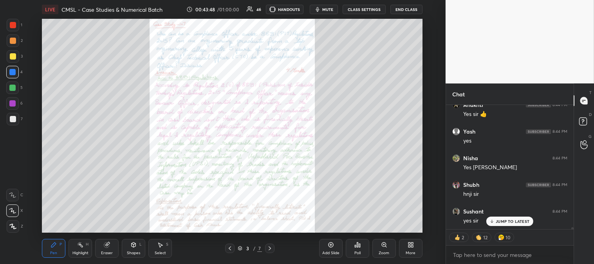
click at [269, 248] on icon at bounding box center [270, 248] width 6 height 6
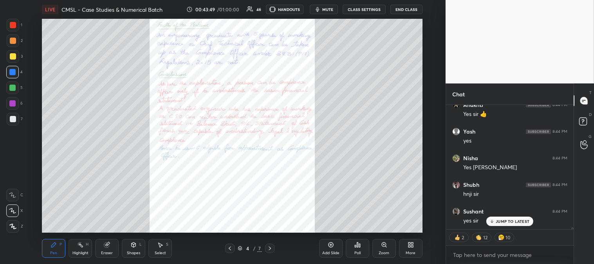
click at [270, 248] on icon at bounding box center [270, 248] width 6 height 6
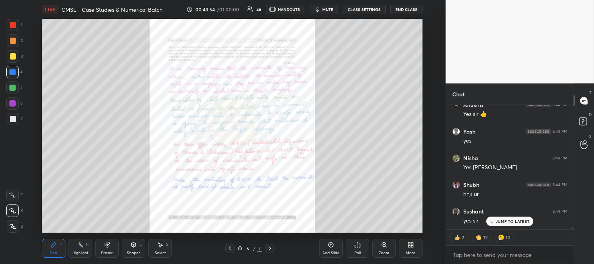
click at [406, 251] on div "More" at bounding box center [411, 253] width 10 height 4
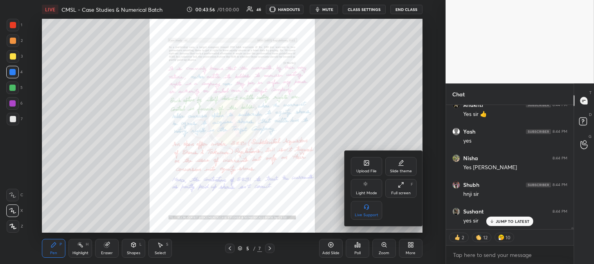
click at [365, 168] on div "Upload File" at bounding box center [366, 166] width 31 height 19
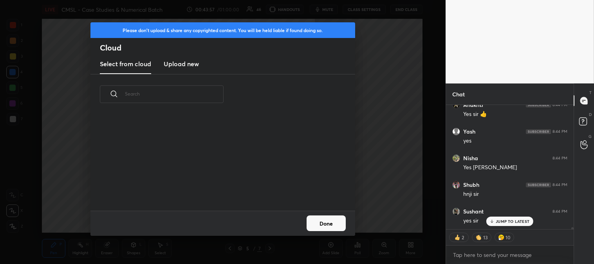
scroll to position [8101, 0]
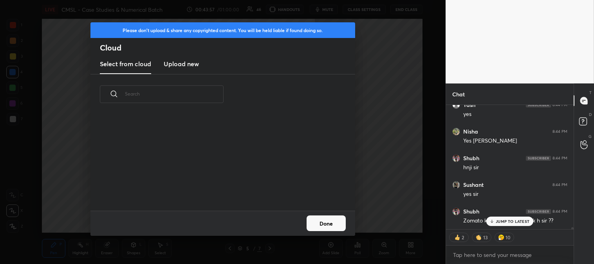
click at [179, 67] on h3 "Upload new" at bounding box center [181, 63] width 35 height 9
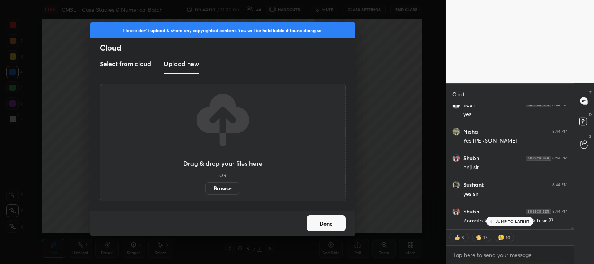
click at [230, 189] on label "Browse" at bounding box center [222, 188] width 35 height 13
click at [205, 189] on input "Browse" at bounding box center [205, 188] width 0 height 13
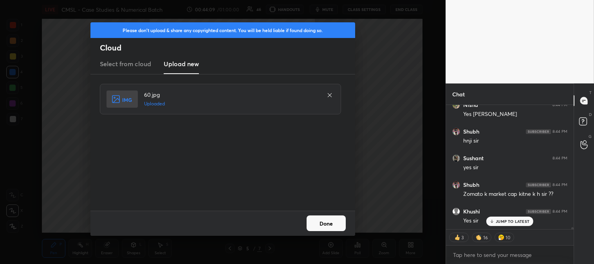
click at [324, 229] on button "Done" at bounding box center [326, 223] width 39 height 16
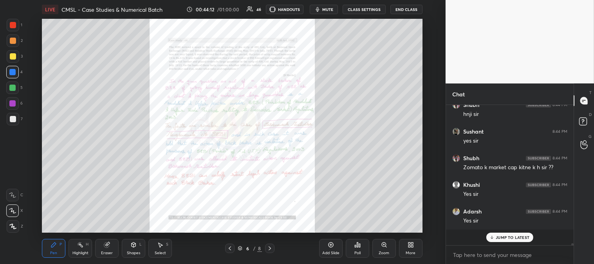
scroll to position [8138, 0]
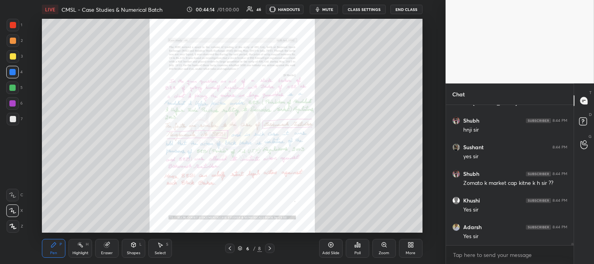
click at [381, 249] on div "Zoom" at bounding box center [385, 248] width 24 height 19
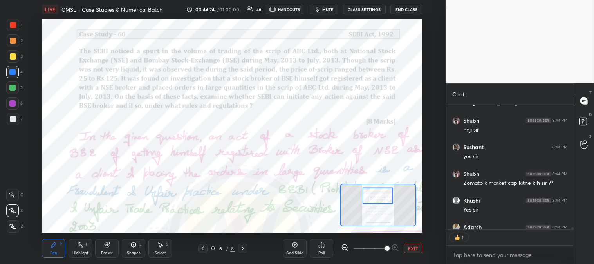
scroll to position [8180, 0]
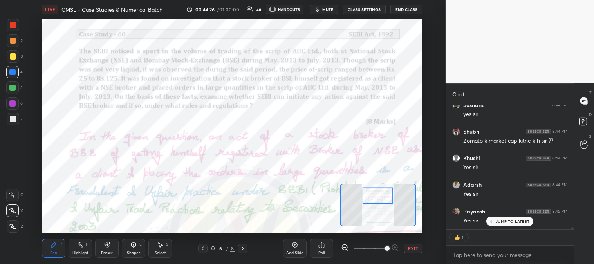
click at [204, 249] on icon at bounding box center [203, 248] width 6 height 6
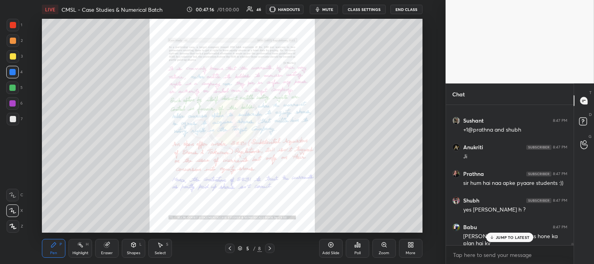
scroll to position [8834, 0]
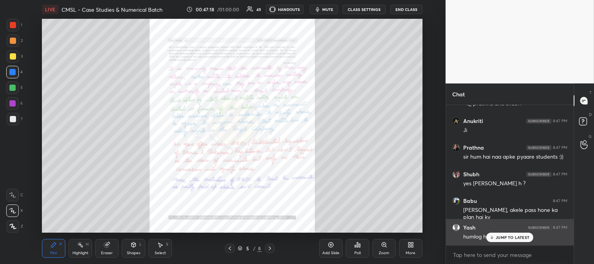
click at [495, 240] on div "JUMP TO LATEST" at bounding box center [510, 237] width 47 height 9
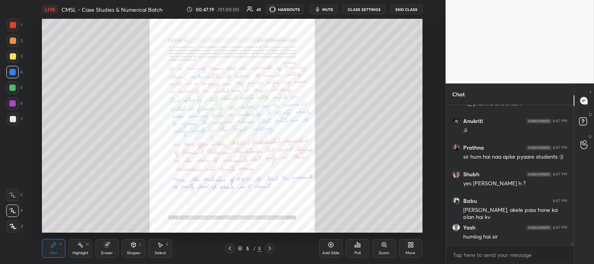
click at [232, 248] on icon at bounding box center [230, 248] width 6 height 6
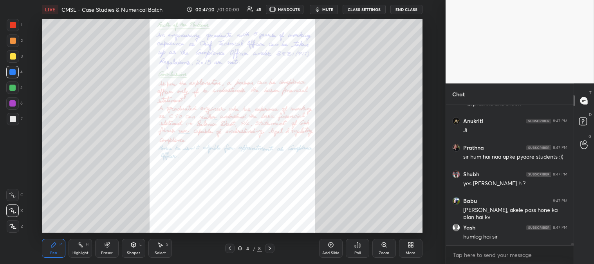
click at [230, 248] on icon at bounding box center [230, 248] width 6 height 6
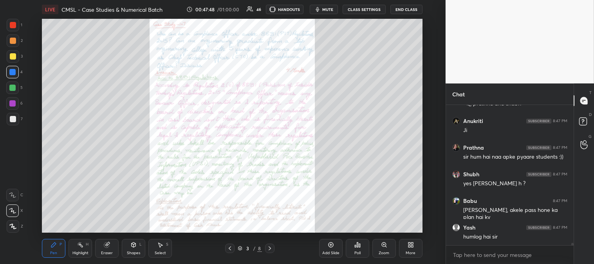
click at [268, 248] on icon at bounding box center [270, 248] width 6 height 6
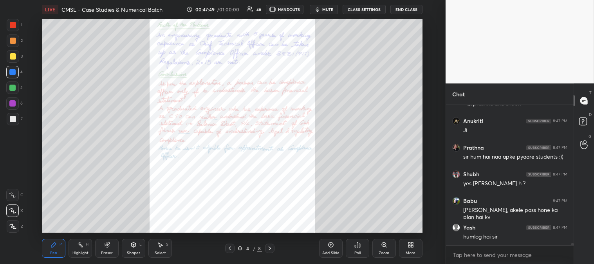
click at [268, 248] on icon at bounding box center [270, 248] width 6 height 6
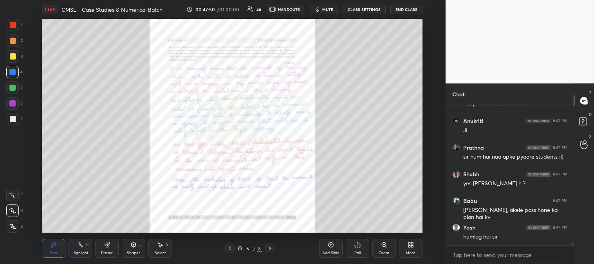
scroll to position [8860, 0]
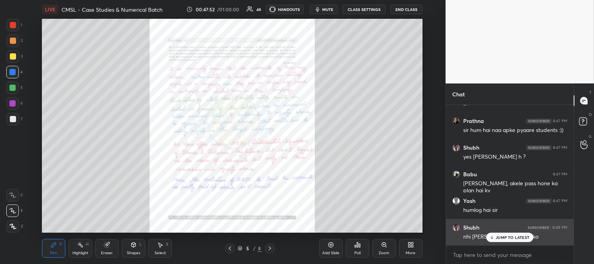
click at [496, 239] on div "JUMP TO LATEST" at bounding box center [510, 237] width 47 height 9
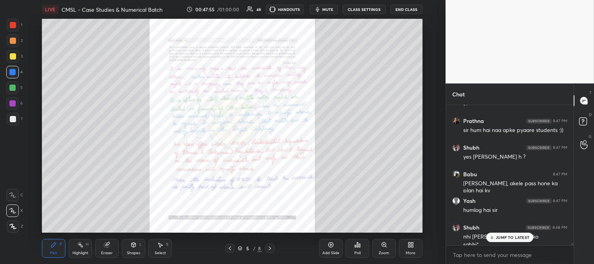
scroll to position [8868, 0]
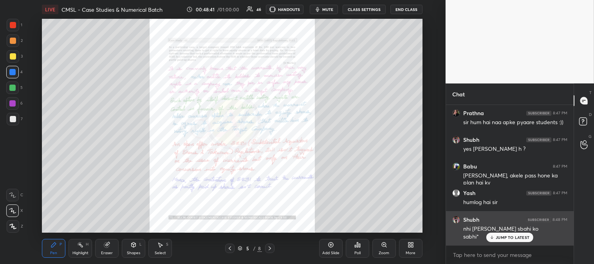
click at [503, 238] on p "JUMP TO LATEST" at bounding box center [513, 237] width 34 height 5
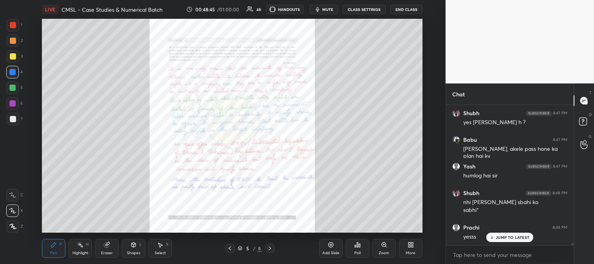
scroll to position [8921, 0]
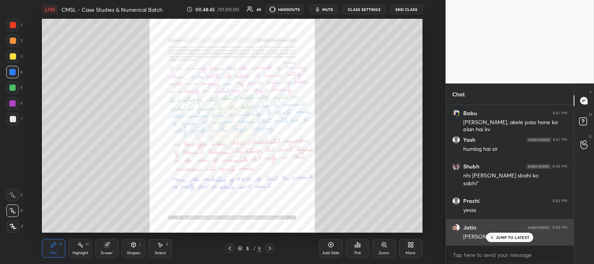
click at [503, 241] on div "JUMP TO LATEST" at bounding box center [510, 237] width 47 height 9
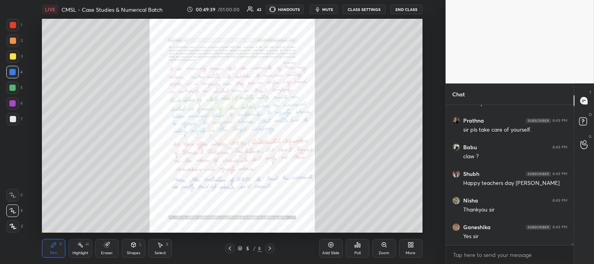
scroll to position [9108, 0]
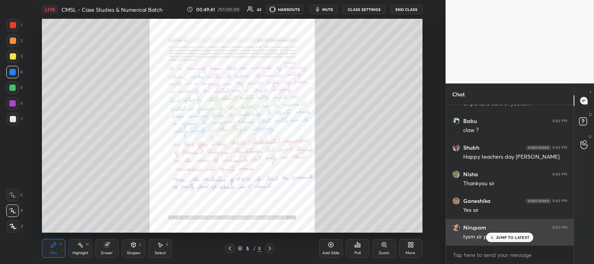
click at [496, 241] on div "JUMP TO LATEST" at bounding box center [510, 237] width 47 height 9
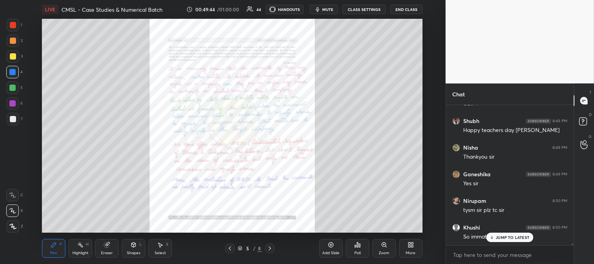
scroll to position [9161, 0]
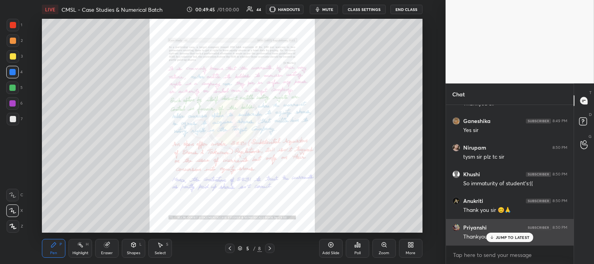
click at [505, 238] on p "JUMP TO LATEST" at bounding box center [513, 237] width 34 height 5
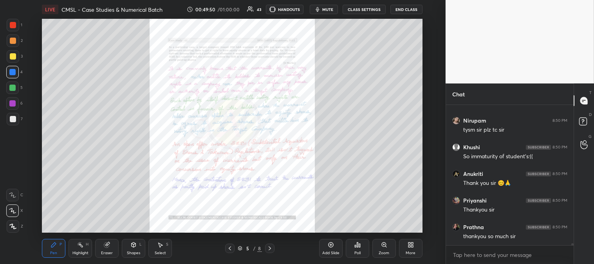
scroll to position [9268, 0]
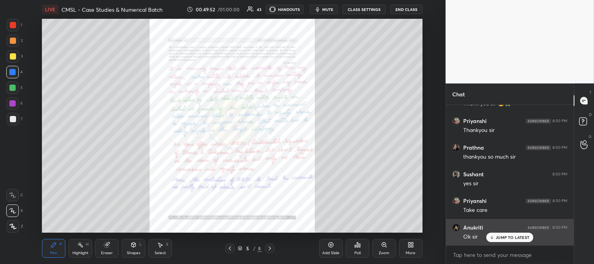
click at [506, 237] on p "JUMP TO LATEST" at bounding box center [513, 237] width 34 height 5
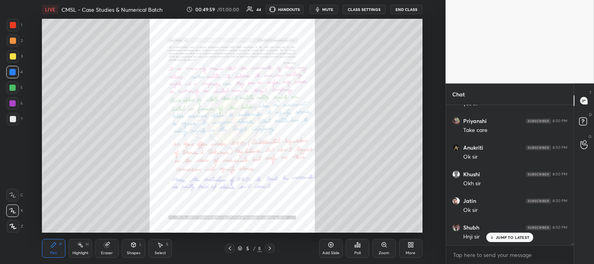
scroll to position [9408, 0]
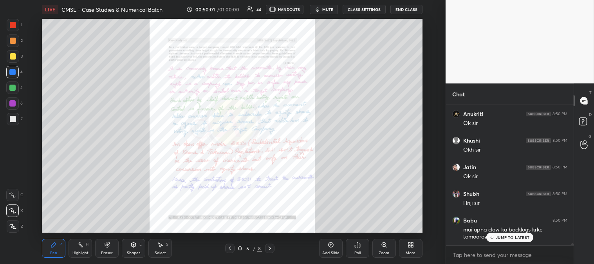
click at [402, 9] on button "End Class" at bounding box center [407, 9] width 32 height 9
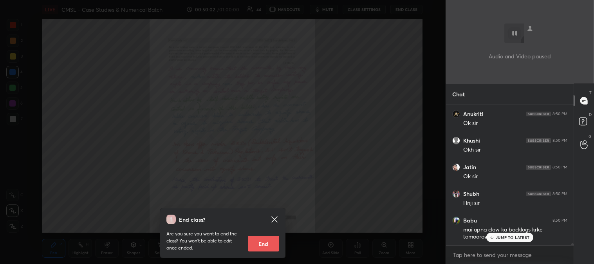
click at [265, 244] on button "End" at bounding box center [263, 244] width 31 height 16
type textarea "x"
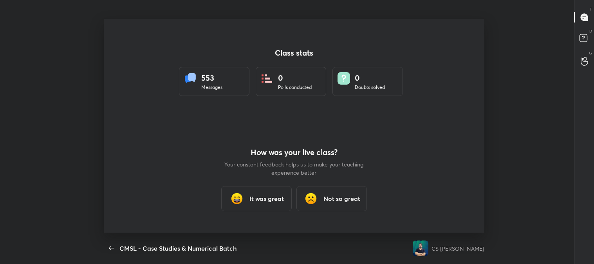
scroll to position [38964, 38590]
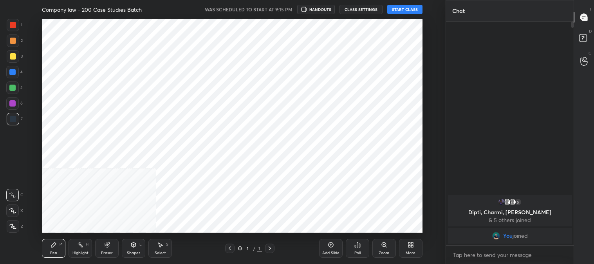
scroll to position [38964, 38764]
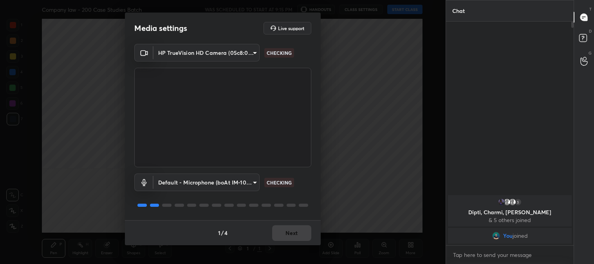
click at [290, 235] on div "1 / 4 Next" at bounding box center [223, 232] width 196 height 25
click at [289, 234] on button "Next" at bounding box center [291, 233] width 39 height 16
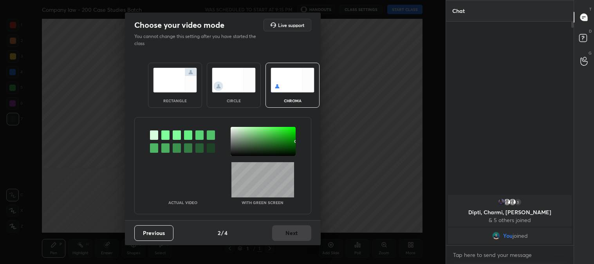
click at [156, 80] on img at bounding box center [175, 80] width 44 height 25
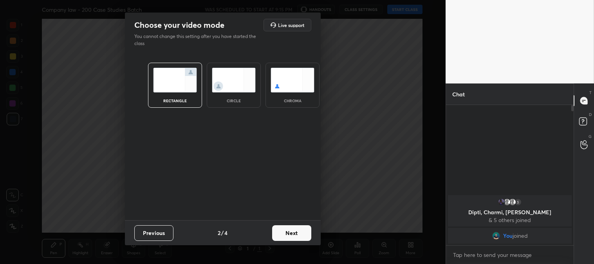
scroll to position [72, 125]
click at [299, 231] on button "Next" at bounding box center [291, 233] width 39 height 16
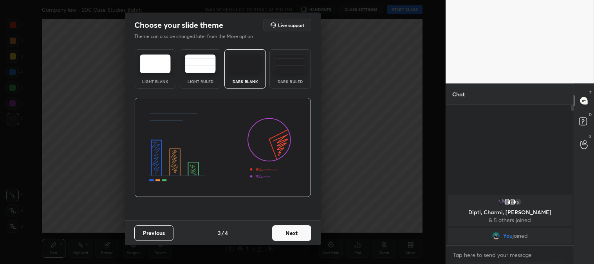
click at [306, 234] on button "Next" at bounding box center [291, 233] width 39 height 16
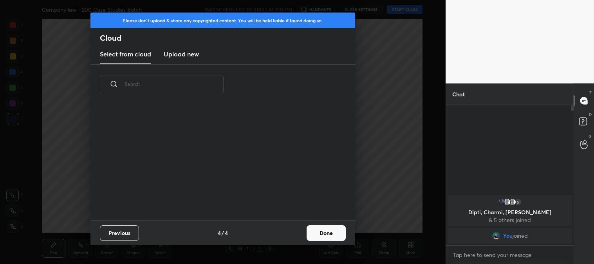
click at [335, 234] on button "Done" at bounding box center [326, 233] width 39 height 16
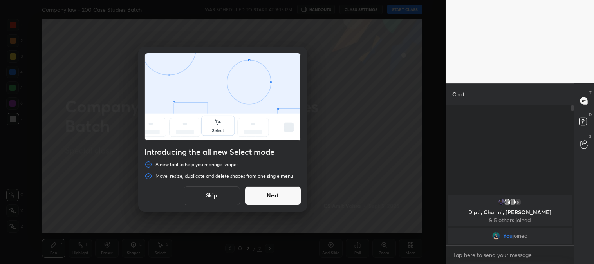
click at [223, 197] on button "Skip" at bounding box center [212, 195] width 56 height 19
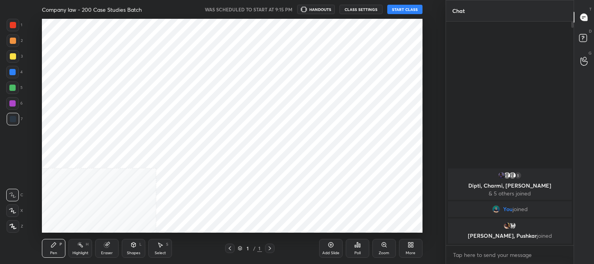
scroll to position [214, 414]
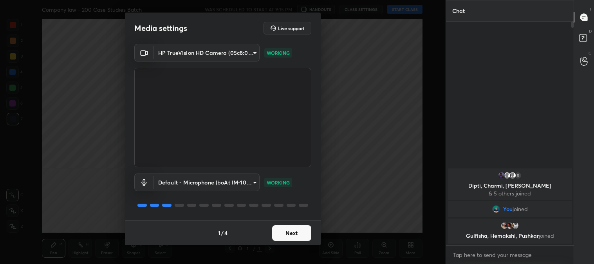
click at [293, 236] on button "Next" at bounding box center [291, 233] width 39 height 16
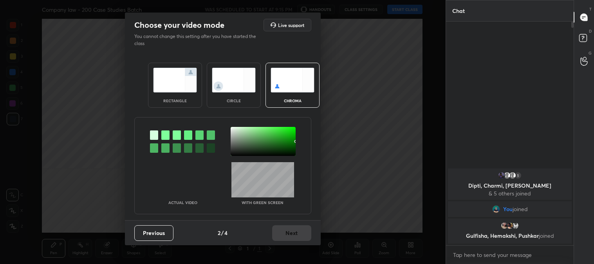
click at [170, 85] on img at bounding box center [175, 80] width 44 height 25
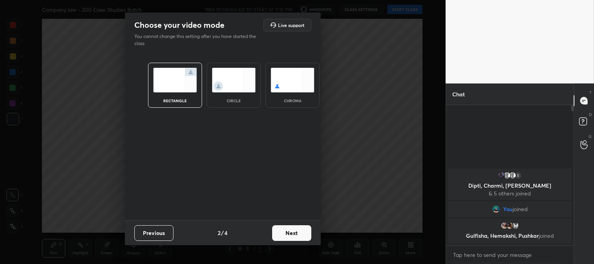
click at [299, 238] on button "Next" at bounding box center [291, 233] width 39 height 16
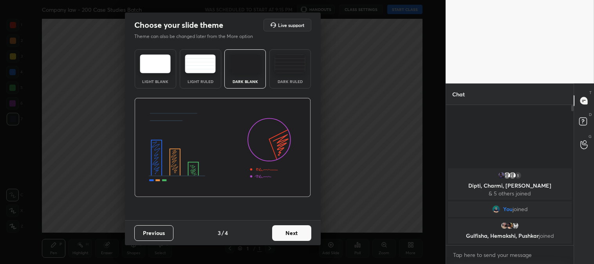
click at [307, 232] on button "Next" at bounding box center [291, 233] width 39 height 16
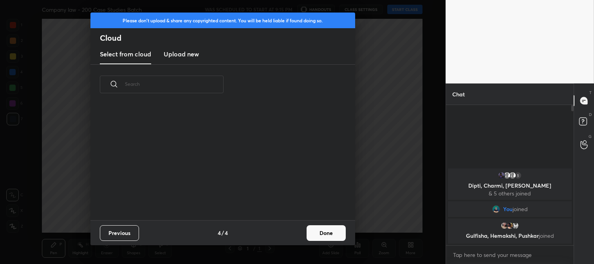
click at [331, 235] on button "Done" at bounding box center [326, 233] width 39 height 16
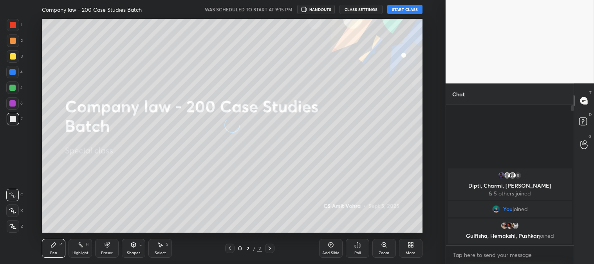
scroll to position [0, 0]
click at [14, 47] on div "2" at bounding box center [15, 42] width 16 height 16
click at [14, 60] on div at bounding box center [13, 56] width 13 height 13
click at [16, 213] on icon at bounding box center [12, 210] width 7 height 5
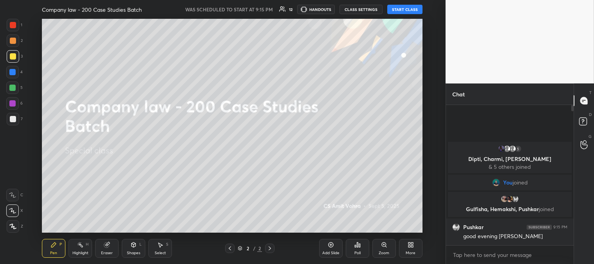
click at [329, 249] on div "Add Slide" at bounding box center [331, 248] width 24 height 19
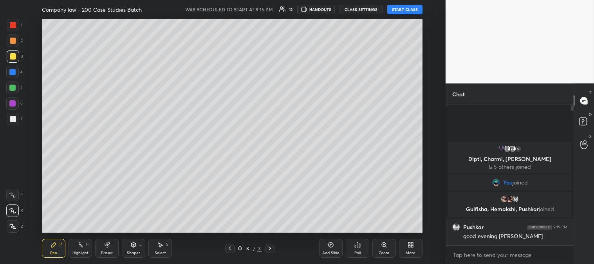
click at [409, 9] on button "START CLASS" at bounding box center [404, 9] width 35 height 9
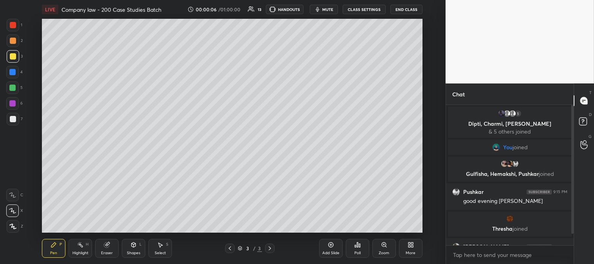
click at [407, 248] on div "More" at bounding box center [411, 248] width 24 height 19
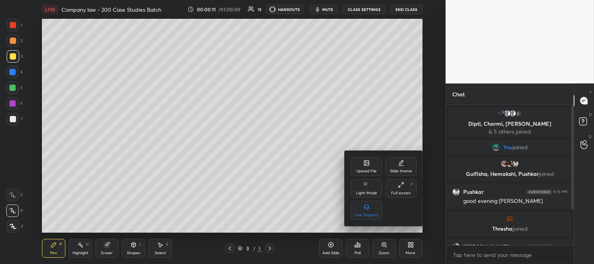
click at [372, 160] on div "Upload File" at bounding box center [366, 166] width 31 height 19
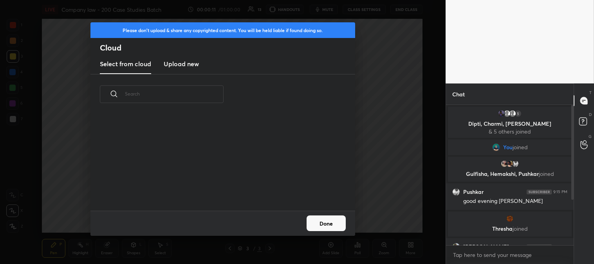
scroll to position [96, 252]
click at [183, 66] on h3 "Upload new" at bounding box center [181, 63] width 35 height 9
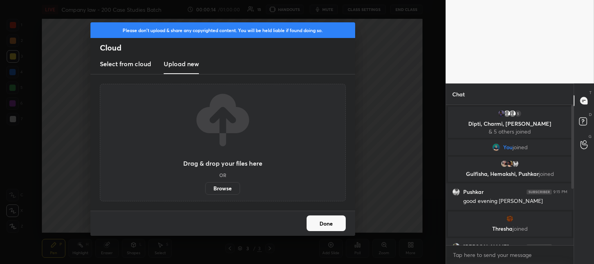
click at [223, 189] on label "Browse" at bounding box center [222, 188] width 35 height 13
click at [205, 189] on input "Browse" at bounding box center [205, 188] width 0 height 13
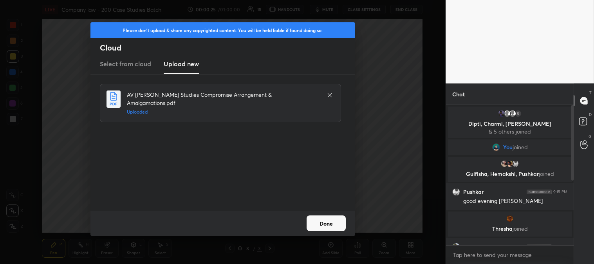
click at [327, 221] on button "Done" at bounding box center [326, 223] width 39 height 16
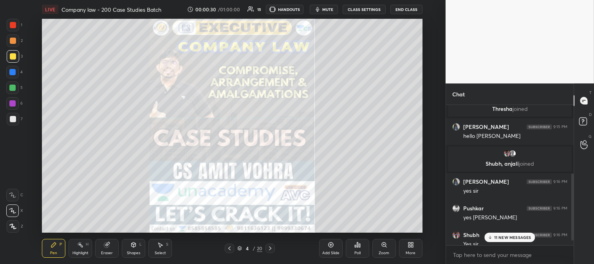
scroll to position [154, 0]
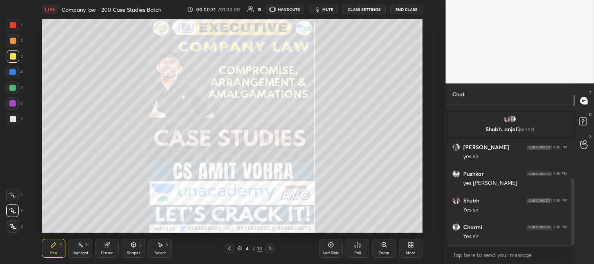
click at [12, 23] on div at bounding box center [13, 25] width 6 height 6
click at [14, 57] on div at bounding box center [13, 56] width 6 height 6
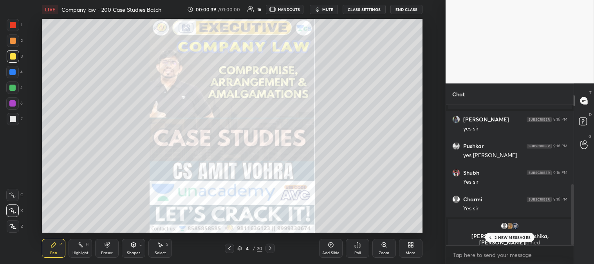
click at [496, 240] on p "2 NEW MESSAGES" at bounding box center [513, 237] width 36 height 5
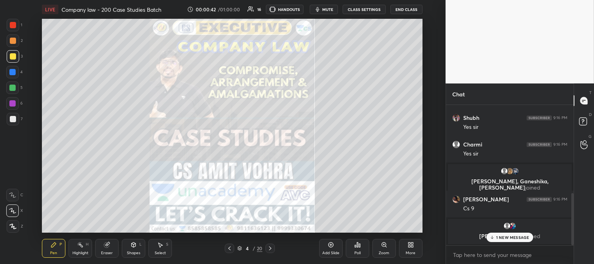
click at [270, 248] on icon at bounding box center [270, 248] width 6 height 6
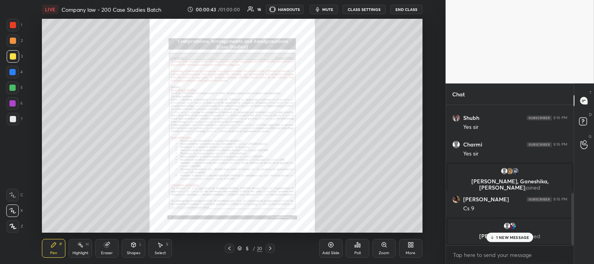
click at [271, 247] on icon at bounding box center [270, 248] width 6 height 6
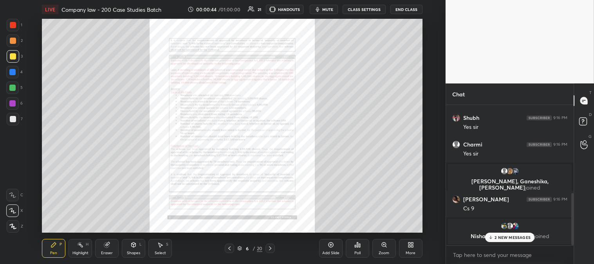
click at [271, 246] on icon at bounding box center [270, 248] width 6 height 6
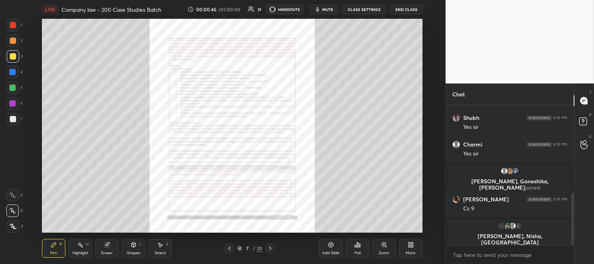
click at [270, 248] on icon at bounding box center [270, 248] width 6 height 6
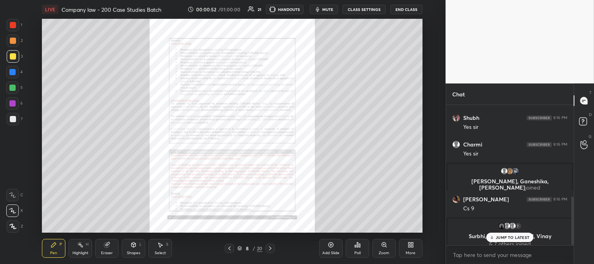
scroll to position [264, 0]
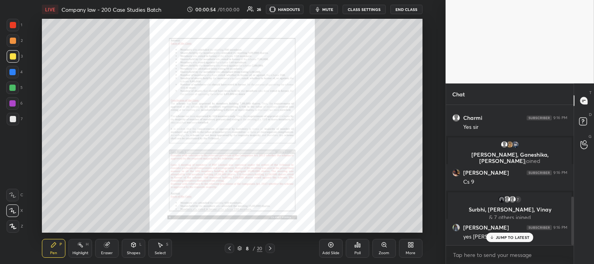
click at [269, 251] on icon at bounding box center [270, 248] width 6 height 6
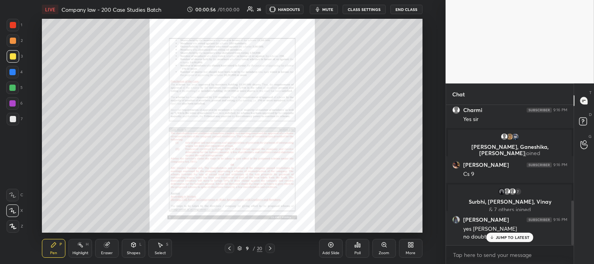
scroll to position [300, 0]
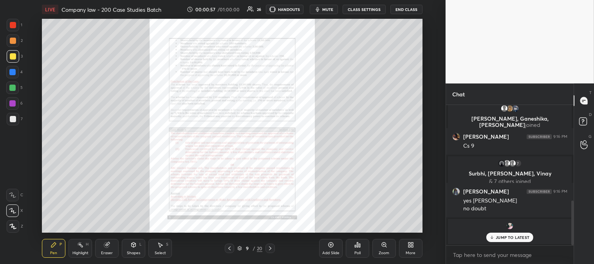
click at [273, 246] on icon at bounding box center [270, 248] width 6 height 6
click at [275, 246] on div "10 / 20" at bounding box center [250, 248] width 139 height 9
click at [270, 247] on icon at bounding box center [270, 248] width 6 height 6
click at [271, 247] on icon at bounding box center [270, 248] width 6 height 6
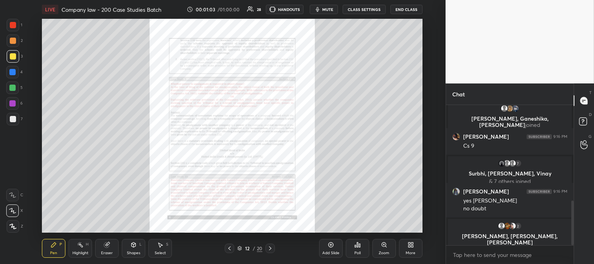
click at [272, 248] on icon at bounding box center [270, 248] width 6 height 6
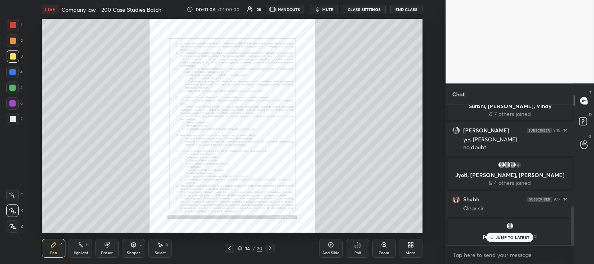
click at [272, 248] on icon at bounding box center [270, 248] width 6 height 6
click at [272, 247] on icon at bounding box center [270, 248] width 6 height 6
click at [271, 248] on icon at bounding box center [270, 248] width 6 height 6
click at [271, 247] on icon at bounding box center [270, 248] width 6 height 6
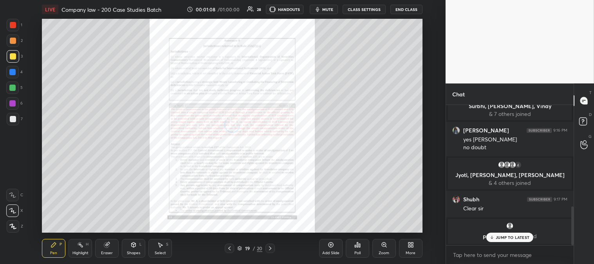
click at [271, 247] on icon at bounding box center [270, 248] width 6 height 6
click at [270, 247] on icon at bounding box center [270, 248] width 6 height 6
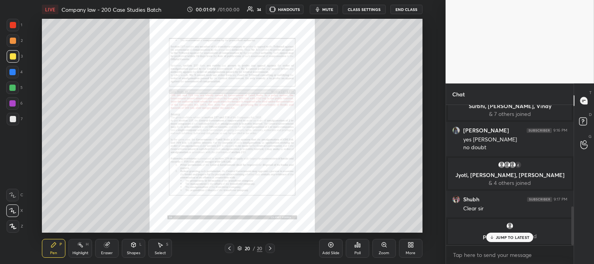
click at [269, 248] on icon at bounding box center [270, 248] width 6 height 6
click at [381, 249] on div "Zoom" at bounding box center [385, 248] width 24 height 19
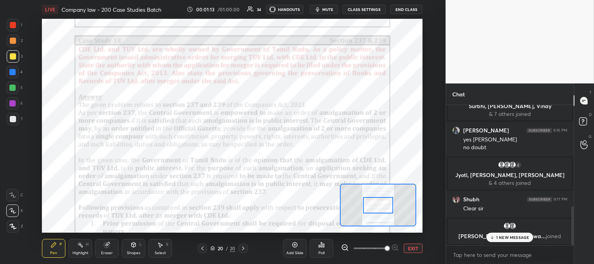
click at [84, 249] on div "Highlight H" at bounding box center [81, 248] width 24 height 19
click at [12, 26] on div at bounding box center [13, 25] width 6 height 6
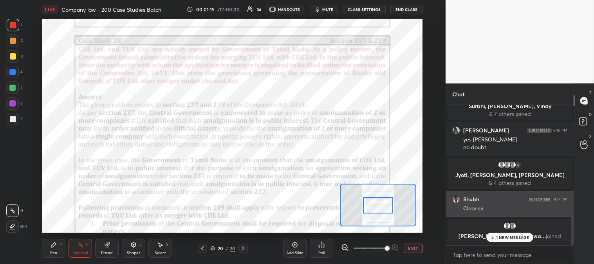
click at [506, 240] on p "1 NEW MESSAGE" at bounding box center [512, 237] width 33 height 5
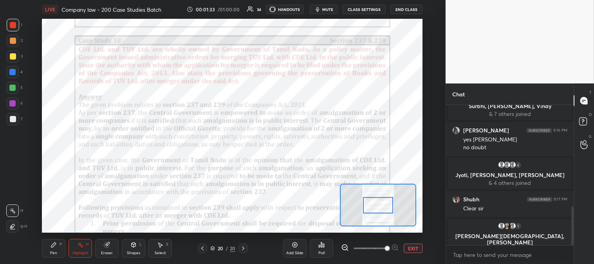
scroll to position [373, 0]
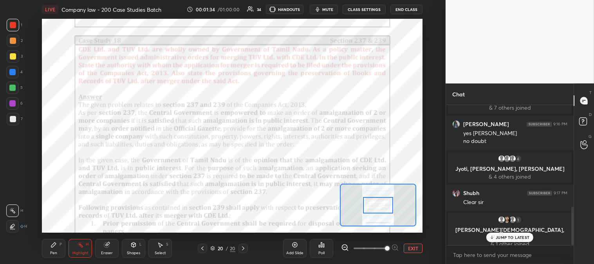
click at [57, 259] on div "Pen P Highlight H Eraser Shapes L Select S 20 / 20 Add Slide Poll EXIT" at bounding box center [232, 248] width 380 height 31
click at [13, 91] on div at bounding box center [12, 87] width 13 height 13
click at [49, 246] on div "Pen P" at bounding box center [54, 248] width 24 height 19
click at [498, 237] on p "JUMP TO LATEST" at bounding box center [513, 237] width 34 height 5
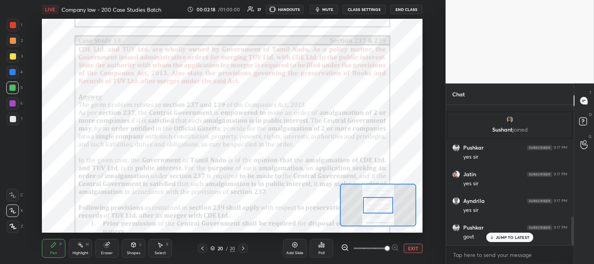
scroll to position [543, 0]
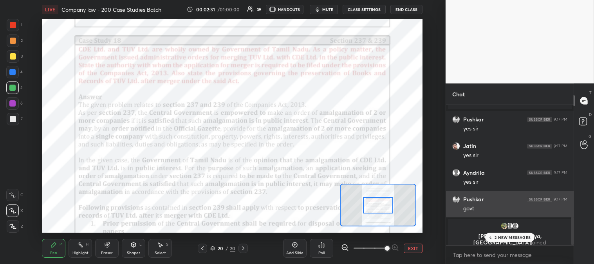
click at [499, 237] on p "2 NEW MESSAGES" at bounding box center [513, 237] width 36 height 5
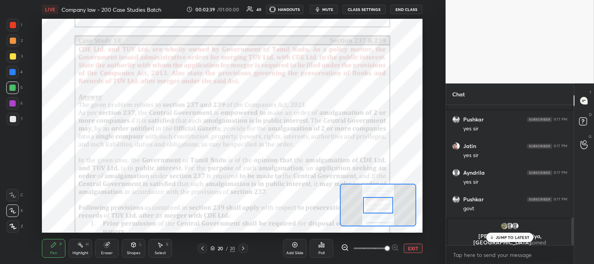
scroll to position [570, 0]
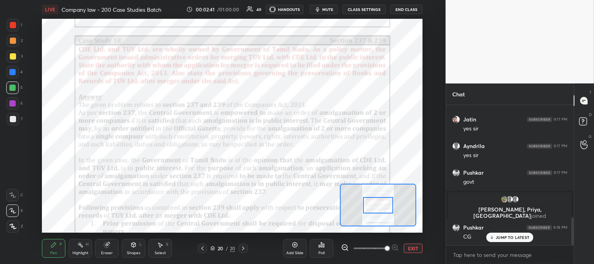
click at [499, 241] on div "JUMP TO LATEST" at bounding box center [510, 237] width 47 height 9
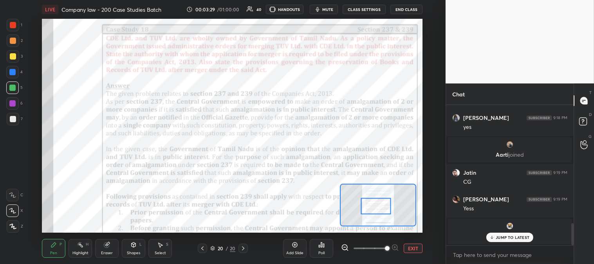
scroll to position [754, 0]
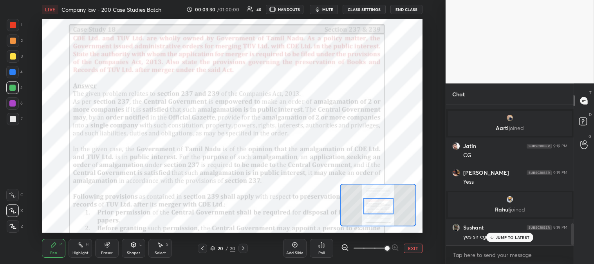
click at [508, 238] on p "JUMP TO LATEST" at bounding box center [513, 237] width 34 height 5
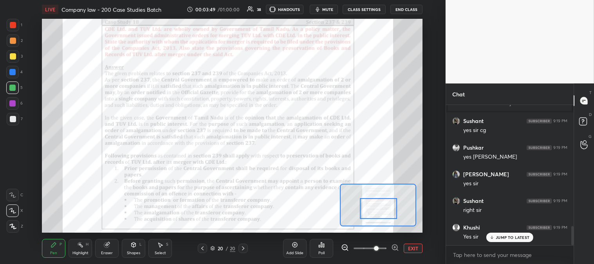
scroll to position [887, 0]
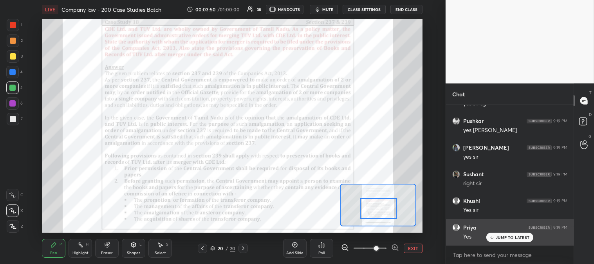
click at [504, 240] on div "JUMP TO LATEST" at bounding box center [510, 237] width 47 height 9
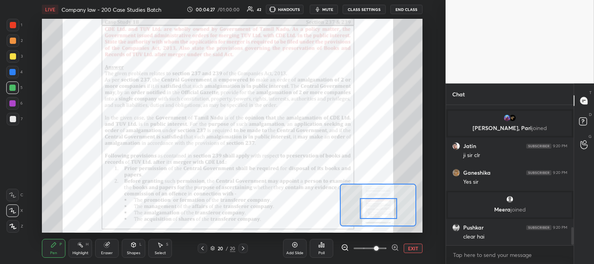
scroll to position [977, 0]
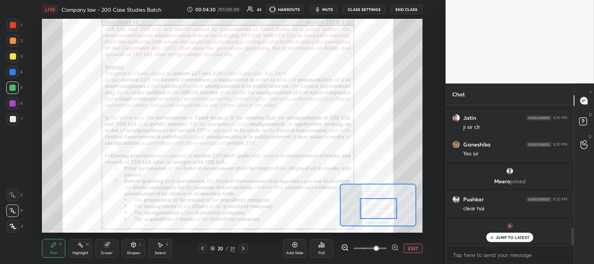
click at [502, 238] on p "JUMP TO LATEST" at bounding box center [513, 237] width 34 height 5
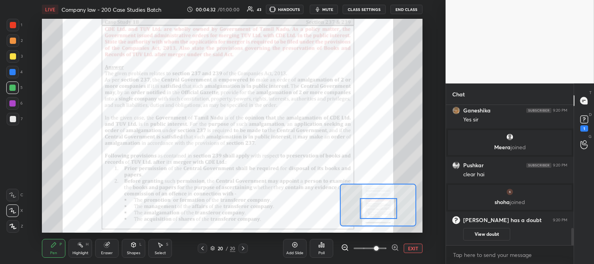
click at [328, 9] on span "mute" at bounding box center [327, 9] width 11 height 5
click at [585, 123] on rect at bounding box center [584, 119] width 7 height 7
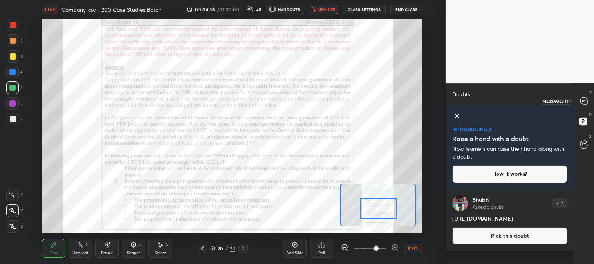
click at [588, 96] on div at bounding box center [585, 101] width 16 height 14
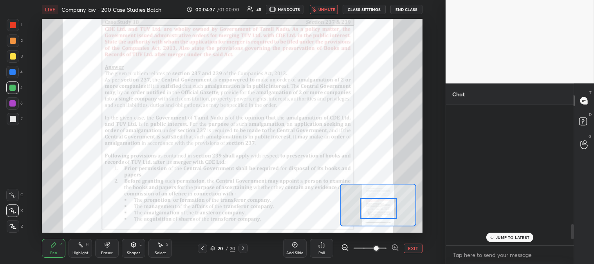
scroll to position [138, 125]
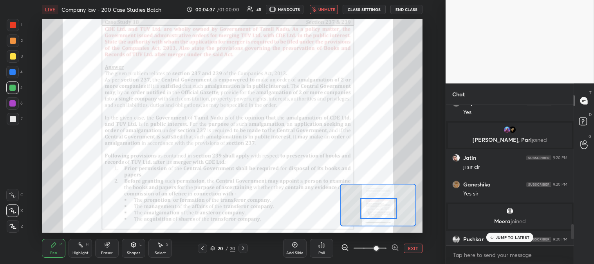
click at [329, 9] on span "unmute" at bounding box center [327, 9] width 17 height 5
click at [503, 237] on p "JUMP TO LATEST" at bounding box center [513, 237] width 34 height 5
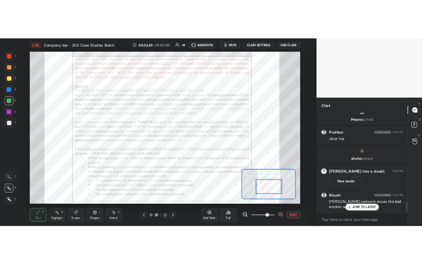
scroll to position [1204, 0]
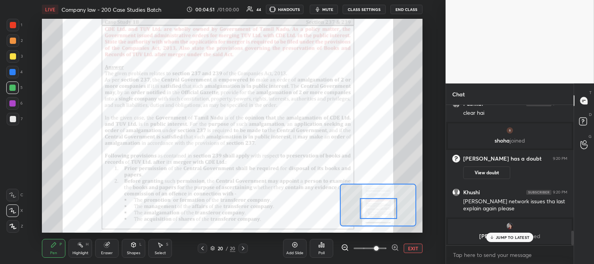
click at [467, 255] on body "1 2 3 4 5 6 7 C X Z C X Z E E Erase all H H LIVE Company law - 200 Case Studies…" at bounding box center [297, 132] width 594 height 264
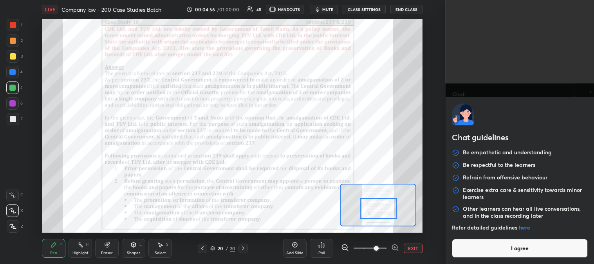
scroll to position [214, 414]
click at [494, 253] on button "I agree" at bounding box center [520, 248] width 136 height 19
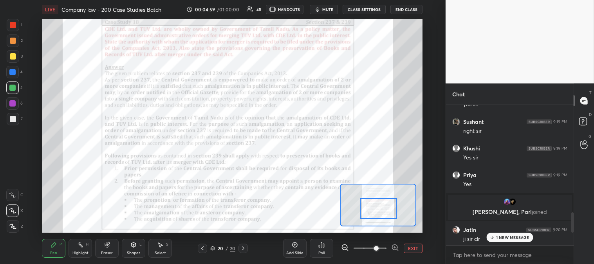
click at [501, 241] on div "1 NEW MESSAGE" at bounding box center [510, 237] width 47 height 9
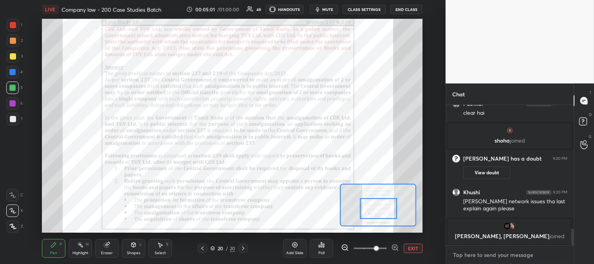
click at [474, 253] on textarea at bounding box center [510, 255] width 115 height 13
type textarea "x"
type textarea "k"
type textarea "x"
type textarea "kh"
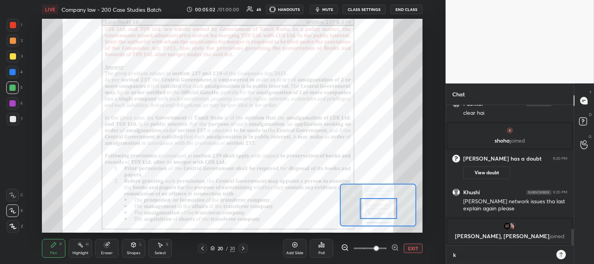
type textarea "x"
type textarea "khu"
type textarea "x"
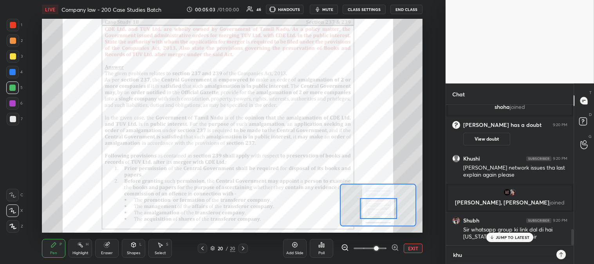
type textarea "khus"
type textarea "x"
type textarea "khush"
type textarea "x"
type textarea "khus"
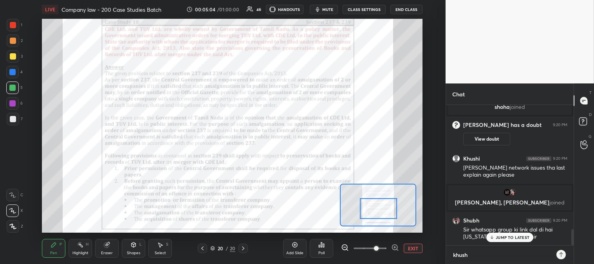
type textarea "x"
type textarea "khu"
type textarea "x"
type textarea "kh"
type textarea "x"
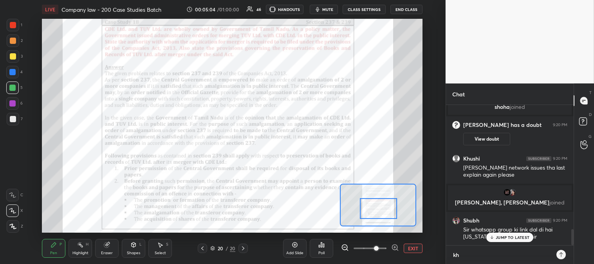
type textarea "k"
type textarea "x"
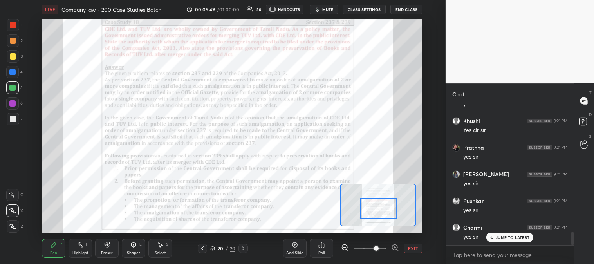
click at [81, 256] on div "Highlight H" at bounding box center [81, 248] width 24 height 19
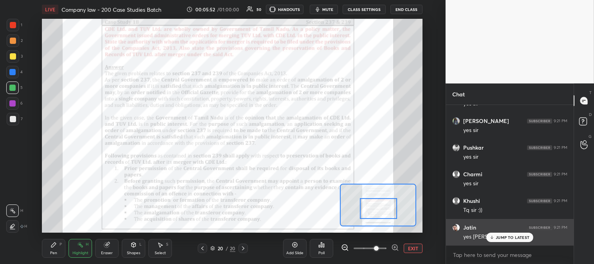
click at [508, 239] on p "JUMP TO LATEST" at bounding box center [513, 237] width 34 height 5
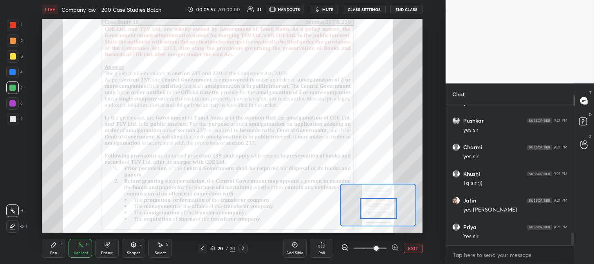
scroll to position [1433, 0]
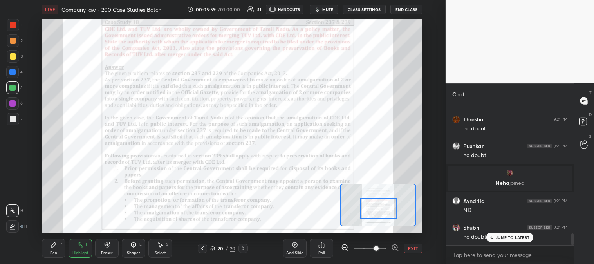
click at [501, 239] on p "JUMP TO LATEST" at bounding box center [513, 237] width 34 height 5
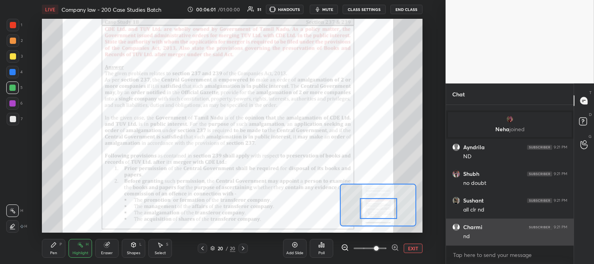
click at [494, 240] on div "nd" at bounding box center [515, 237] width 104 height 8
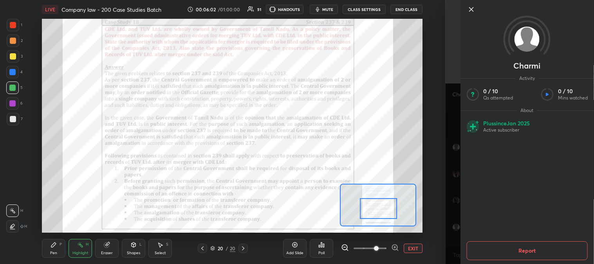
scroll to position [1621, 0]
click at [471, 7] on icon at bounding box center [471, 9] width 9 height 9
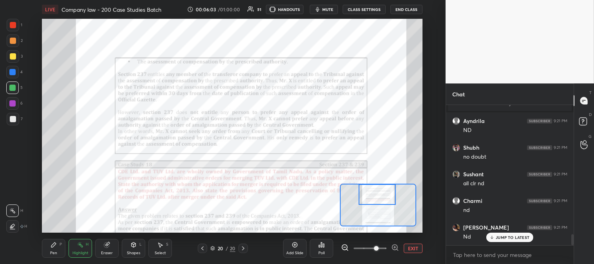
scroll to position [1647, 0]
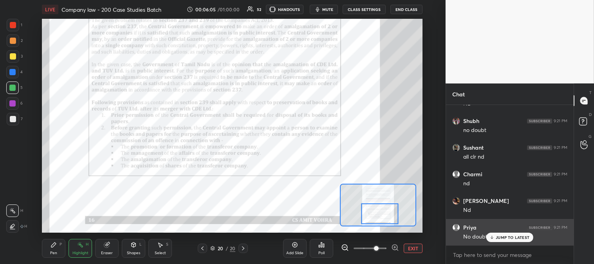
click at [500, 240] on p "JUMP TO LATEST" at bounding box center [513, 237] width 34 height 5
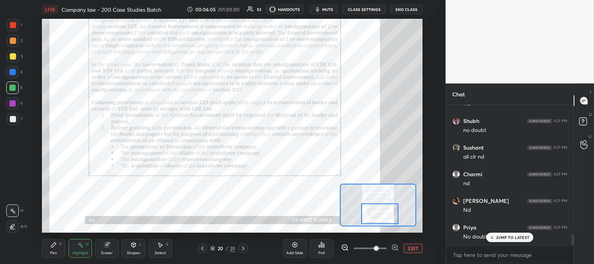
scroll to position [1674, 0]
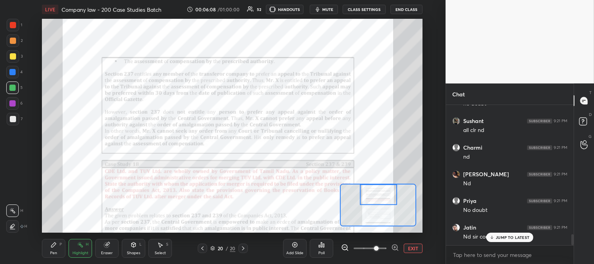
click at [204, 247] on icon at bounding box center [202, 248] width 6 height 6
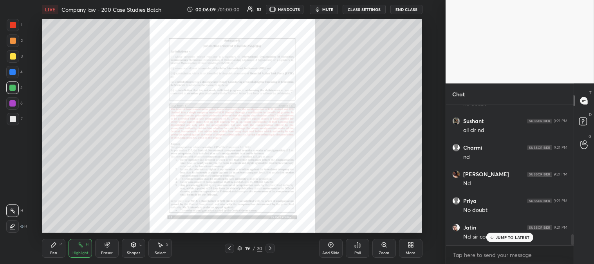
click at [377, 245] on div "Zoom" at bounding box center [385, 248] width 24 height 19
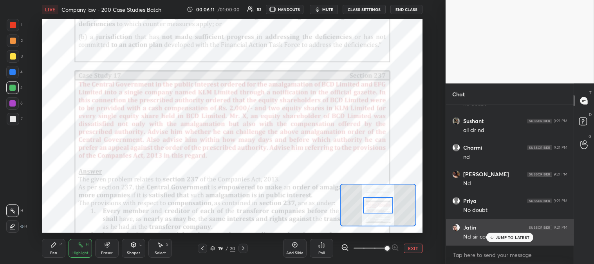
click at [509, 238] on p "JUMP TO LATEST" at bounding box center [513, 237] width 34 height 5
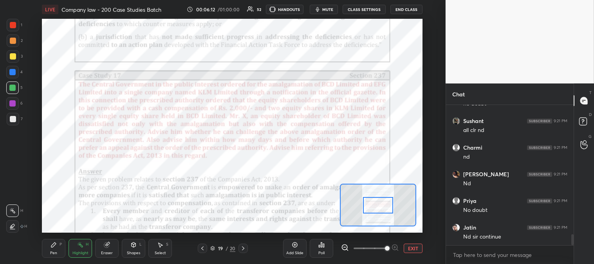
click at [80, 248] on div "Highlight H" at bounding box center [81, 248] width 24 height 19
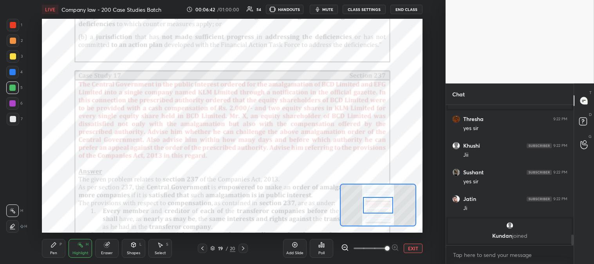
scroll to position [1754, 0]
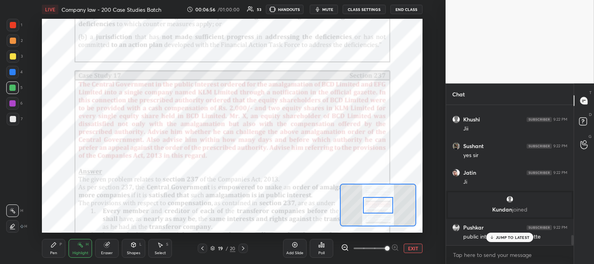
click at [56, 248] on icon at bounding box center [54, 245] width 6 height 6
click at [87, 256] on div "Highlight H" at bounding box center [81, 248] width 24 height 19
click at [503, 237] on p "JUMP TO LATEST" at bounding box center [513, 237] width 34 height 5
click at [46, 253] on div "Pen P" at bounding box center [54, 248] width 24 height 19
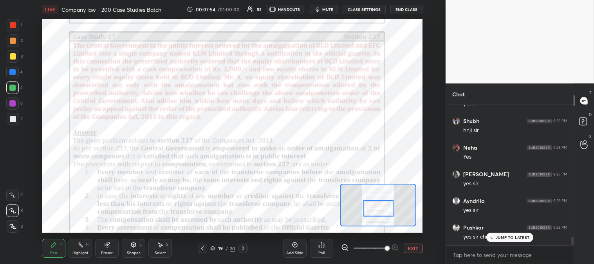
scroll to position [2207, 0]
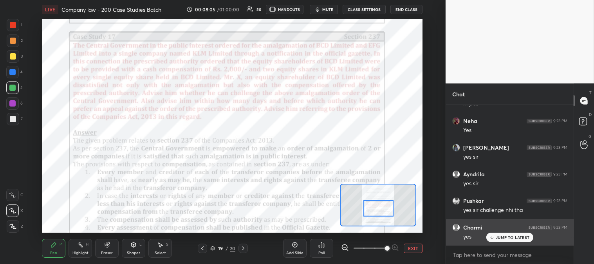
click at [506, 237] on p "JUMP TO LATEST" at bounding box center [513, 237] width 34 height 5
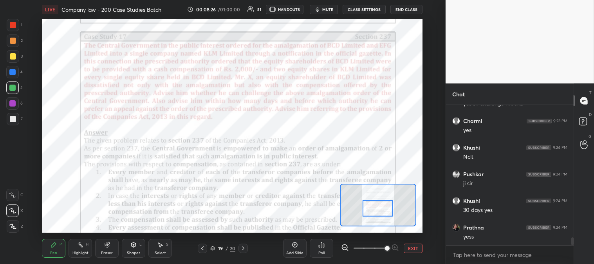
scroll to position [2340, 0]
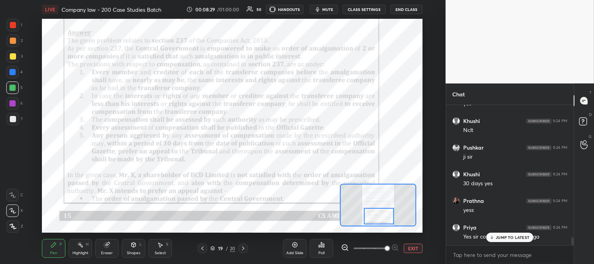
click at [244, 248] on icon at bounding box center [243, 248] width 2 height 4
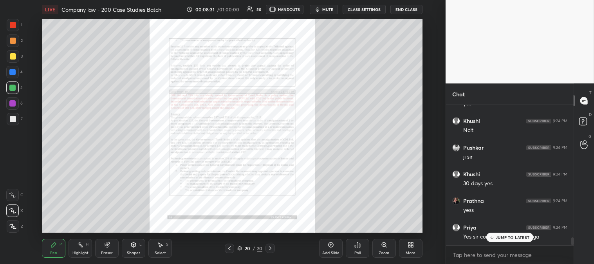
click at [230, 253] on div at bounding box center [229, 248] width 9 height 9
click at [382, 251] on div "Zoom" at bounding box center [384, 253] width 11 height 4
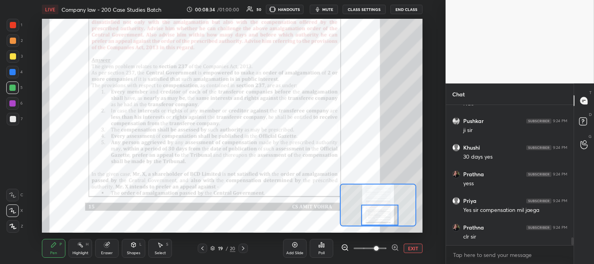
scroll to position [2394, 0]
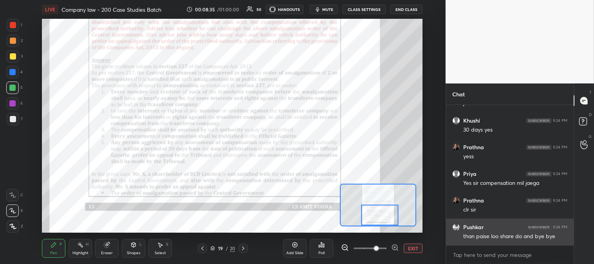
click at [501, 239] on div "than paise loo share do and bye bye" at bounding box center [515, 237] width 104 height 8
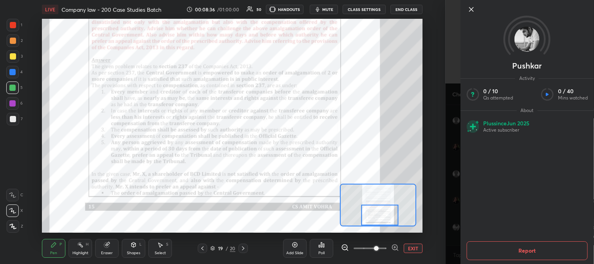
click at [471, 9] on icon at bounding box center [471, 9] width 9 height 9
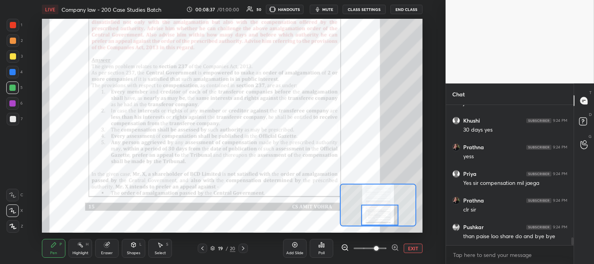
scroll to position [2402, 0]
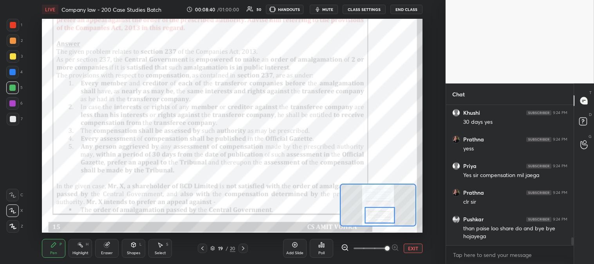
click at [85, 247] on div "Highlight H" at bounding box center [81, 248] width 24 height 19
click at [13, 28] on div at bounding box center [13, 25] width 13 height 13
click at [48, 248] on div "Pen P" at bounding box center [54, 248] width 24 height 19
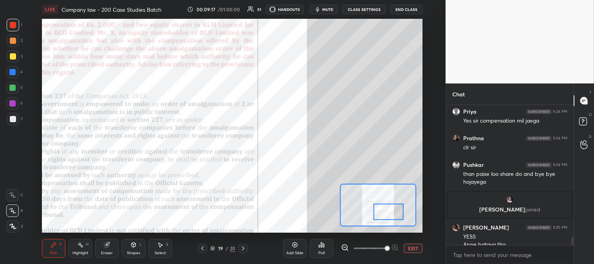
scroll to position [2203, 0]
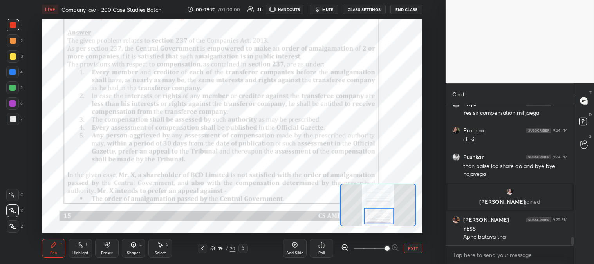
click at [76, 255] on div "Highlight" at bounding box center [80, 253] width 16 height 4
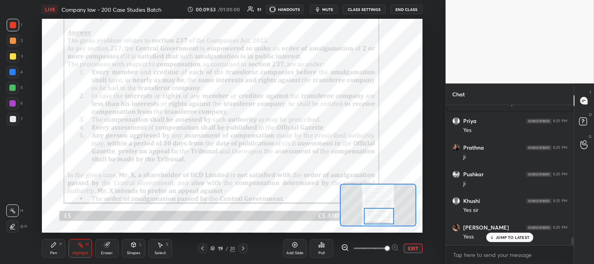
scroll to position [2418, 0]
click at [246, 248] on icon at bounding box center [243, 248] width 6 height 6
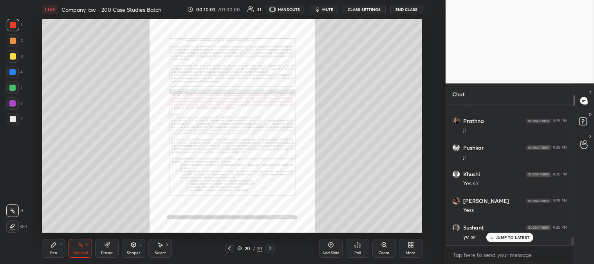
click at [381, 249] on div "Zoom" at bounding box center [385, 248] width 24 height 19
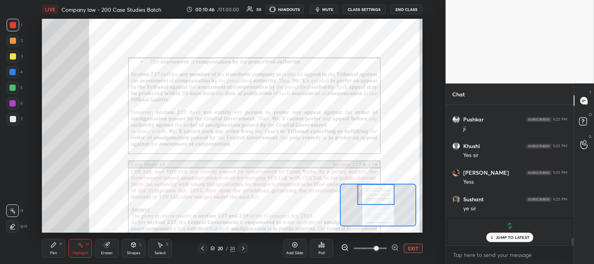
scroll to position [2473, 0]
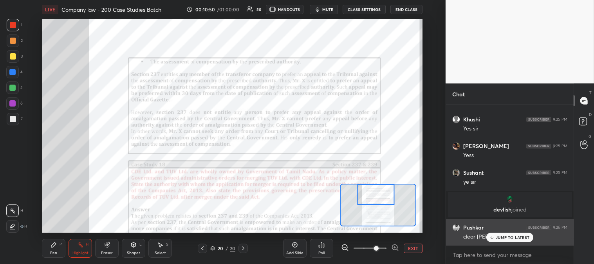
click at [502, 239] on p "JUMP TO LATEST" at bounding box center [513, 237] width 34 height 5
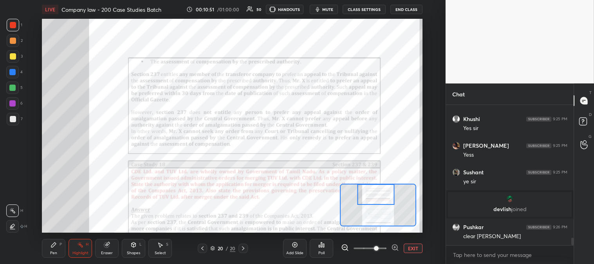
click at [411, 249] on button "EXIT" at bounding box center [413, 248] width 19 height 9
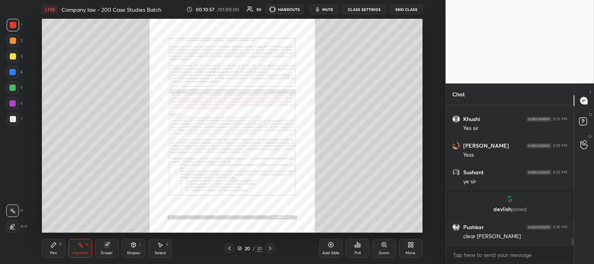
scroll to position [2500, 0]
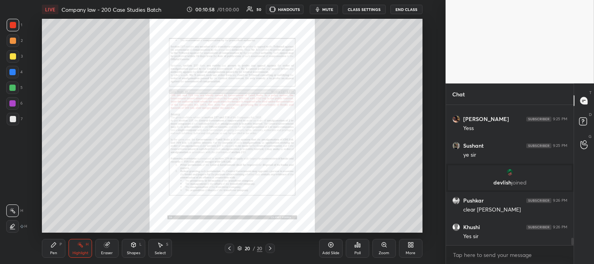
click at [231, 247] on icon at bounding box center [229, 248] width 6 height 6
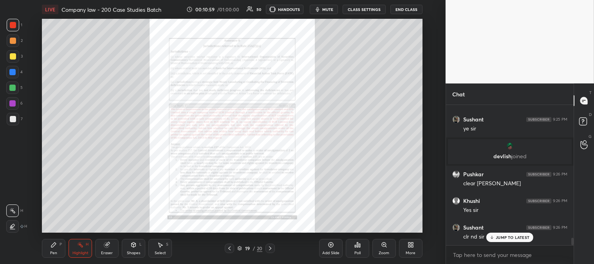
click at [386, 249] on div "Zoom" at bounding box center [385, 248] width 24 height 19
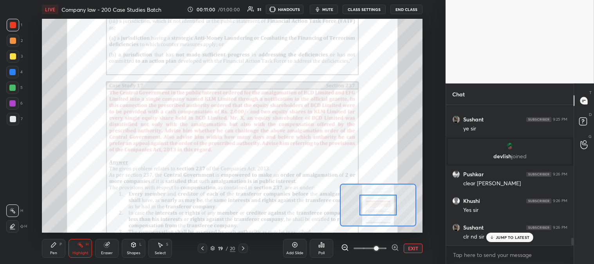
scroll to position [2552, 0]
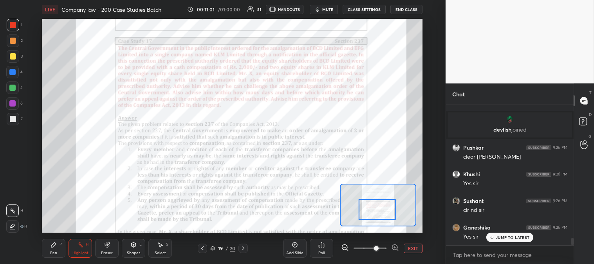
click at [244, 249] on icon at bounding box center [243, 248] width 6 height 6
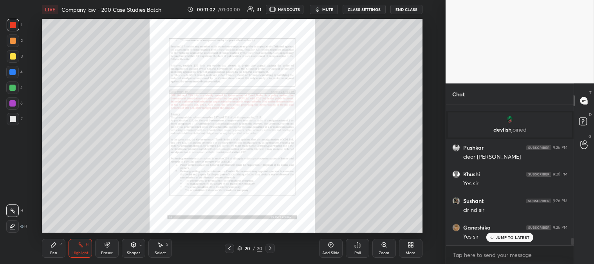
click at [47, 252] on div "Pen P" at bounding box center [54, 248] width 24 height 19
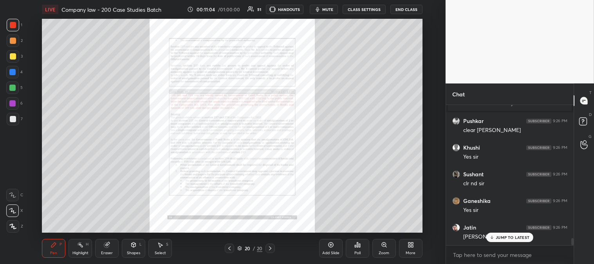
click at [230, 246] on icon at bounding box center [229, 248] width 6 height 6
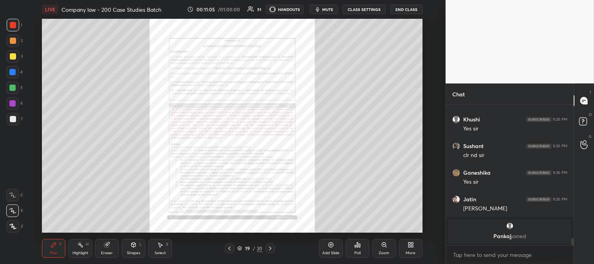
click at [381, 250] on div "Zoom" at bounding box center [385, 248] width 24 height 19
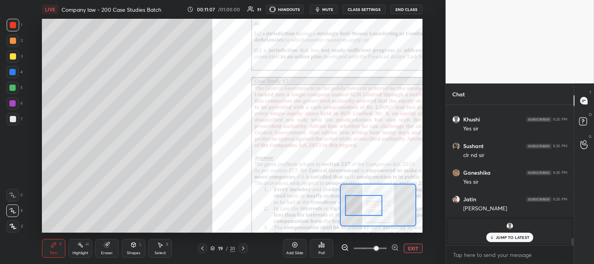
click at [202, 252] on icon at bounding box center [202, 248] width 6 height 6
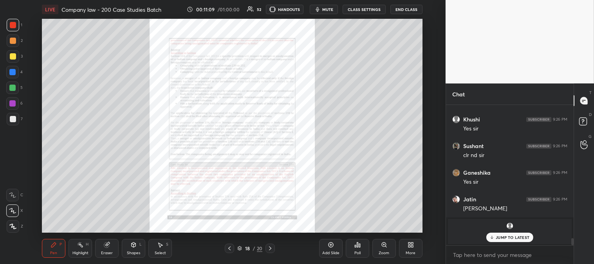
click at [379, 248] on div "Zoom" at bounding box center [385, 248] width 24 height 19
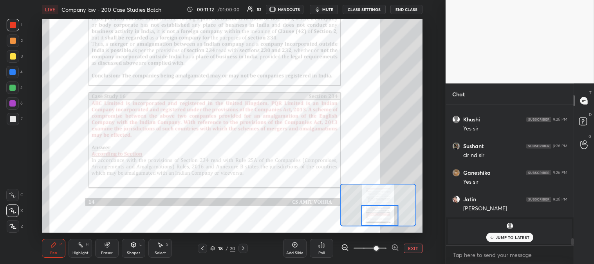
click at [501, 239] on p "JUMP TO LATEST" at bounding box center [513, 237] width 34 height 5
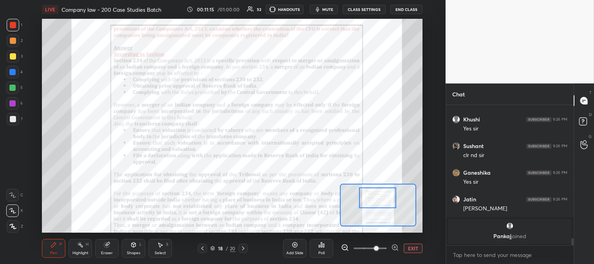
click at [204, 251] on icon at bounding box center [202, 248] width 6 height 6
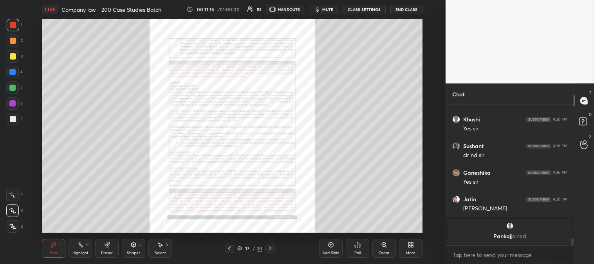
click at [379, 248] on div "Zoom" at bounding box center [385, 248] width 24 height 19
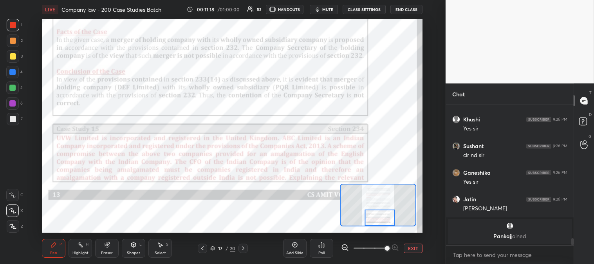
click at [84, 250] on div "Highlight H" at bounding box center [81, 248] width 24 height 19
click at [247, 249] on div at bounding box center [243, 248] width 9 height 9
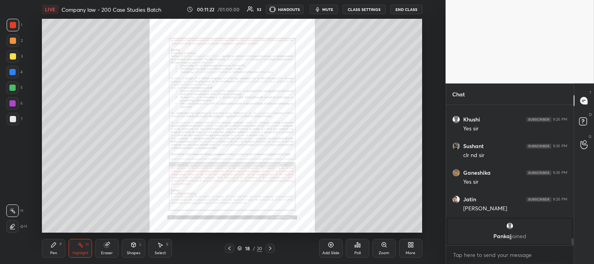
click at [383, 249] on div "Zoom" at bounding box center [385, 248] width 24 height 19
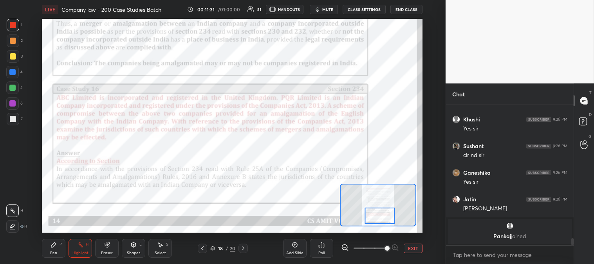
click at [245, 250] on icon at bounding box center [243, 248] width 6 height 6
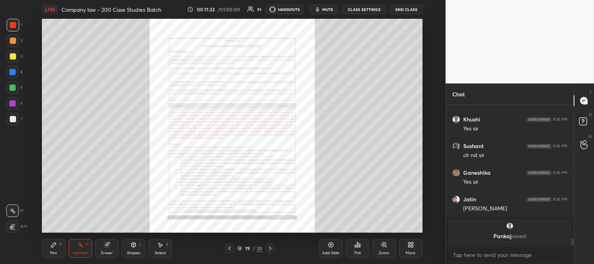
click at [227, 249] on icon at bounding box center [229, 248] width 6 height 6
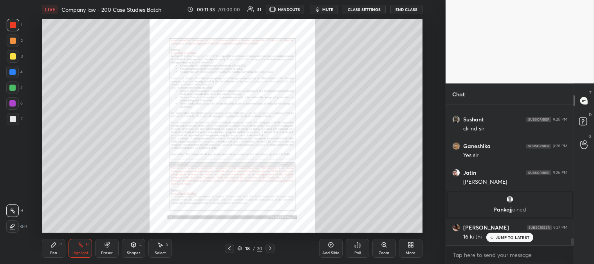
click at [232, 251] on icon at bounding box center [229, 248] width 6 height 6
click at [379, 249] on div "Zoom" at bounding box center [385, 248] width 24 height 19
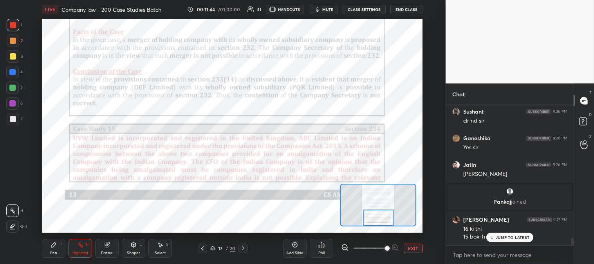
scroll to position [2668, 0]
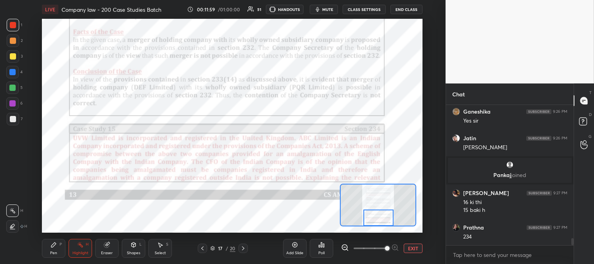
click at [54, 250] on div "Pen P" at bounding box center [54, 248] width 24 height 19
click at [15, 92] on div at bounding box center [12, 87] width 13 height 13
click at [112, 252] on div "Eraser" at bounding box center [107, 253] width 12 height 4
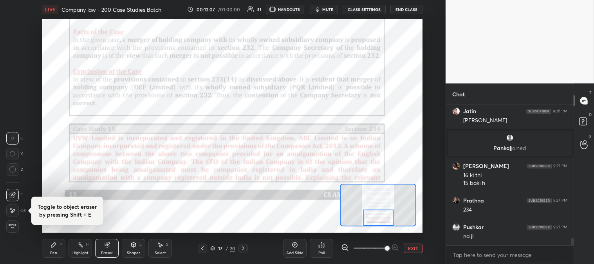
click at [55, 252] on div "Pen" at bounding box center [53, 253] width 7 height 4
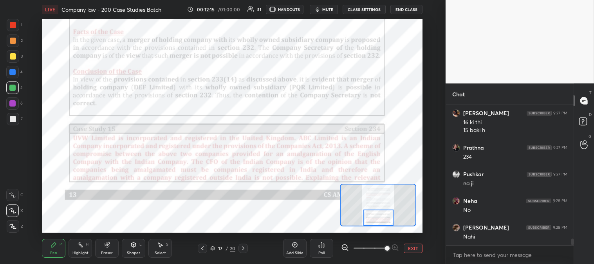
scroll to position [2775, 0]
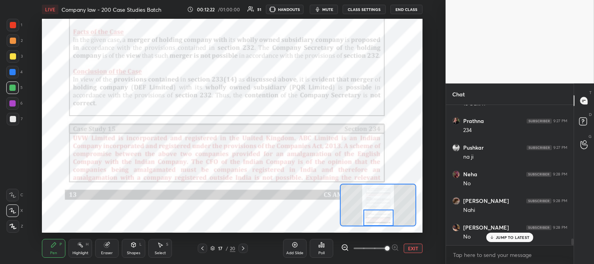
click at [246, 249] on icon at bounding box center [243, 248] width 6 height 6
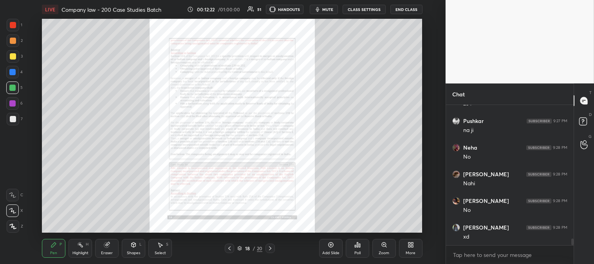
click at [380, 248] on div "Zoom" at bounding box center [385, 248] width 24 height 19
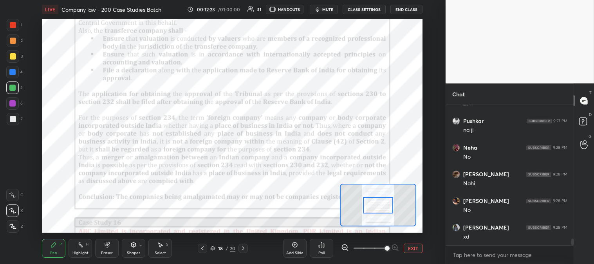
scroll to position [2829, 0]
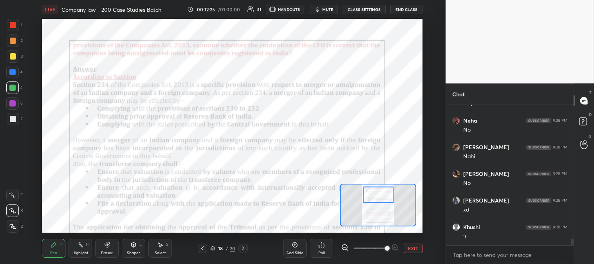
click at [84, 248] on div "Highlight H" at bounding box center [81, 248] width 24 height 19
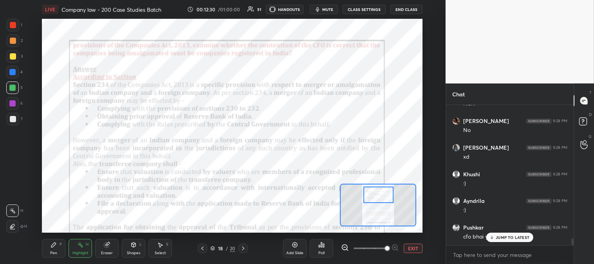
scroll to position [2910, 0]
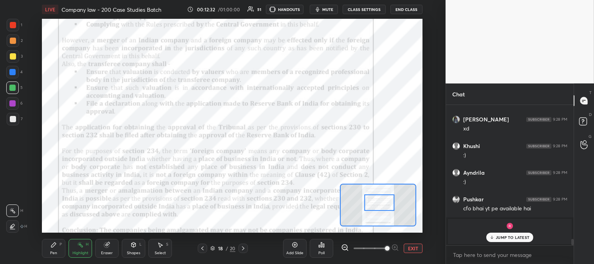
click at [503, 239] on p "JUMP TO LATEST" at bounding box center [513, 237] width 34 height 5
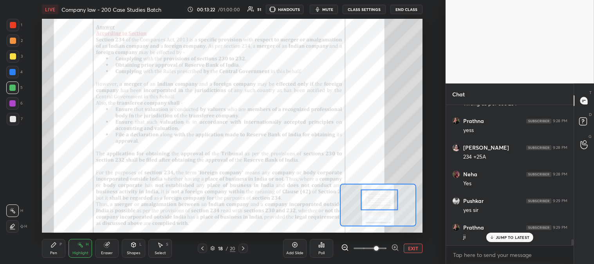
scroll to position [3203, 0]
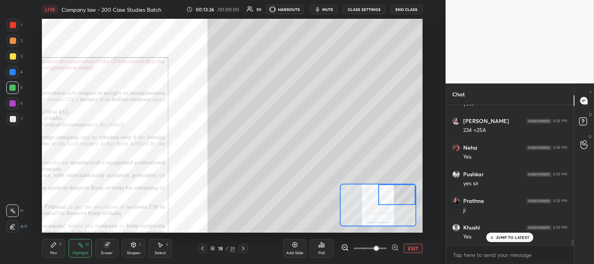
click at [60, 251] on div "Pen P" at bounding box center [54, 248] width 24 height 19
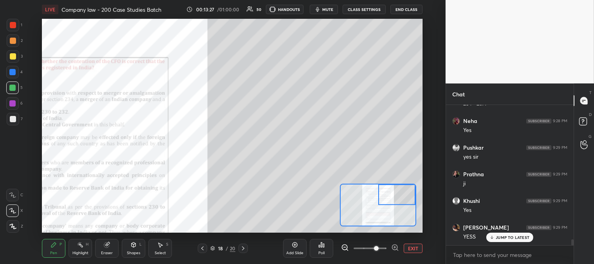
click at [14, 56] on div at bounding box center [13, 56] width 6 height 6
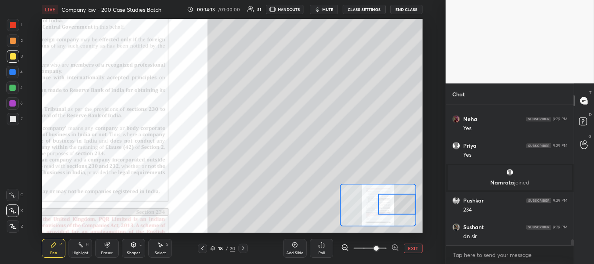
scroll to position [3129, 0]
click at [411, 247] on button "EXIT" at bounding box center [413, 248] width 19 height 9
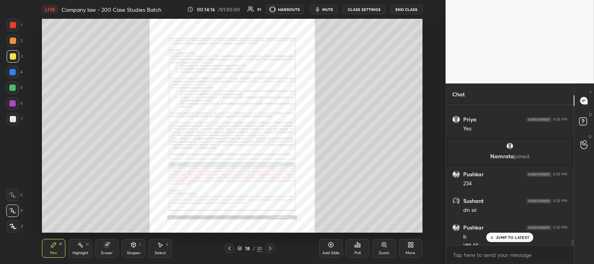
scroll to position [3137, 0]
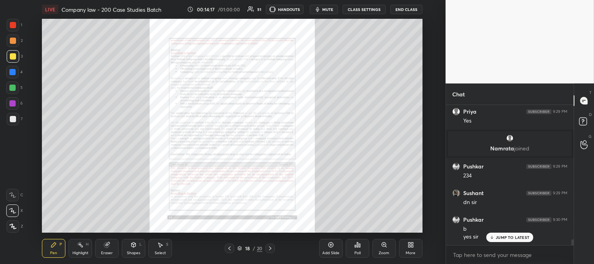
click at [378, 245] on div "Zoom" at bounding box center [385, 248] width 24 height 19
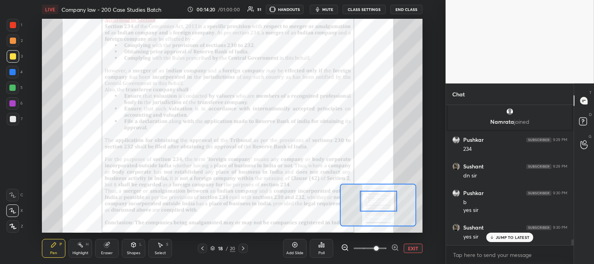
scroll to position [3192, 0]
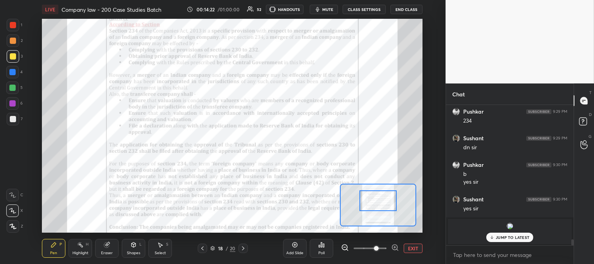
click at [83, 250] on div "Highlight H" at bounding box center [81, 248] width 24 height 19
click at [18, 30] on div "1" at bounding box center [15, 25] width 16 height 13
click at [502, 240] on div "JUMP TO LATEST" at bounding box center [510, 237] width 47 height 9
click at [329, 9] on span "mute" at bounding box center [327, 9] width 11 height 5
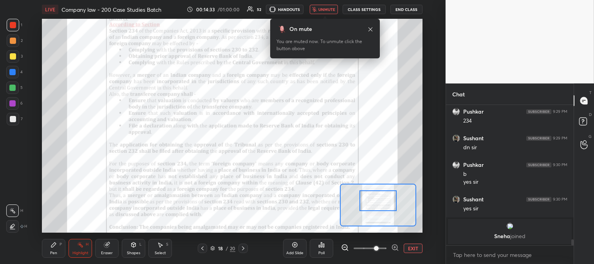
click at [371, 31] on icon at bounding box center [370, 29] width 6 height 6
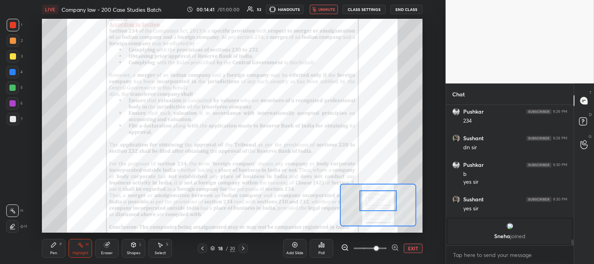
click at [327, 10] on span "unmute" at bounding box center [327, 9] width 17 height 5
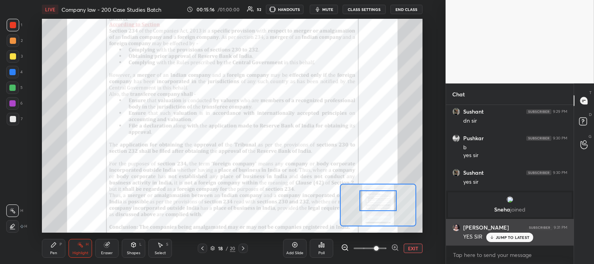
click at [510, 238] on p "JUMP TO LATEST" at bounding box center [513, 237] width 34 height 5
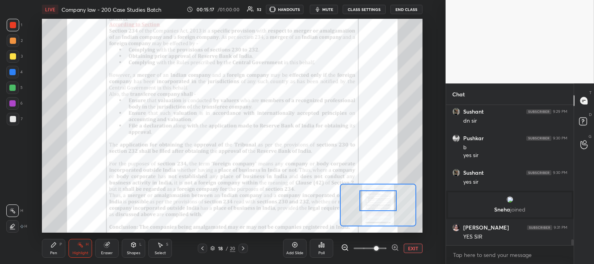
click at [327, 10] on span "mute" at bounding box center [327, 9] width 11 height 5
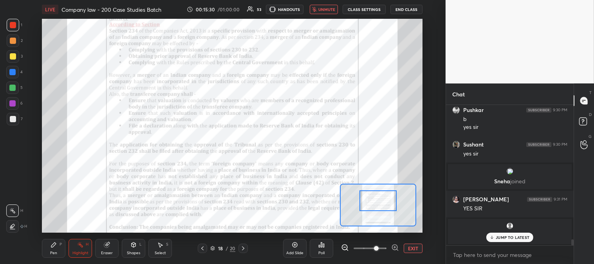
click at [500, 235] on p "JUMP TO LATEST" at bounding box center [513, 237] width 34 height 5
click at [328, 9] on span "unmute" at bounding box center [327, 9] width 17 height 5
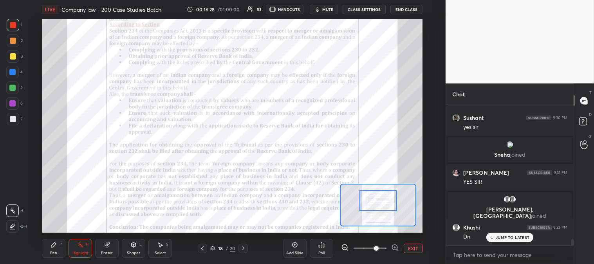
click at [498, 242] on div "Khushi 9:32 PM Dn" at bounding box center [510, 232] width 128 height 27
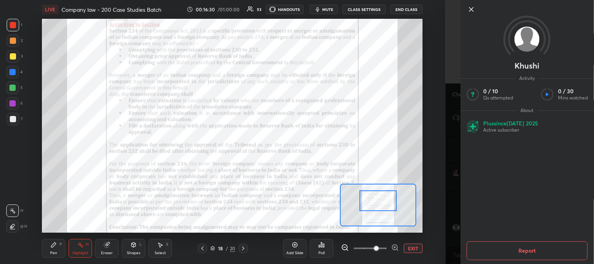
click at [465, 12] on div at bounding box center [527, 22] width 134 height 45
click at [468, 9] on icon at bounding box center [471, 9] width 9 height 9
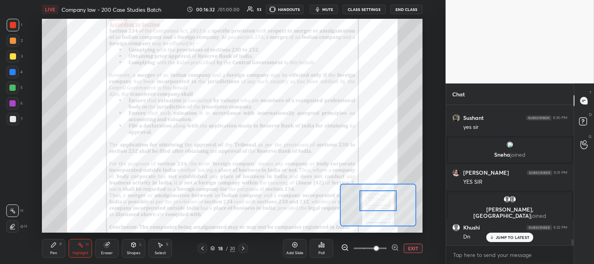
click at [413, 249] on button "EXIT" at bounding box center [413, 248] width 19 height 9
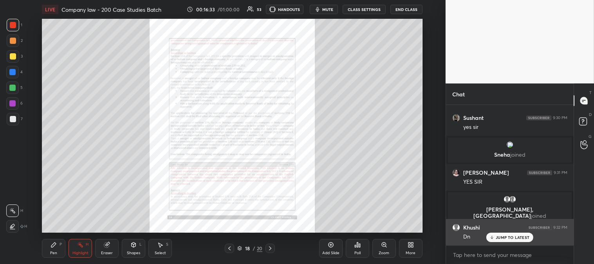
click at [501, 237] on p "JUMP TO LATEST" at bounding box center [513, 237] width 34 height 5
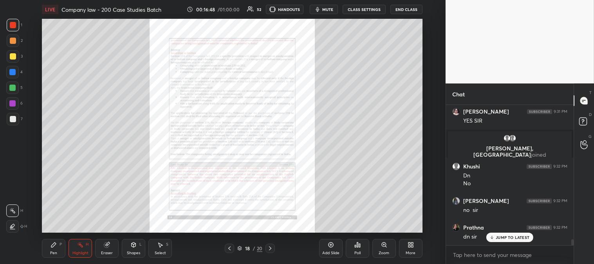
scroll to position [3305, 0]
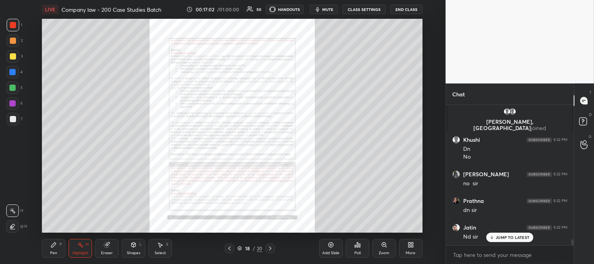
click at [230, 250] on icon at bounding box center [229, 248] width 2 height 4
click at [382, 251] on div "Zoom" at bounding box center [384, 253] width 11 height 4
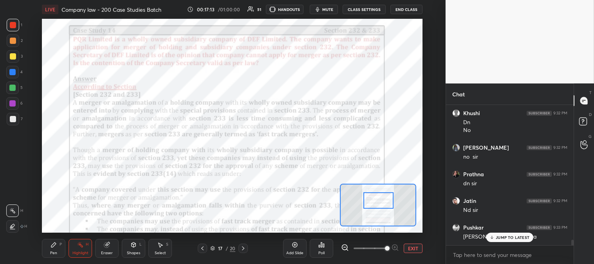
scroll to position [3358, 0]
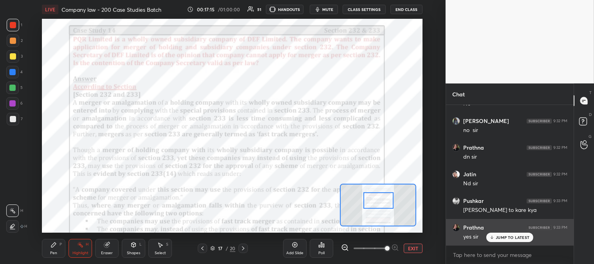
click at [505, 238] on p "JUMP TO LATEST" at bounding box center [513, 237] width 34 height 5
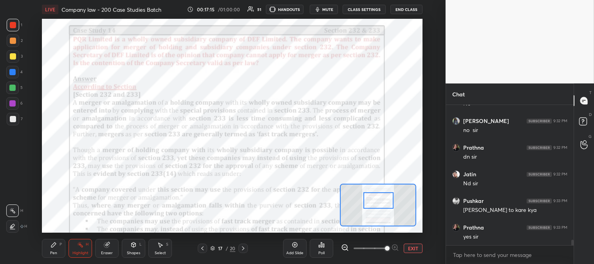
scroll to position [3385, 0]
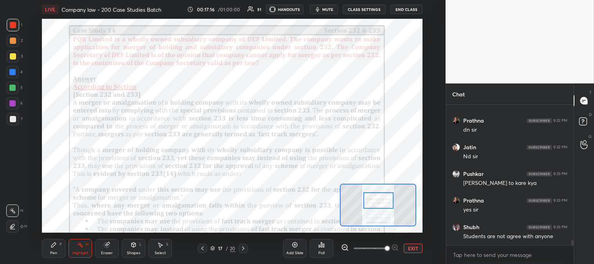
click at [201, 247] on icon at bounding box center [202, 248] width 6 height 6
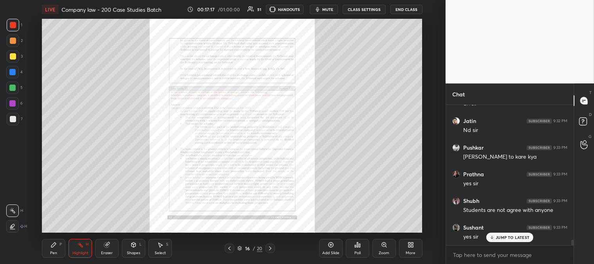
scroll to position [3438, 0]
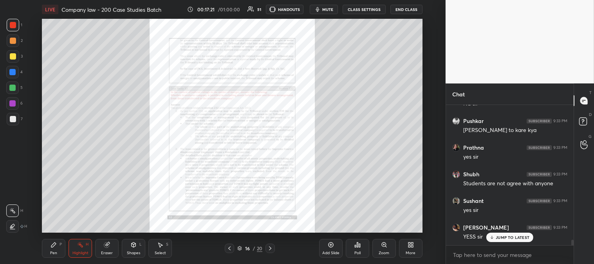
click at [232, 247] on icon at bounding box center [229, 248] width 6 height 6
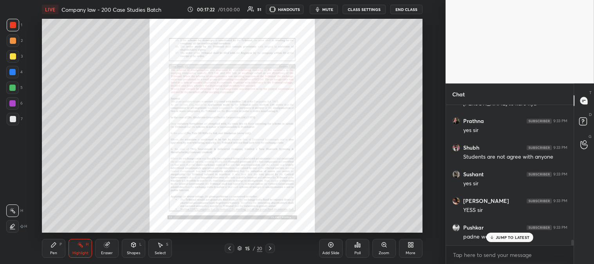
click at [232, 247] on icon at bounding box center [229, 248] width 6 height 6
click at [232, 248] on icon at bounding box center [229, 248] width 6 height 6
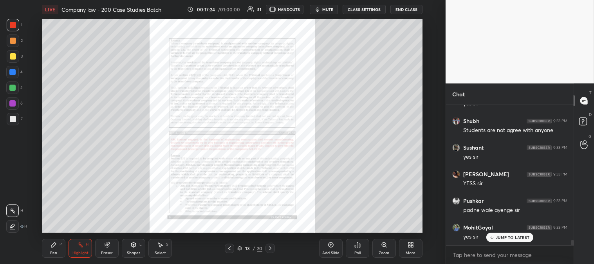
click at [232, 248] on icon at bounding box center [229, 248] width 6 height 6
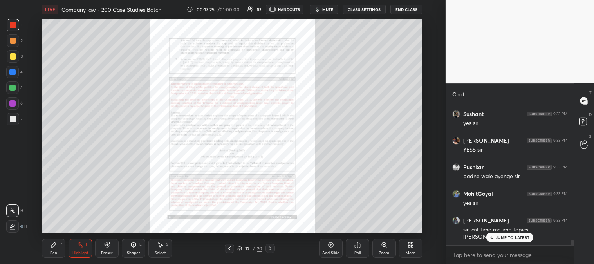
click at [236, 247] on div "12 / 20" at bounding box center [250, 248] width 50 height 9
click at [228, 248] on icon at bounding box center [229, 248] width 6 height 6
click at [270, 248] on icon at bounding box center [270, 248] width 6 height 6
click at [271, 248] on icon at bounding box center [270, 248] width 6 height 6
click at [270, 248] on icon at bounding box center [270, 248] width 2 height 4
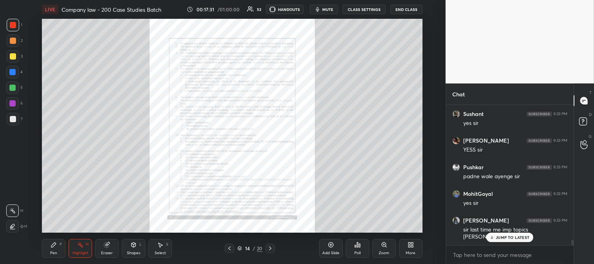
scroll to position [3559, 0]
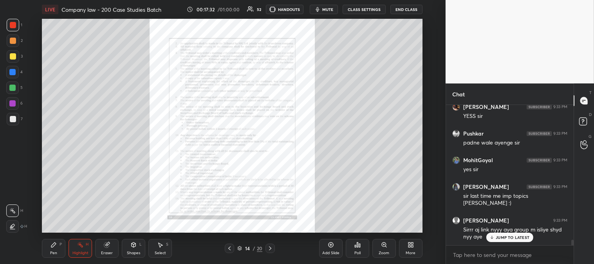
click at [376, 247] on div "Zoom" at bounding box center [385, 248] width 24 height 19
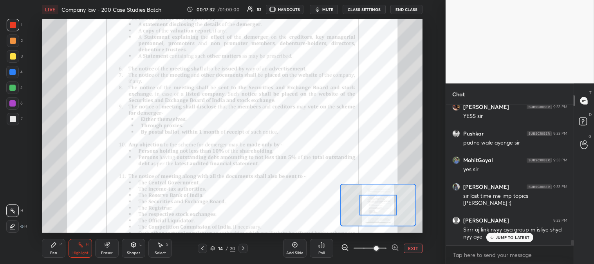
scroll to position [3585, 0]
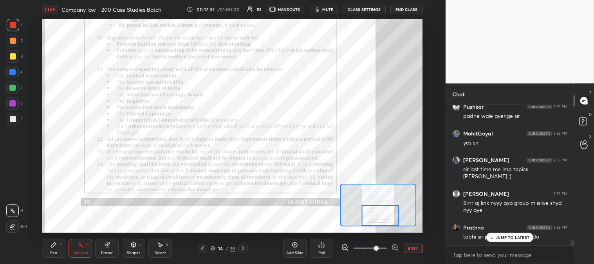
click at [498, 239] on p "JUMP TO LATEST" at bounding box center [513, 237] width 34 height 5
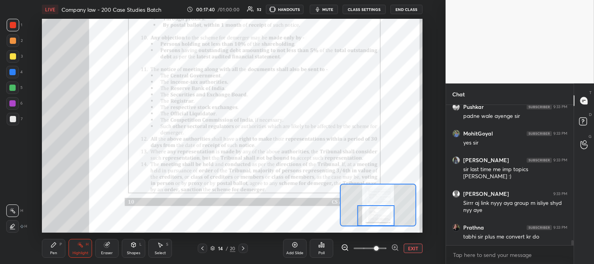
click at [241, 250] on icon at bounding box center [243, 248] width 6 height 6
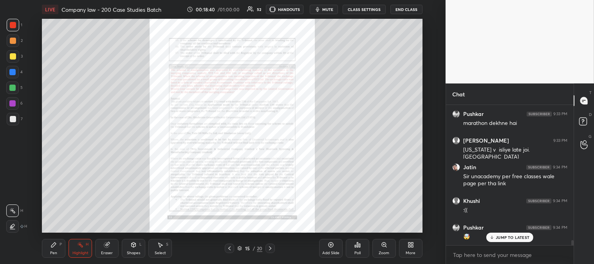
scroll to position [3832, 0]
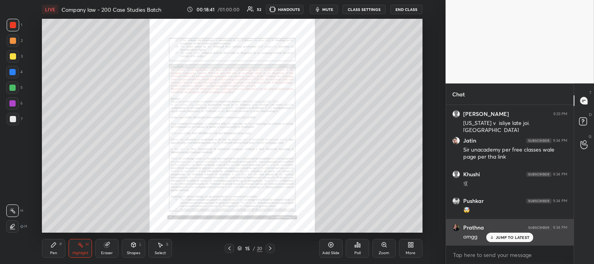
click at [495, 239] on div "JUMP TO LATEST" at bounding box center [510, 237] width 47 height 9
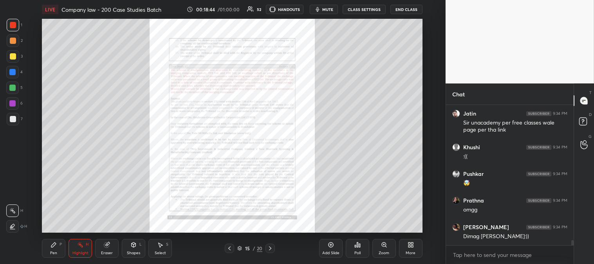
scroll to position [3899, 0]
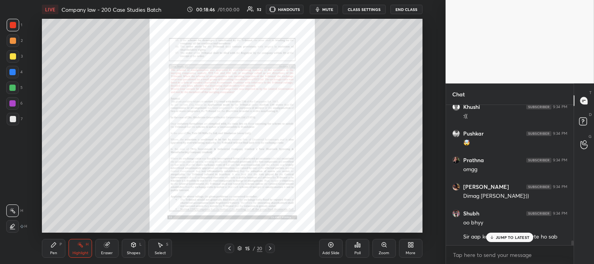
click at [496, 238] on div "JUMP TO LATEST" at bounding box center [510, 237] width 47 height 9
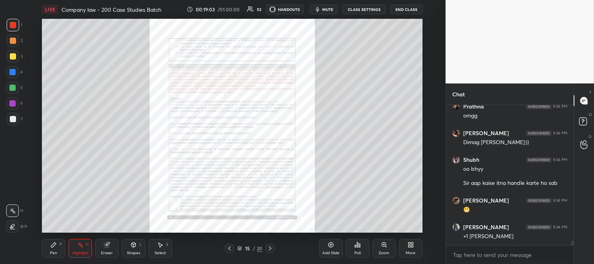
scroll to position [3979, 0]
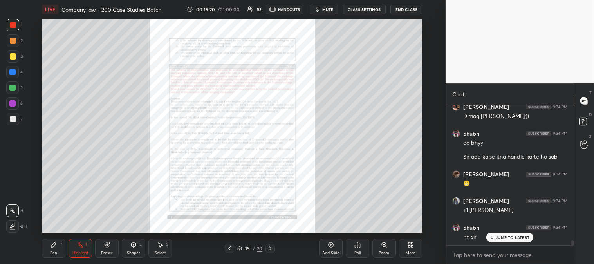
click at [500, 239] on p "JUMP TO LATEST" at bounding box center [513, 237] width 34 height 5
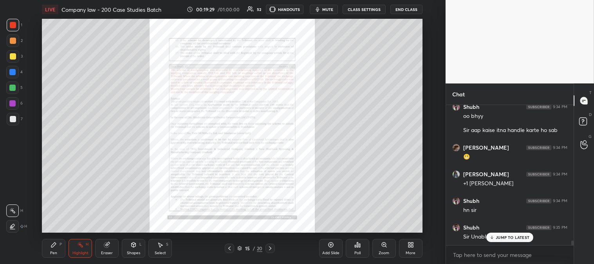
click at [494, 241] on div "JUMP TO LATEST" at bounding box center [510, 237] width 47 height 9
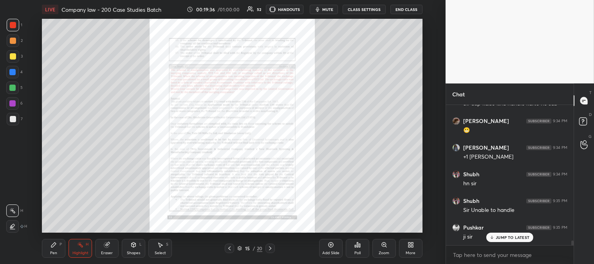
scroll to position [4059, 0]
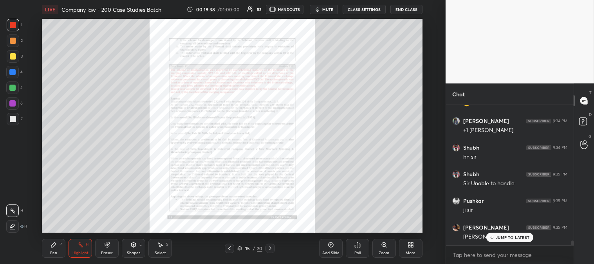
click at [48, 255] on div "Pen P" at bounding box center [54, 248] width 24 height 19
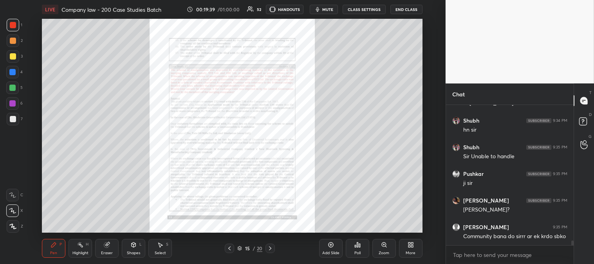
click at [15, 56] on div at bounding box center [13, 56] width 6 height 6
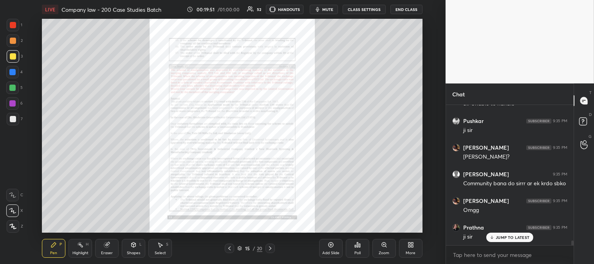
scroll to position [4166, 0]
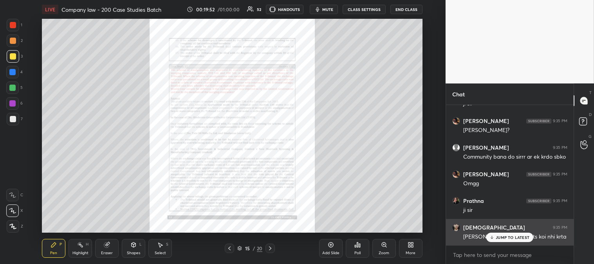
click at [500, 237] on p "JUMP TO LATEST" at bounding box center [513, 237] width 34 height 5
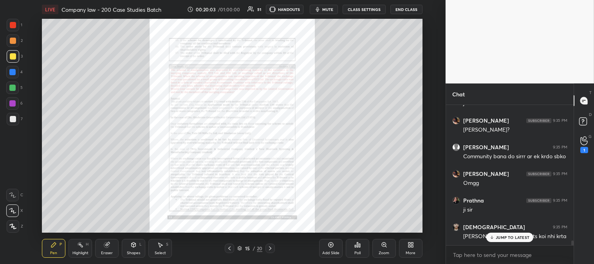
scroll to position [4192, 0]
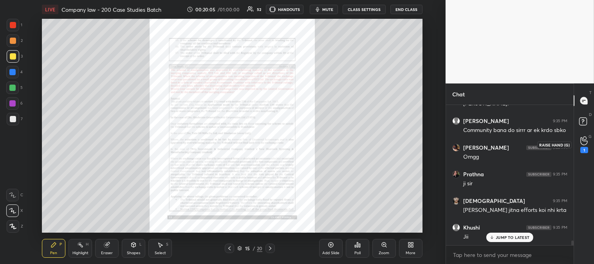
click at [587, 139] on circle at bounding box center [584, 138] width 3 height 3
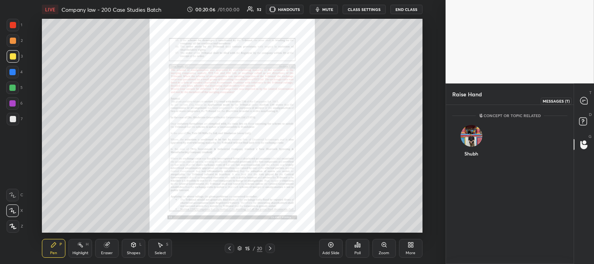
click at [585, 97] on icon at bounding box center [584, 100] width 7 height 7
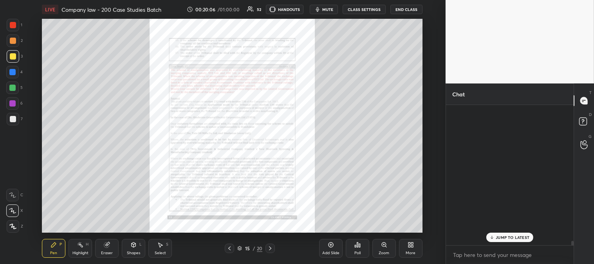
scroll to position [138, 125]
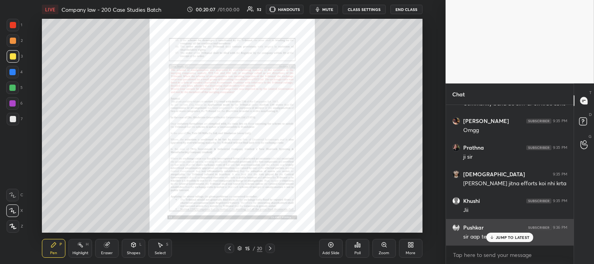
click at [499, 239] on p "JUMP TO LATEST" at bounding box center [513, 237] width 34 height 5
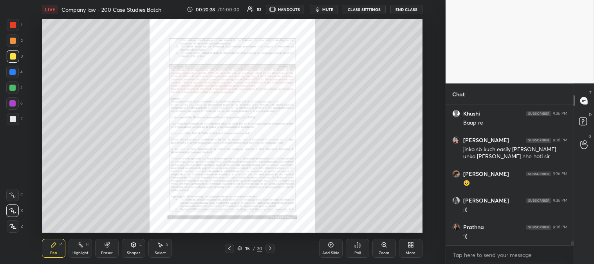
scroll to position [4547, 0]
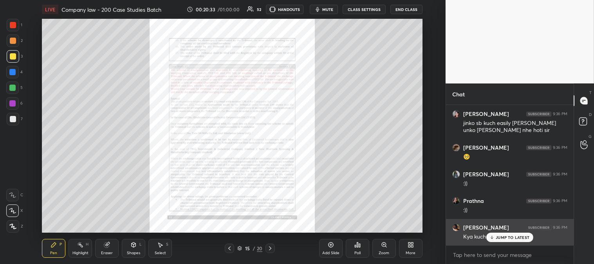
click at [501, 237] on p "JUMP TO LATEST" at bounding box center [513, 237] width 34 height 5
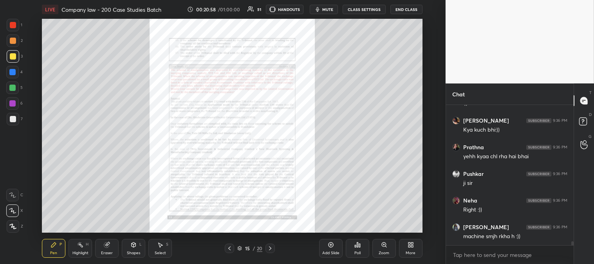
scroll to position [4681, 0]
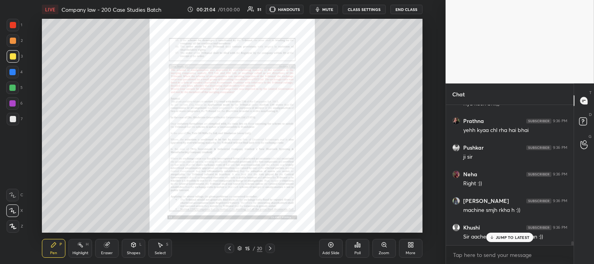
click at [101, 251] on div "Eraser" at bounding box center [107, 248] width 24 height 19
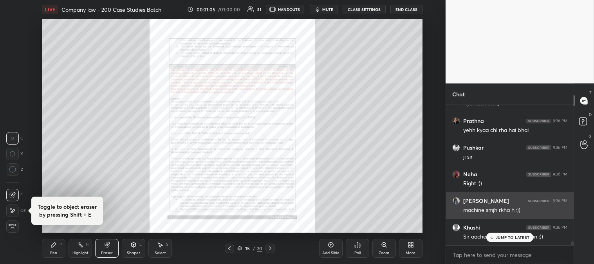
click at [507, 240] on p "JUMP TO LATEST" at bounding box center [513, 237] width 34 height 5
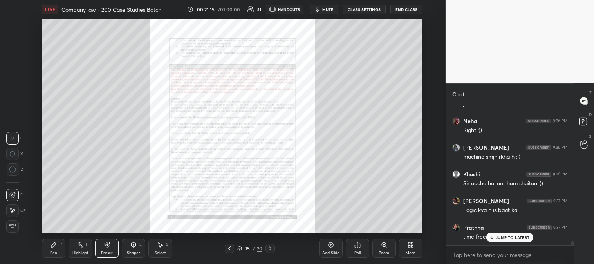
scroll to position [4768, 0]
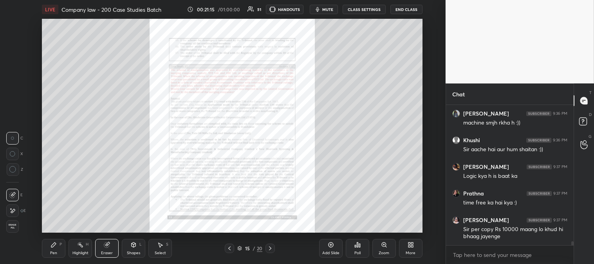
click at [16, 171] on div at bounding box center [13, 169] width 13 height 13
click at [13, 139] on icon at bounding box center [13, 139] width 4 height 4
click at [12, 157] on div at bounding box center [12, 154] width 13 height 13
click at [49, 254] on div "Pen P" at bounding box center [54, 248] width 24 height 19
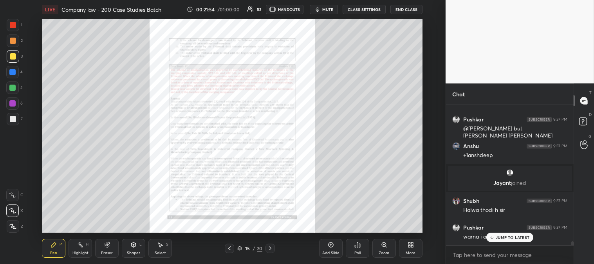
scroll to position [5036, 0]
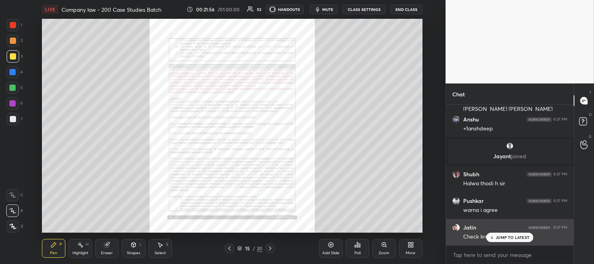
click at [504, 240] on div "JUMP TO LATEST" at bounding box center [510, 237] width 47 height 9
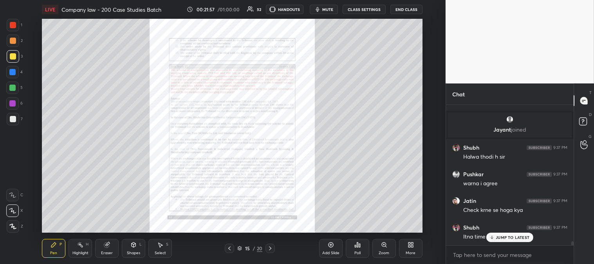
click at [228, 250] on icon at bounding box center [229, 248] width 6 height 6
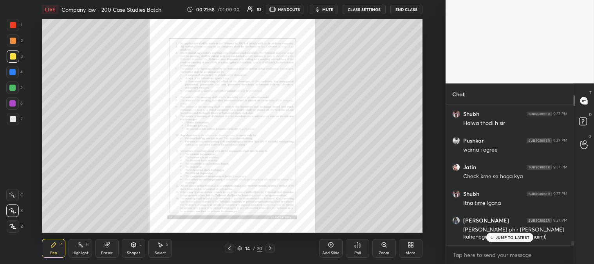
click at [232, 247] on icon at bounding box center [229, 248] width 6 height 6
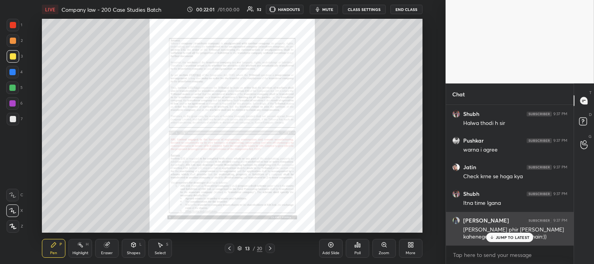
click at [495, 237] on icon at bounding box center [492, 237] width 5 height 5
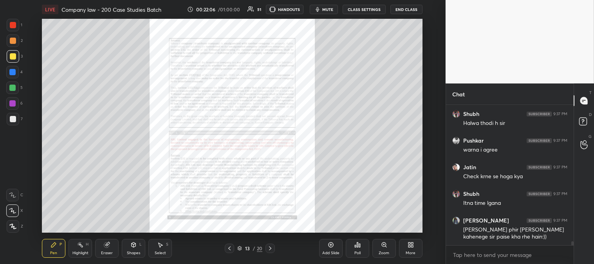
click at [226, 250] on div at bounding box center [229, 248] width 9 height 9
click at [271, 251] on icon at bounding box center [270, 248] width 6 height 6
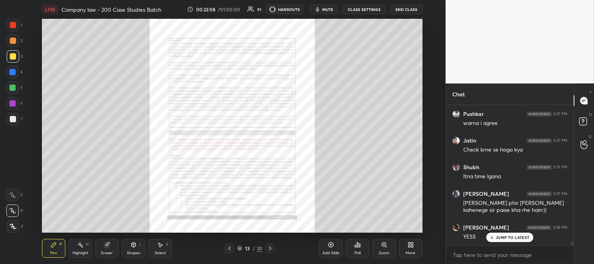
click at [378, 250] on div "Zoom" at bounding box center [385, 248] width 24 height 19
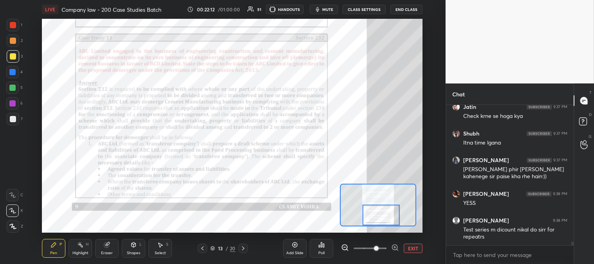
scroll to position [5190, 0]
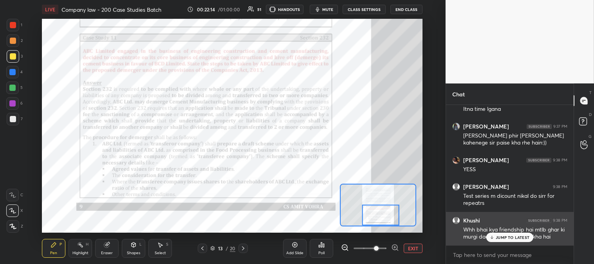
click at [502, 240] on p "JUMP TO LATEST" at bounding box center [513, 237] width 34 height 5
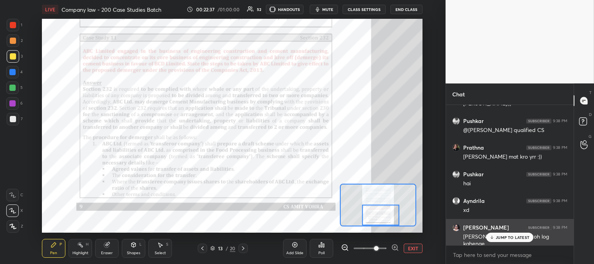
scroll to position [5376, 0]
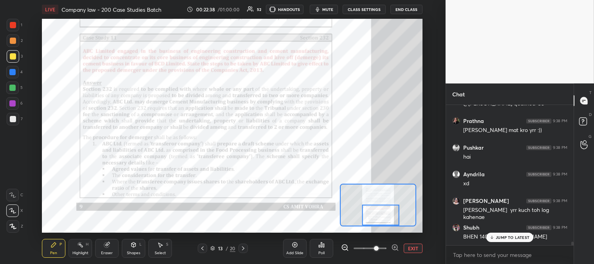
click at [503, 240] on div "JUMP TO LATEST" at bounding box center [510, 237] width 47 height 9
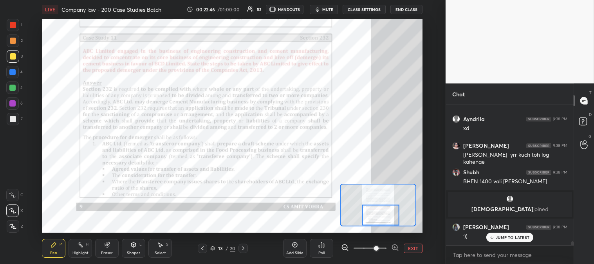
scroll to position [4684, 0]
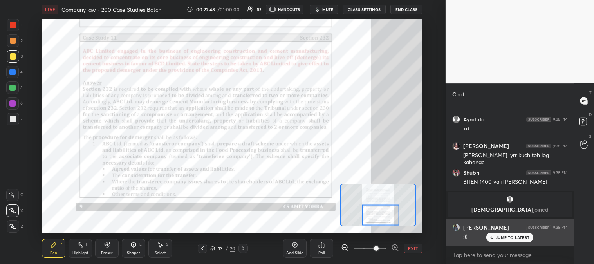
click at [507, 238] on p "JUMP TO LATEST" at bounding box center [513, 237] width 34 height 5
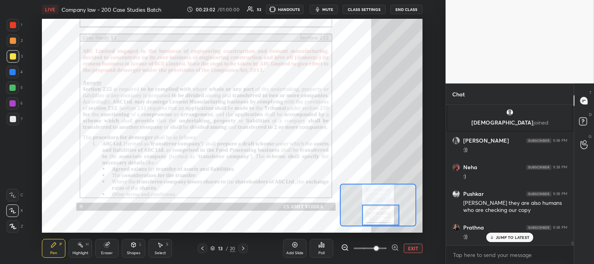
scroll to position [4797, 0]
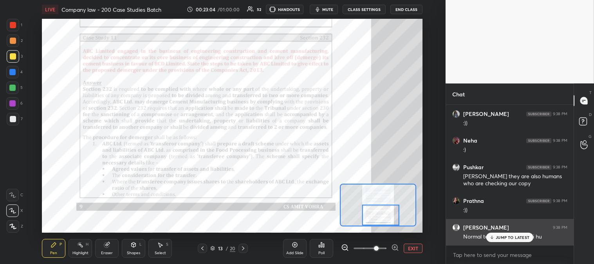
click at [498, 239] on p "JUMP TO LATEST" at bounding box center [513, 237] width 34 height 5
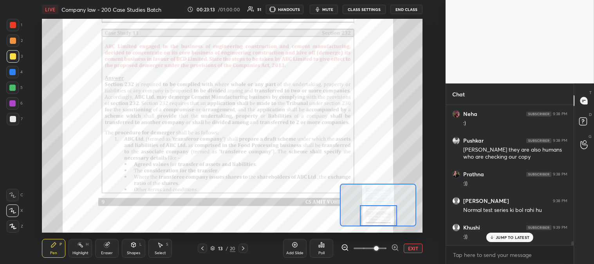
scroll to position [4858, 0]
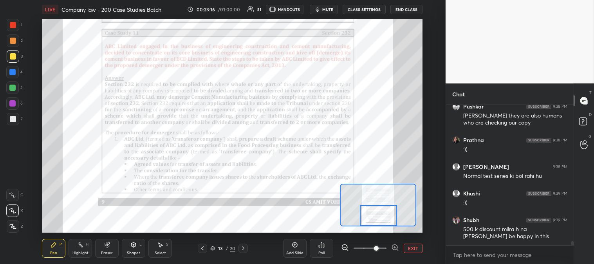
click at [244, 251] on icon at bounding box center [243, 248] width 6 height 6
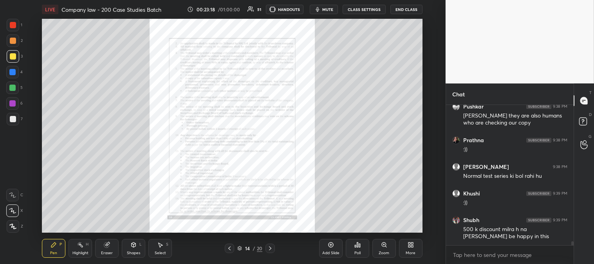
click at [232, 249] on icon at bounding box center [229, 248] width 6 height 6
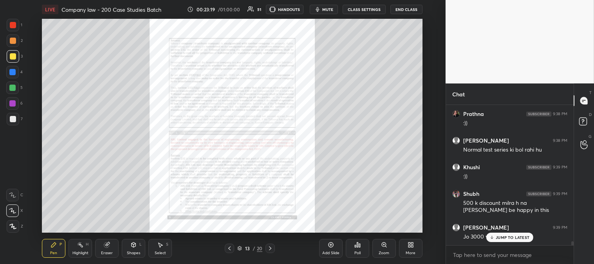
click at [382, 248] on div "Zoom" at bounding box center [385, 248] width 24 height 19
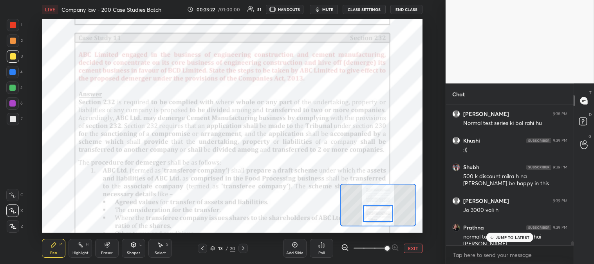
click at [83, 248] on div "Highlight H" at bounding box center [81, 248] width 24 height 19
click at [86, 245] on div "H" at bounding box center [87, 245] width 3 height 4
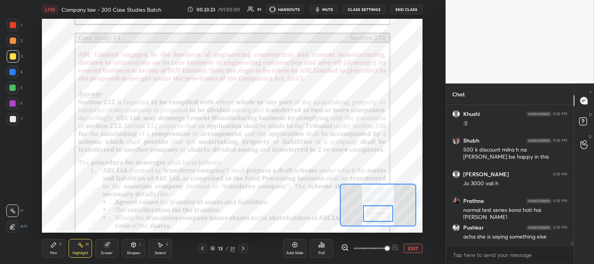
click at [205, 247] on icon at bounding box center [202, 248] width 6 height 6
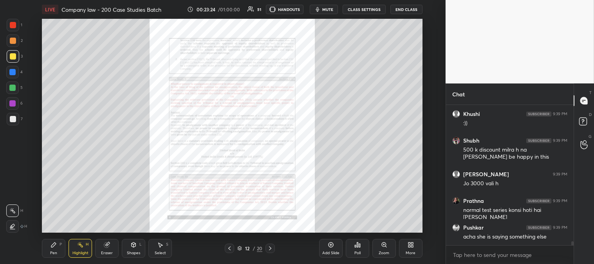
click at [384, 248] on icon at bounding box center [384, 245] width 6 height 6
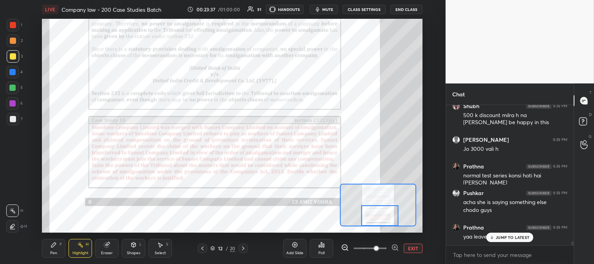
scroll to position [4999, 0]
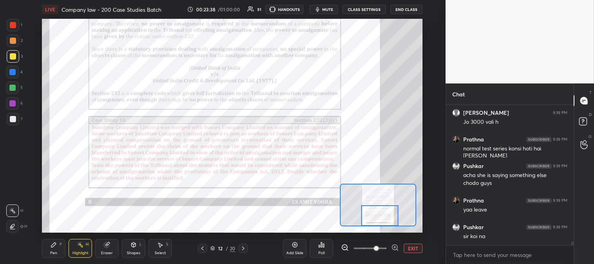
click at [243, 249] on icon at bounding box center [243, 248] width 6 height 6
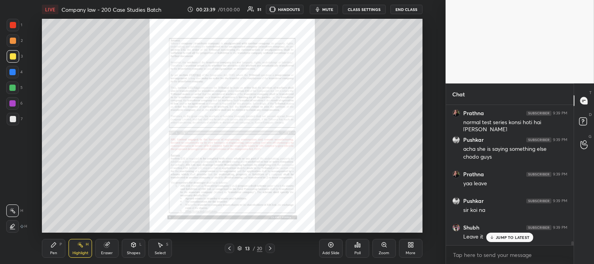
click at [386, 253] on div "Zoom" at bounding box center [384, 253] width 11 height 4
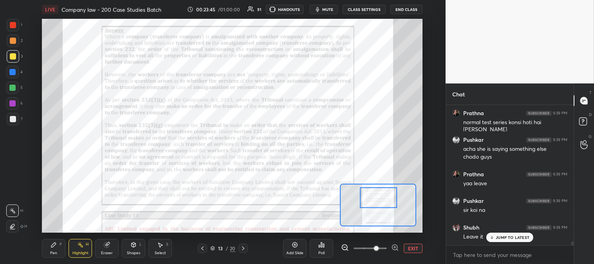
click at [205, 247] on icon at bounding box center [202, 248] width 6 height 6
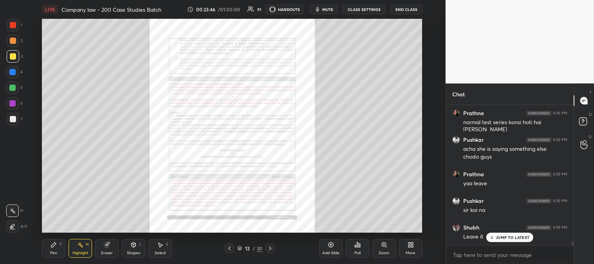
click at [382, 247] on icon at bounding box center [384, 245] width 6 height 6
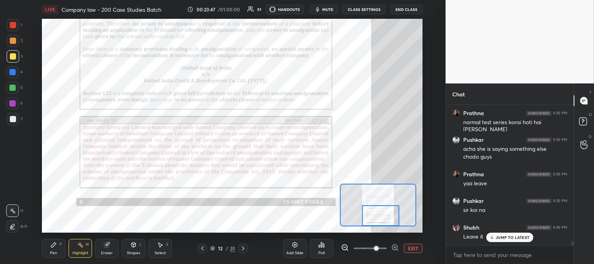
click at [59, 248] on div "Pen P" at bounding box center [54, 248] width 24 height 19
click at [13, 72] on div at bounding box center [12, 72] width 6 height 6
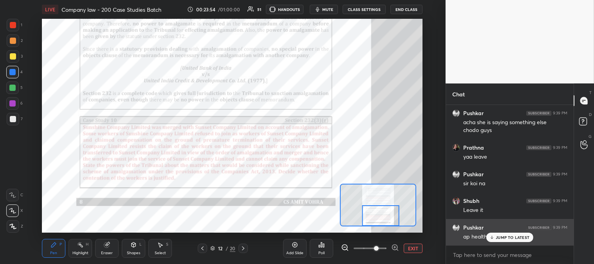
click at [500, 237] on p "JUMP TO LATEST" at bounding box center [513, 237] width 34 height 5
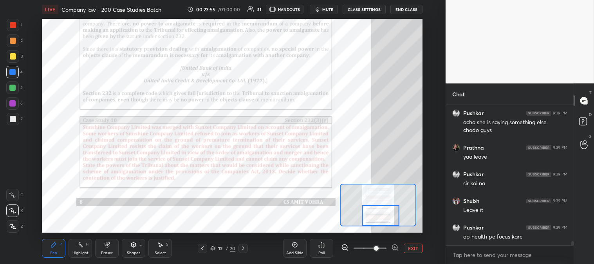
click at [76, 253] on div "Highlight" at bounding box center [80, 253] width 16 height 4
click at [18, 29] on div at bounding box center [13, 25] width 13 height 13
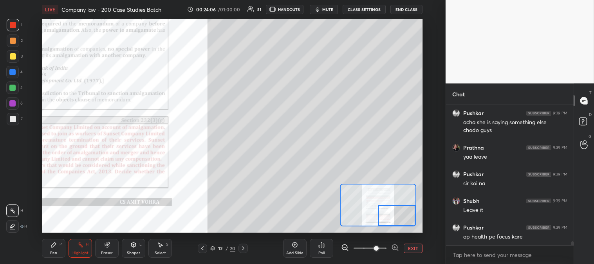
click at [65, 251] on div "Pen P" at bounding box center [54, 248] width 24 height 19
click at [14, 52] on div at bounding box center [13, 56] width 13 height 13
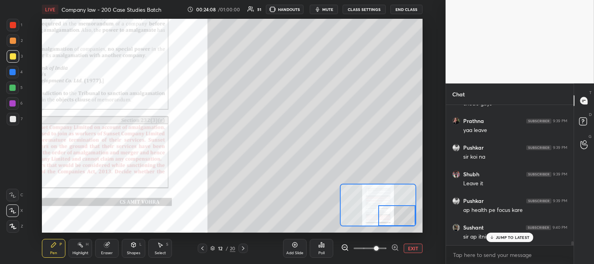
click at [499, 241] on div "JUMP TO LATEST" at bounding box center [510, 237] width 47 height 9
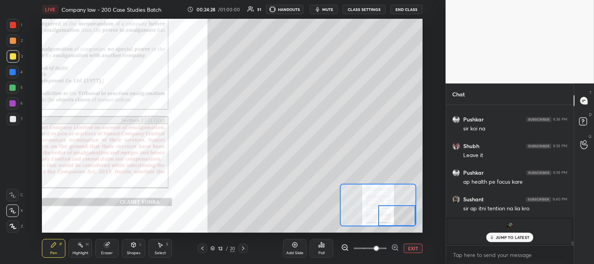
click at [14, 118] on div at bounding box center [13, 119] width 6 height 6
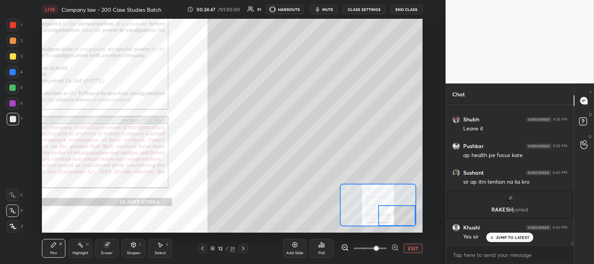
click at [56, 250] on div "Pen P" at bounding box center [54, 248] width 24 height 19
click at [12, 61] on div at bounding box center [13, 56] width 13 height 13
click at [15, 120] on div at bounding box center [13, 119] width 6 height 6
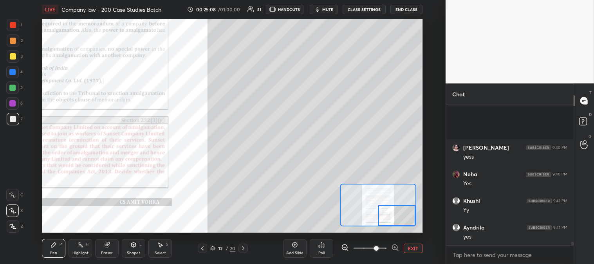
scroll to position [5238, 0]
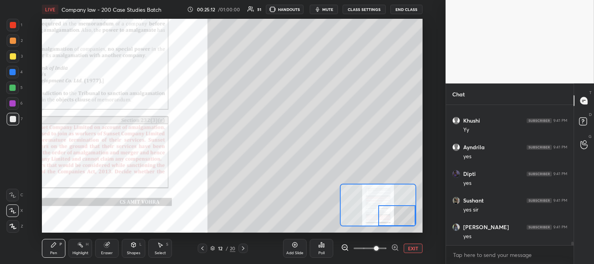
click at [84, 252] on div "Highlight" at bounding box center [80, 253] width 16 height 4
click at [12, 29] on div at bounding box center [13, 25] width 13 height 13
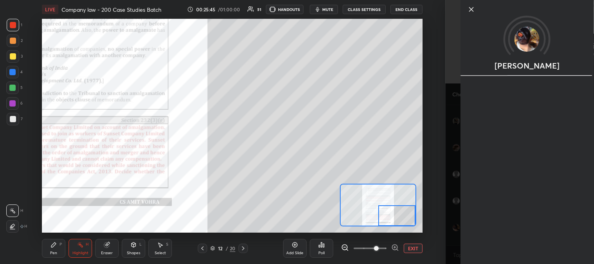
scroll to position [5424, 0]
click at [472, 9] on icon at bounding box center [471, 9] width 4 height 4
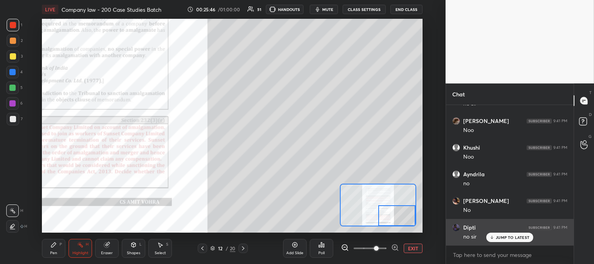
click at [500, 241] on div "JUMP TO LATEST" at bounding box center [510, 237] width 47 height 9
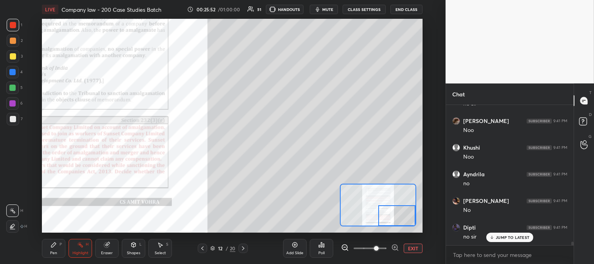
scroll to position [5451, 0]
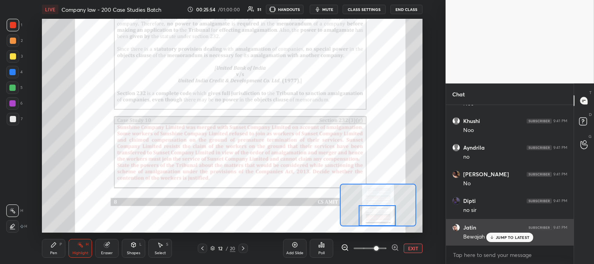
click at [498, 239] on p "JUMP TO LATEST" at bounding box center [513, 237] width 34 height 5
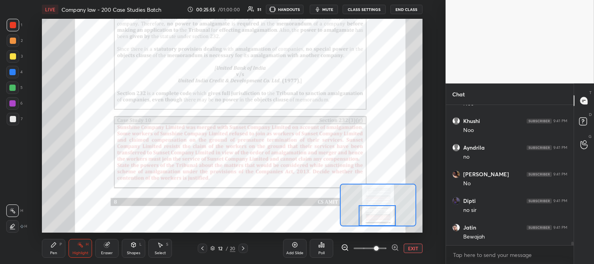
click at [83, 237] on div "Pen P Highlight H Eraser Shapes L Select S 12 / 20 Add Slide Poll EXIT" at bounding box center [232, 248] width 380 height 31
click at [10, 88] on div at bounding box center [12, 88] width 6 height 6
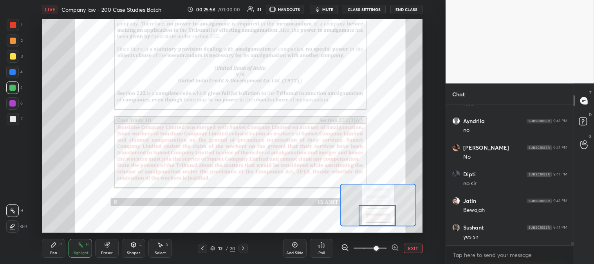
scroll to position [5505, 0]
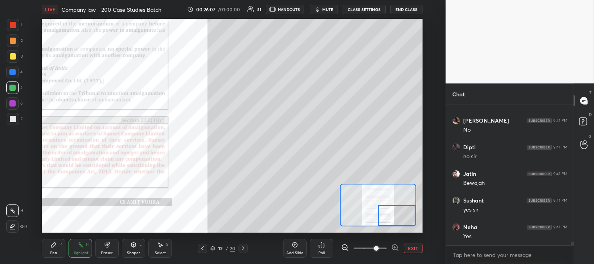
click at [53, 251] on div "Pen" at bounding box center [53, 253] width 7 height 4
click at [49, 238] on div "Pen P Highlight H Eraser Shapes L Select S 12 / 20 Add Slide Poll EXIT" at bounding box center [232, 248] width 380 height 31
click at [13, 121] on div at bounding box center [13, 119] width 6 height 6
click at [11, 56] on div at bounding box center [13, 56] width 6 height 6
click at [71, 251] on div "Highlight H" at bounding box center [81, 248] width 24 height 19
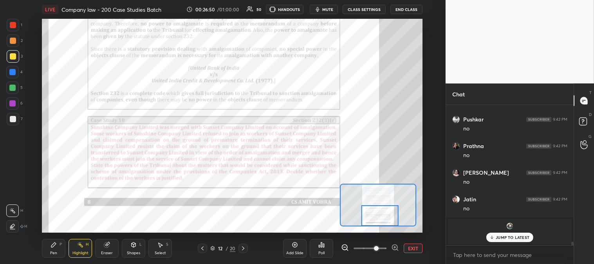
scroll to position [5746, 0]
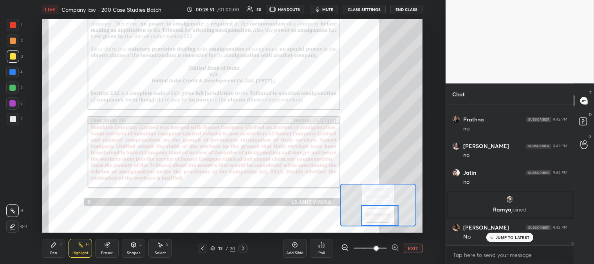
click at [243, 249] on icon at bounding box center [243, 248] width 6 height 6
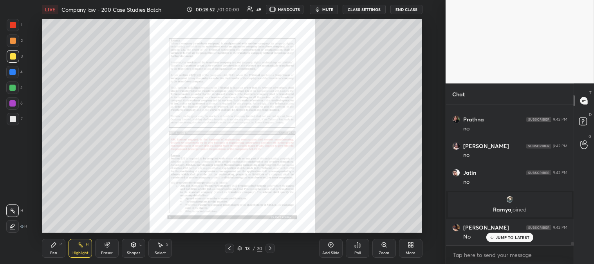
scroll to position [5772, 0]
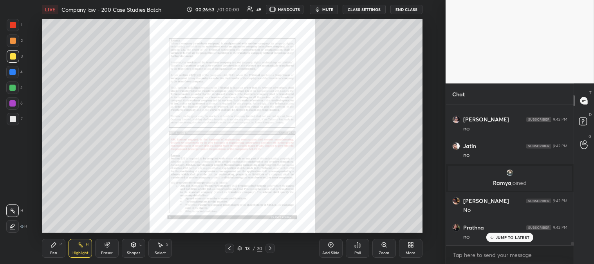
click at [380, 249] on div "Zoom" at bounding box center [385, 248] width 24 height 19
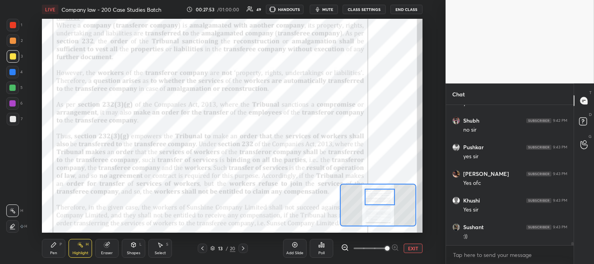
scroll to position [5985, 0]
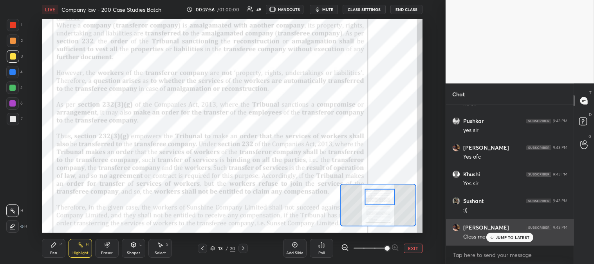
click at [500, 239] on p "JUMP TO LATEST" at bounding box center [513, 237] width 34 height 5
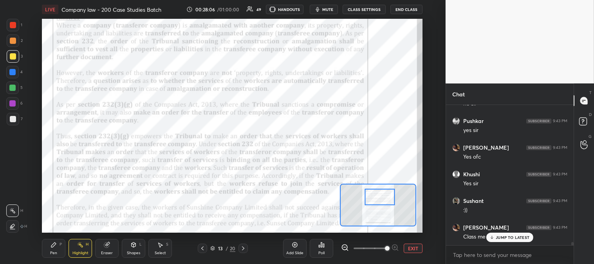
scroll to position [6012, 0]
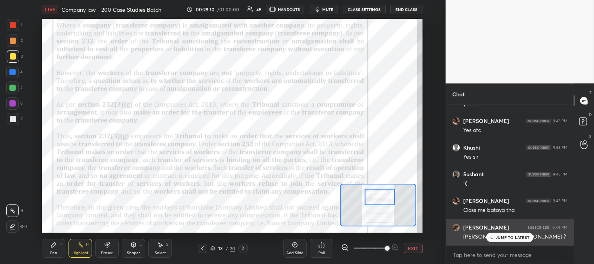
click at [506, 238] on p "JUMP TO LATEST" at bounding box center [513, 237] width 34 height 5
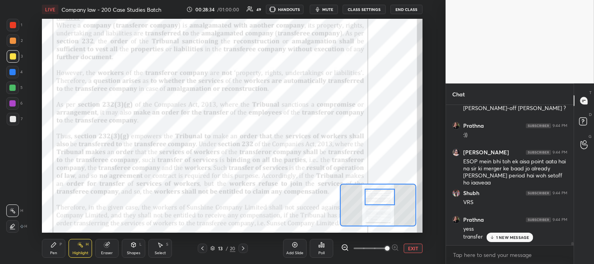
scroll to position [6167, 0]
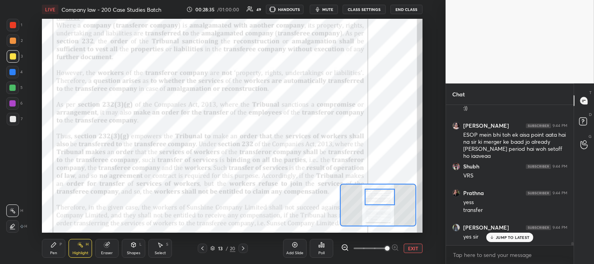
click at [56, 248] on div "Pen P" at bounding box center [54, 248] width 24 height 19
click at [14, 26] on div at bounding box center [13, 25] width 6 height 6
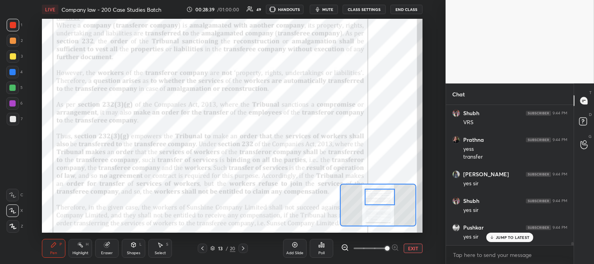
scroll to position [6247, 0]
click at [201, 250] on icon at bounding box center [202, 248] width 6 height 6
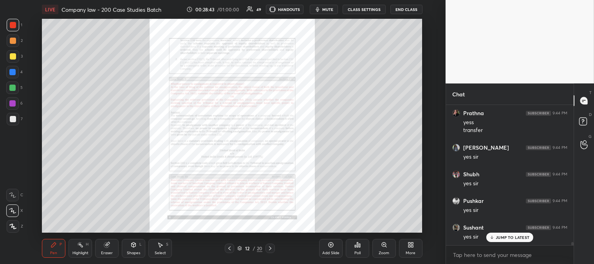
click at [382, 249] on div "Zoom" at bounding box center [385, 248] width 24 height 19
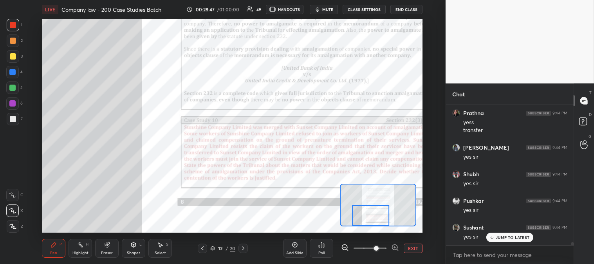
scroll to position [6274, 0]
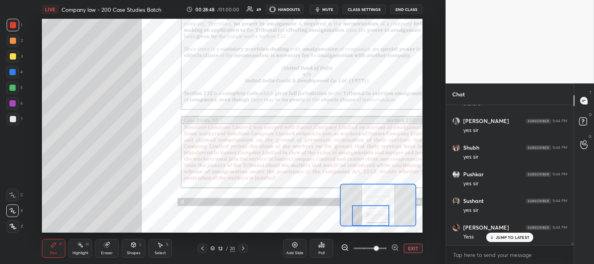
click at [244, 248] on icon at bounding box center [243, 248] width 6 height 6
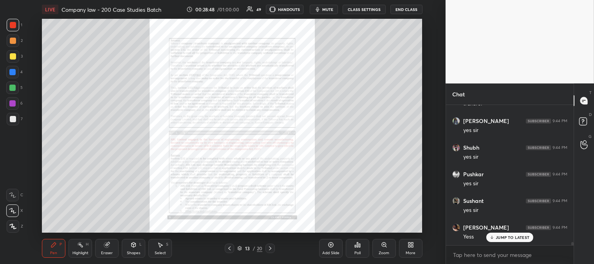
click at [382, 251] on div "Zoom" at bounding box center [384, 253] width 11 height 4
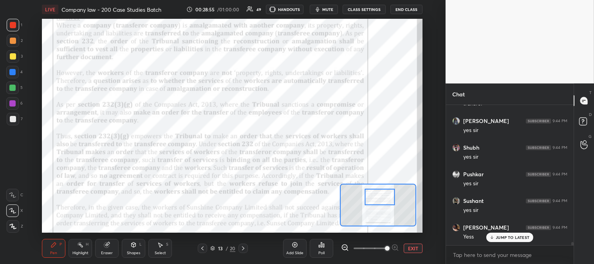
click at [77, 253] on div "Highlight" at bounding box center [80, 253] width 16 height 4
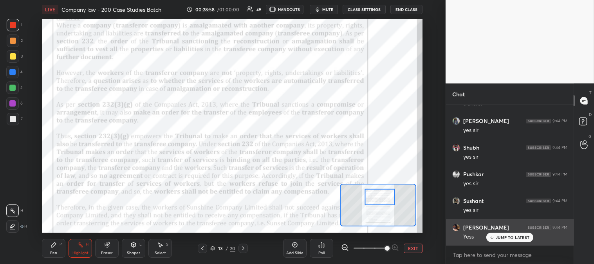
click at [504, 238] on p "JUMP TO LATEST" at bounding box center [513, 237] width 34 height 5
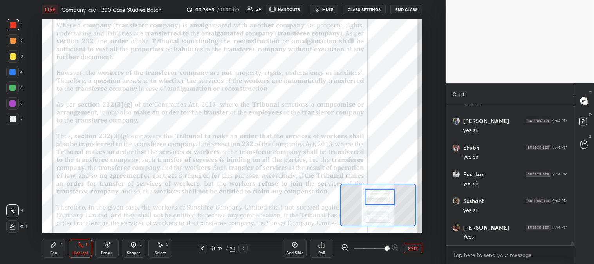
click at [331, 11] on span "mute" at bounding box center [327, 9] width 11 height 5
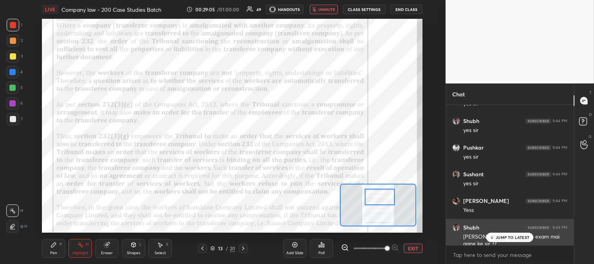
click at [507, 237] on p "JUMP TO LATEST" at bounding box center [513, 237] width 34 height 5
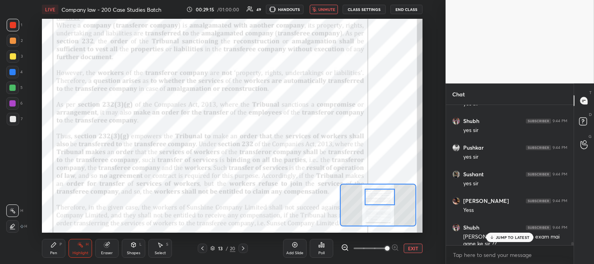
scroll to position [6328, 0]
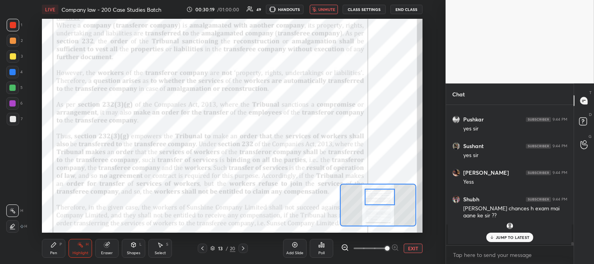
click at [327, 7] on span "unmute" at bounding box center [327, 9] width 17 height 5
click at [499, 238] on p "JUMP TO LATEST" at bounding box center [513, 237] width 34 height 5
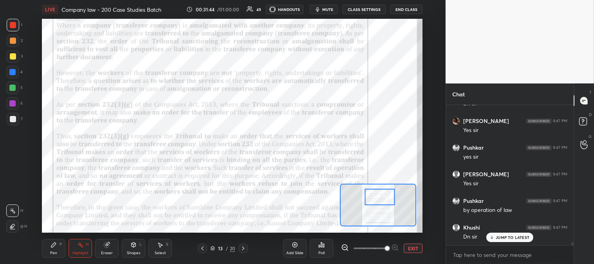
scroll to position [6137, 0]
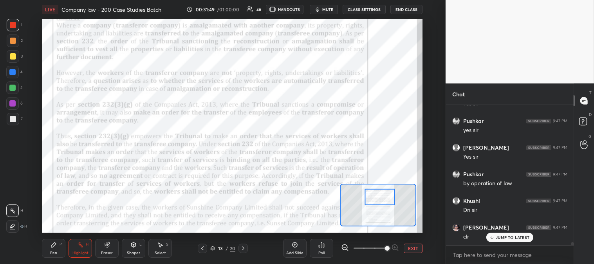
click at [243, 250] on icon at bounding box center [243, 248] width 6 height 6
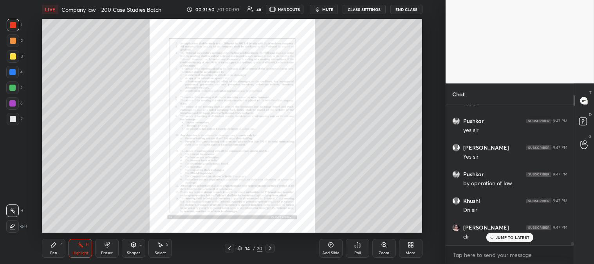
click at [253, 250] on div "/" at bounding box center [254, 248] width 2 height 5
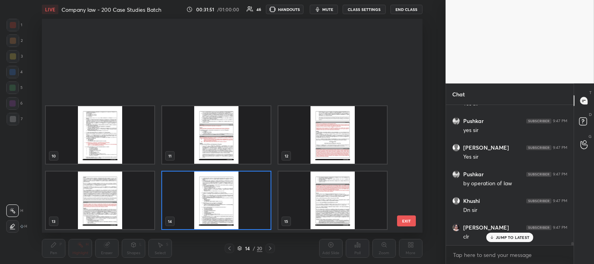
scroll to position [244, 0]
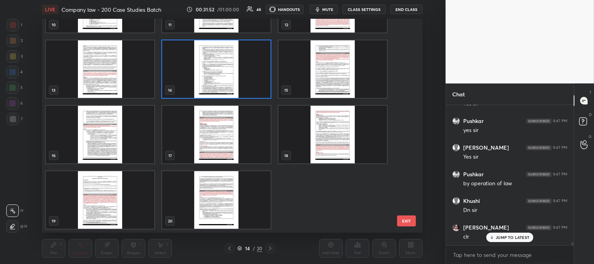
click at [107, 200] on img "grid" at bounding box center [100, 200] width 109 height 58
click at [107, 201] on img "grid" at bounding box center [100, 200] width 109 height 58
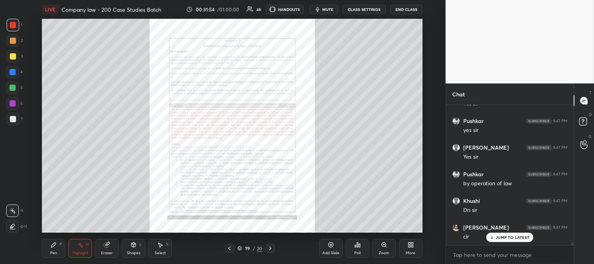
click at [382, 253] on div "Zoom" at bounding box center [384, 253] width 11 height 4
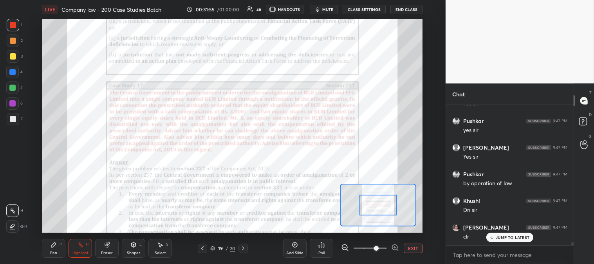
click at [55, 251] on div "Pen" at bounding box center [53, 253] width 7 height 4
click at [200, 250] on icon at bounding box center [202, 248] width 6 height 6
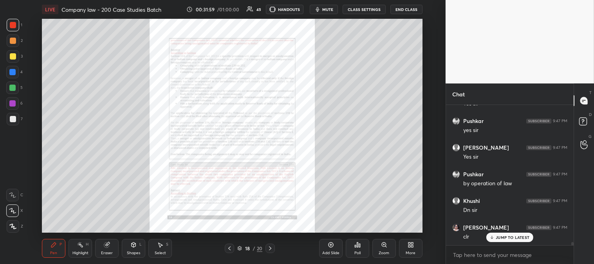
click at [272, 248] on icon at bounding box center [270, 248] width 6 height 6
click at [271, 249] on icon at bounding box center [270, 248] width 6 height 6
click at [384, 250] on div "Zoom" at bounding box center [385, 248] width 24 height 19
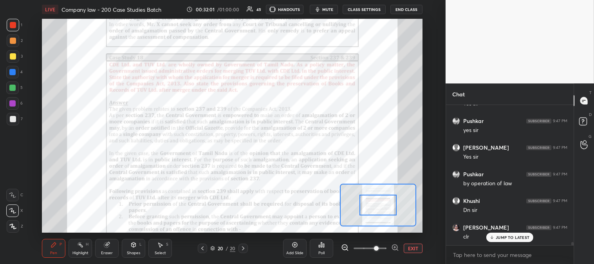
click at [81, 244] on icon at bounding box center [80, 245] width 6 height 6
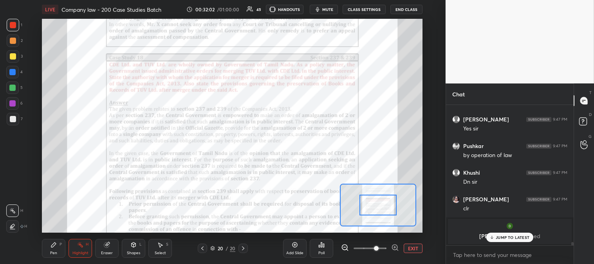
scroll to position [6192, 0]
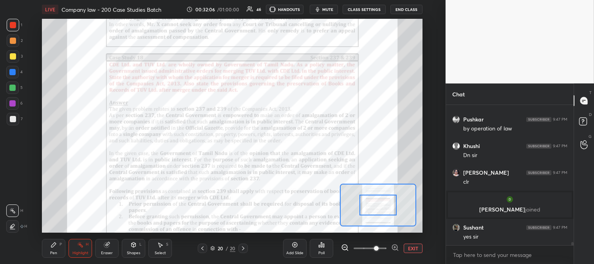
click at [55, 252] on div "Pen" at bounding box center [53, 253] width 7 height 4
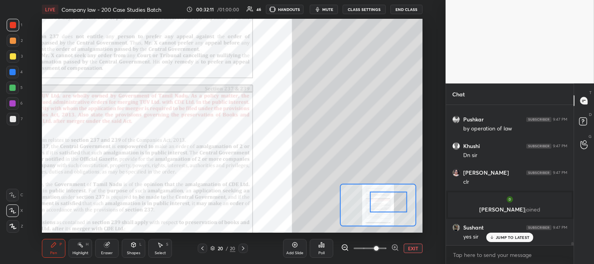
scroll to position [6226, 0]
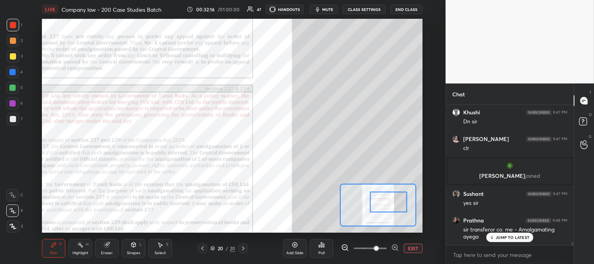
click at [412, 246] on button "EXIT" at bounding box center [413, 248] width 19 height 9
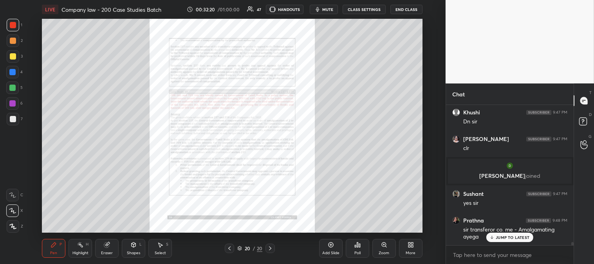
click at [228, 248] on icon at bounding box center [229, 248] width 6 height 6
click at [229, 248] on icon at bounding box center [229, 248] width 2 height 4
click at [228, 248] on icon at bounding box center [229, 248] width 2 height 4
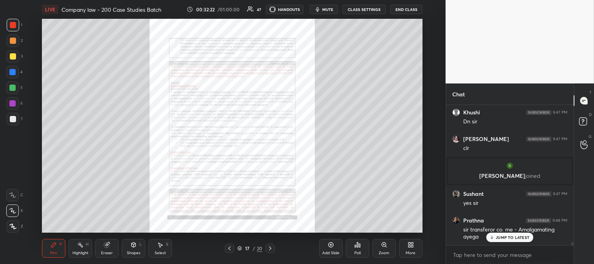
click at [230, 248] on icon at bounding box center [229, 248] width 6 height 6
click at [228, 247] on icon at bounding box center [229, 248] width 6 height 6
click at [230, 251] on icon at bounding box center [229, 248] width 6 height 6
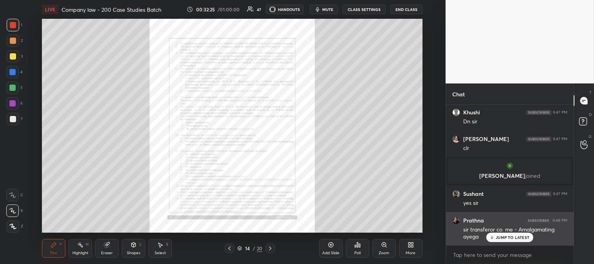
click at [500, 241] on div "JUMP TO LATEST" at bounding box center [510, 237] width 47 height 9
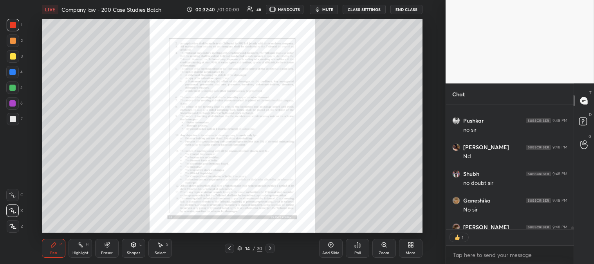
scroll to position [2, 2]
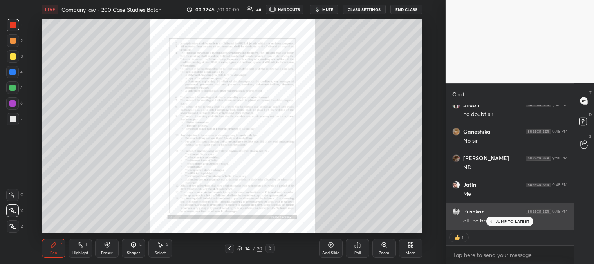
click at [500, 222] on p "JUMP TO LATEST" at bounding box center [513, 221] width 34 height 5
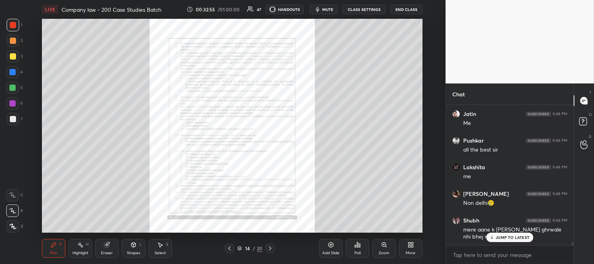
scroll to position [6553, 0]
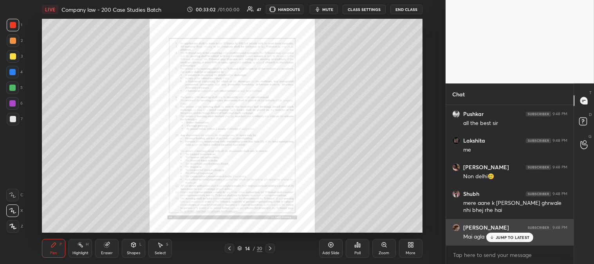
click at [498, 239] on p "JUMP TO LATEST" at bounding box center [513, 237] width 34 height 5
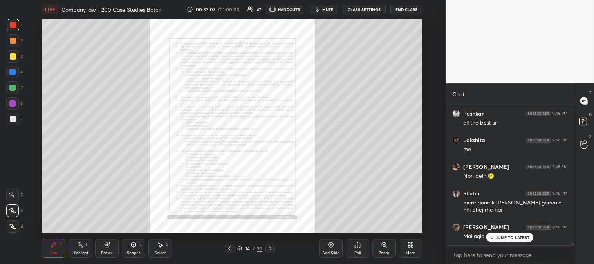
scroll to position [6579, 0]
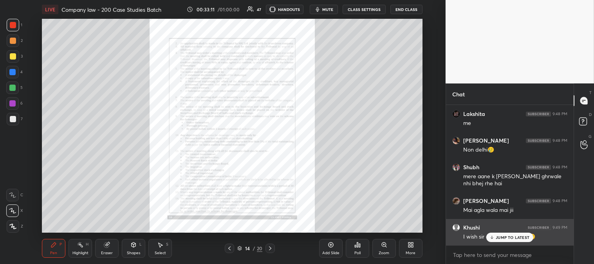
click at [505, 238] on p "JUMP TO LATEST" at bounding box center [513, 237] width 34 height 5
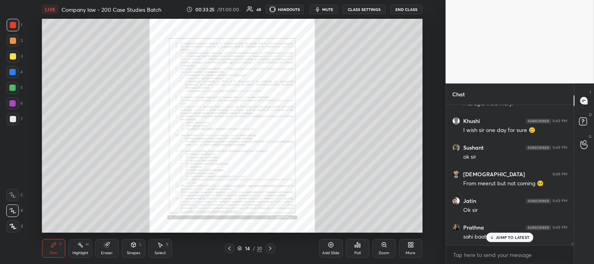
scroll to position [6712, 0]
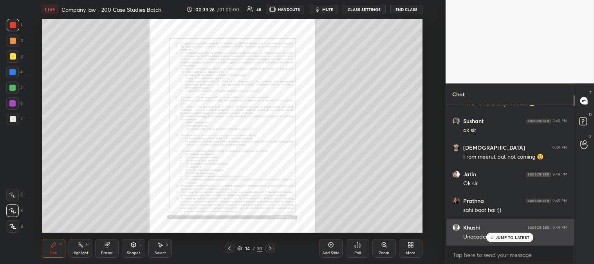
click at [500, 236] on p "JUMP TO LATEST" at bounding box center [513, 237] width 34 height 5
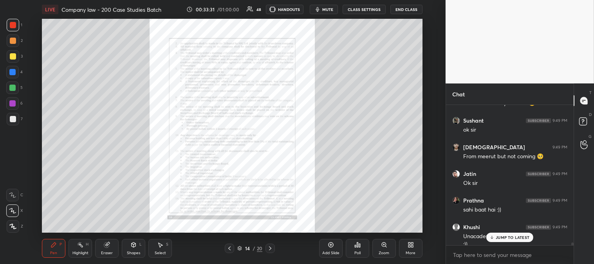
scroll to position [6720, 0]
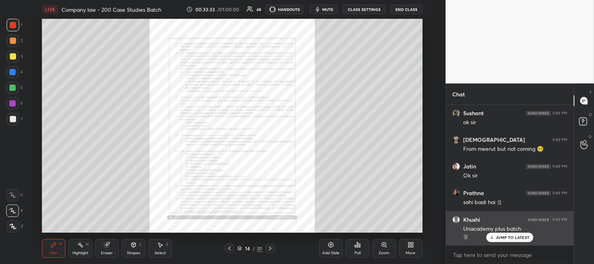
click at [500, 239] on p "JUMP TO LATEST" at bounding box center [513, 237] width 34 height 5
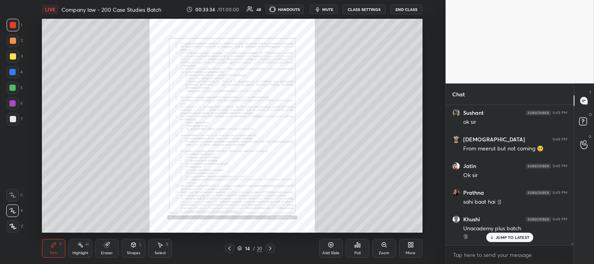
scroll to position [6747, 0]
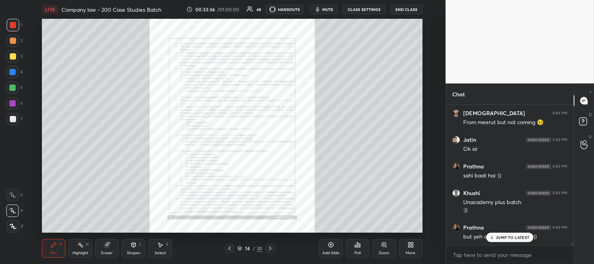
click at [501, 244] on div "[PERSON_NAME] 9:49 PM but yeh apni vali khushi hai :))" at bounding box center [510, 232] width 128 height 27
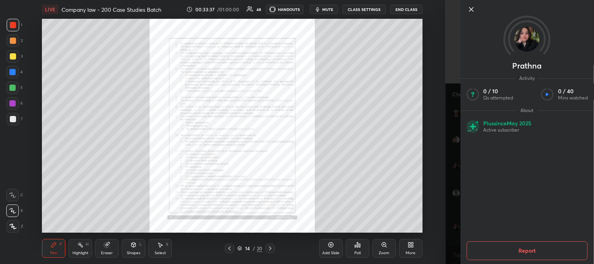
scroll to position [6774, 0]
click at [469, 9] on icon at bounding box center [471, 9] width 9 height 9
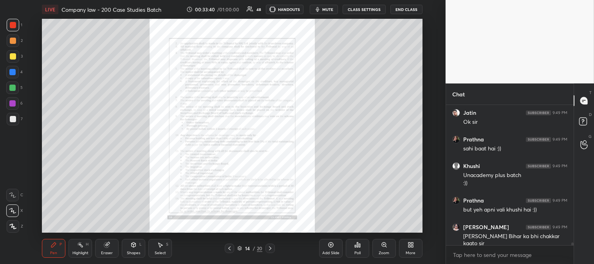
scroll to position [6800, 0]
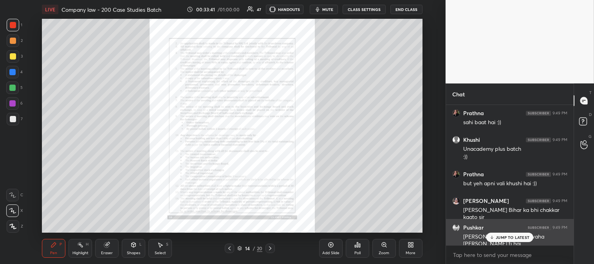
click at [506, 240] on p "JUMP TO LATEST" at bounding box center [513, 237] width 34 height 5
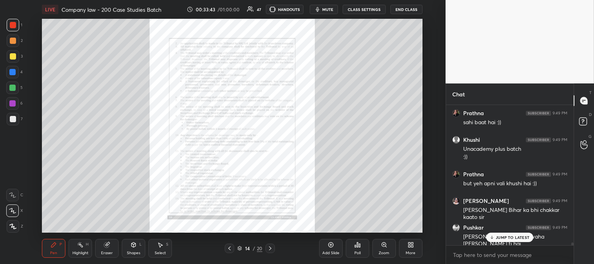
scroll to position [6827, 0]
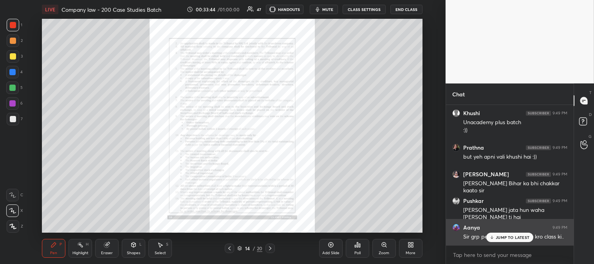
click at [509, 239] on p "JUMP TO LATEST" at bounding box center [513, 237] width 34 height 5
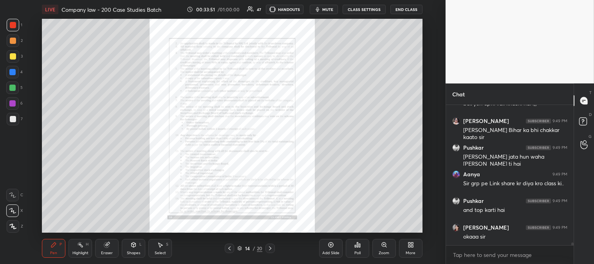
scroll to position [6907, 0]
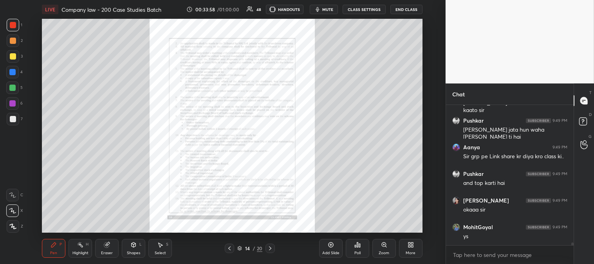
click at [401, 10] on button "End Class" at bounding box center [407, 9] width 32 height 9
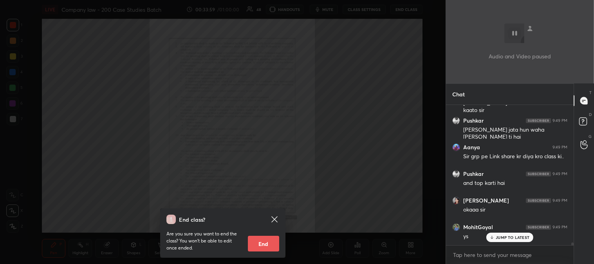
scroll to position [6933, 0]
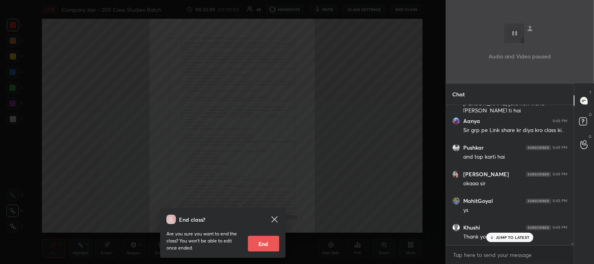
click at [262, 247] on button "End" at bounding box center [263, 244] width 31 height 16
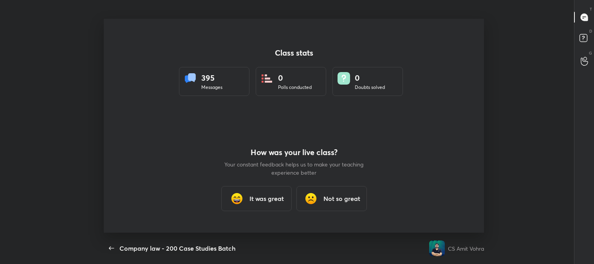
scroll to position [214, 588]
type textarea "x"
